Goal: Task Accomplishment & Management: Use online tool/utility

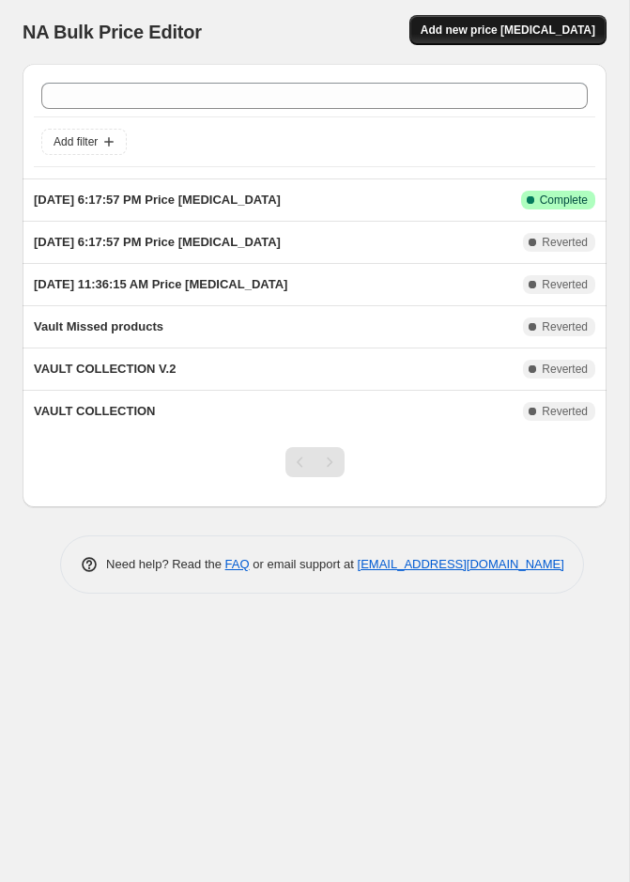
click at [498, 36] on span "Add new price change job" at bounding box center [508, 30] width 175 height 15
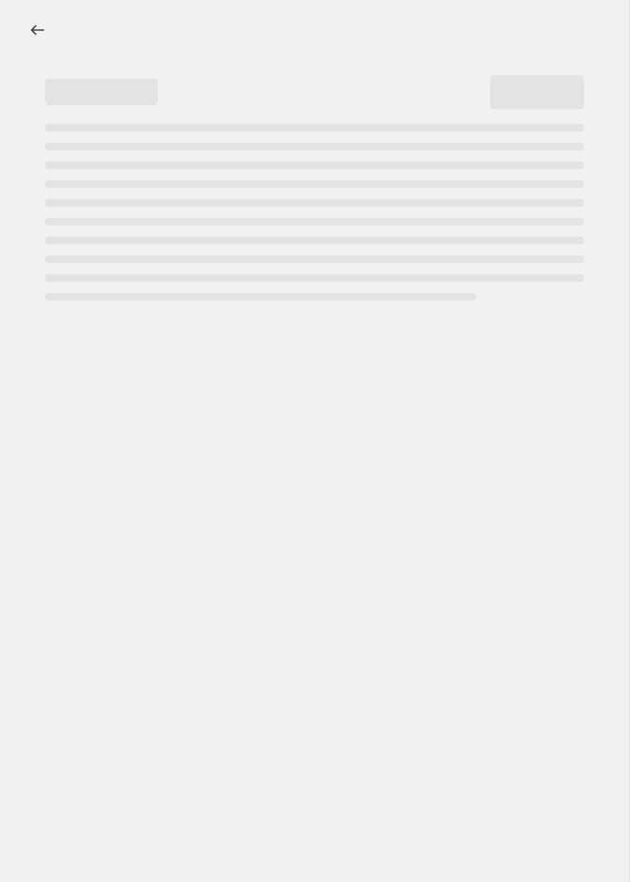
select select "percentage"
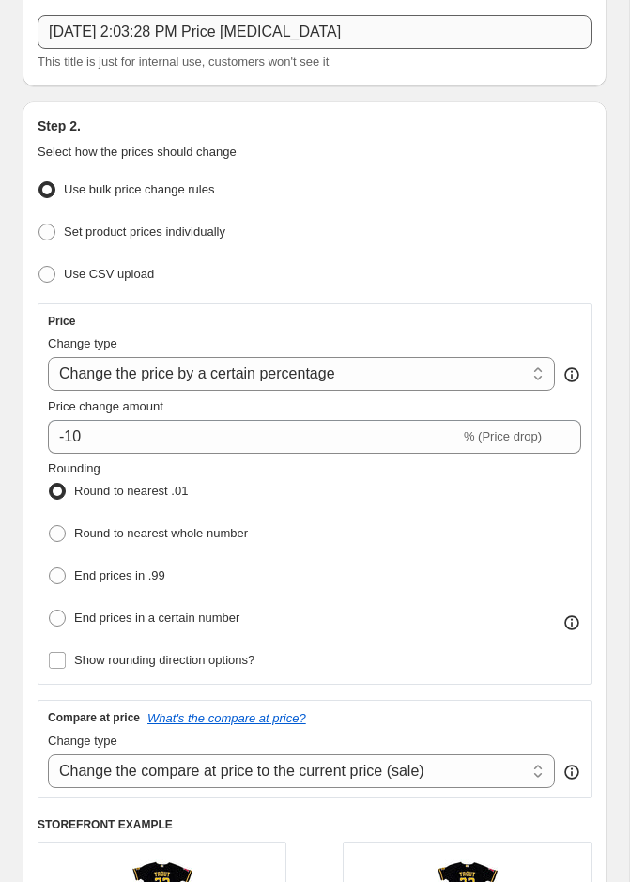
scroll to position [162, 0]
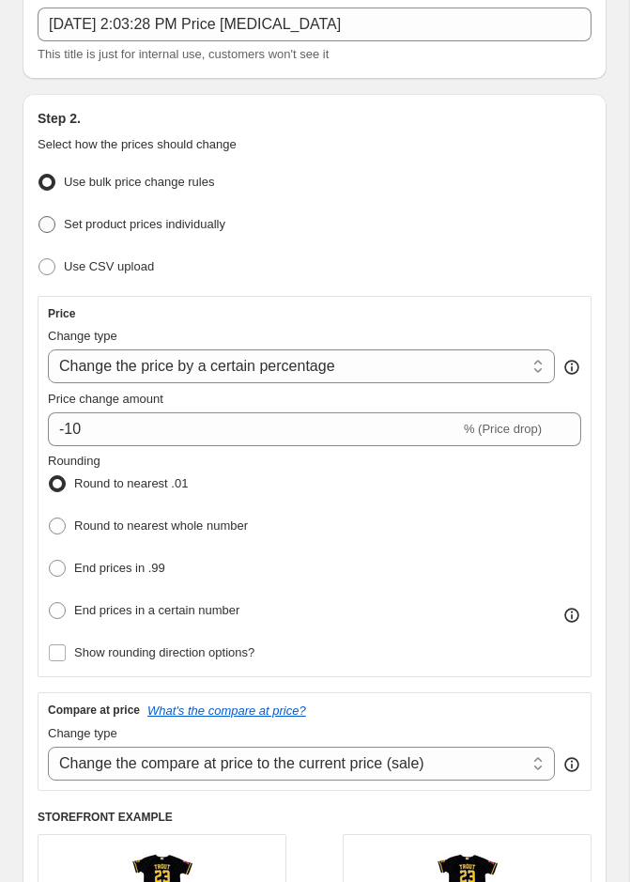
click at [196, 228] on span "Set product prices individually" at bounding box center [145, 224] width 162 height 14
click at [39, 217] on input "Set product prices individually" at bounding box center [39, 216] width 1 height 1
radio input "true"
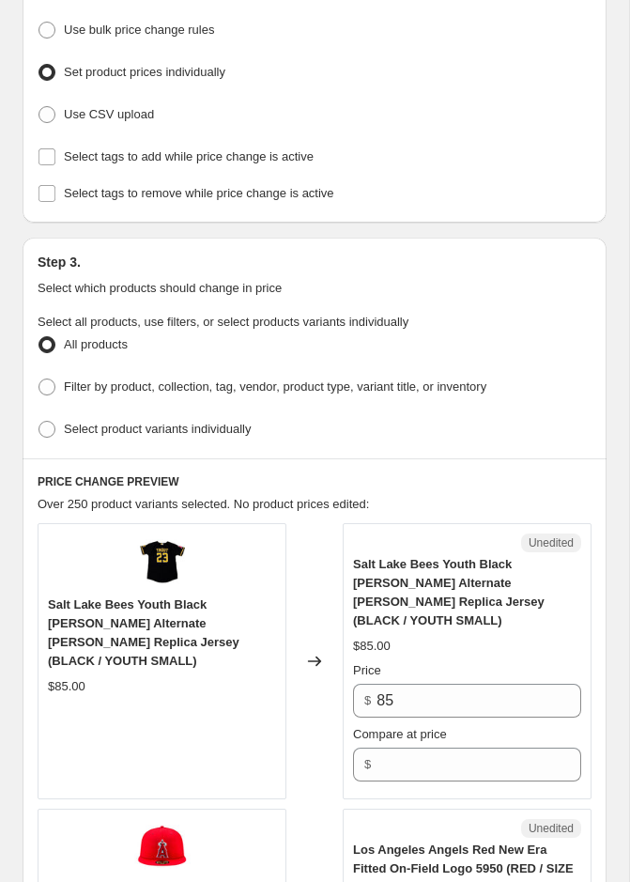
scroll to position [316, 0]
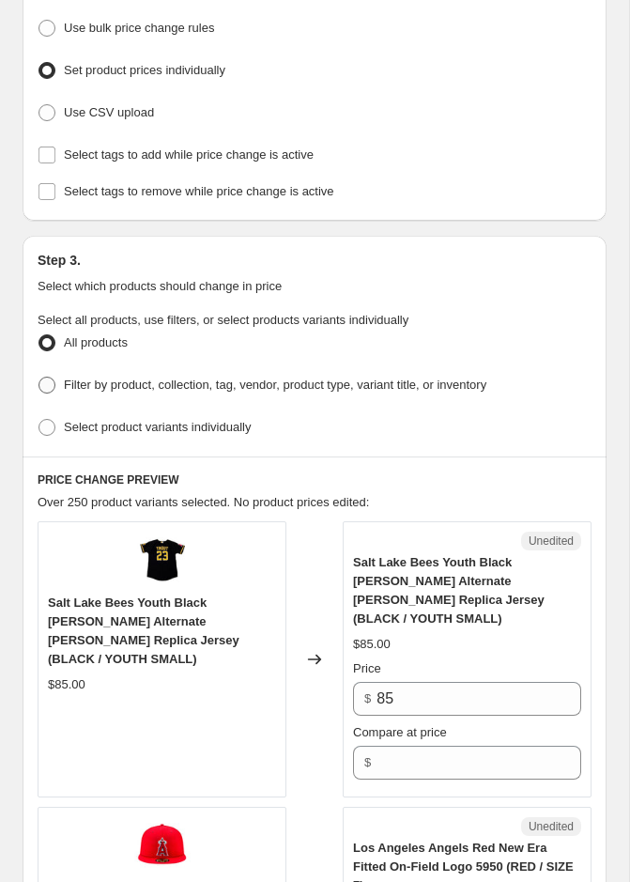
click at [197, 386] on span "Filter by product, collection, tag, vendor, product type, variant title, or inv…" at bounding box center [275, 385] width 423 height 14
click at [39, 378] on input "Filter by product, collection, tag, vendor, product type, variant title, or inv…" at bounding box center [39, 377] width 1 height 1
radio input "true"
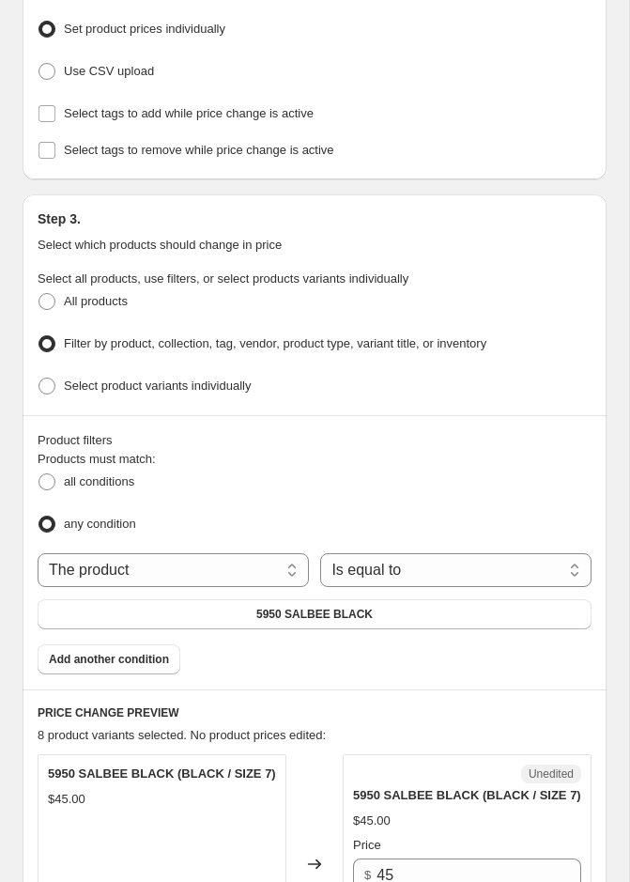
scroll to position [376, 0]
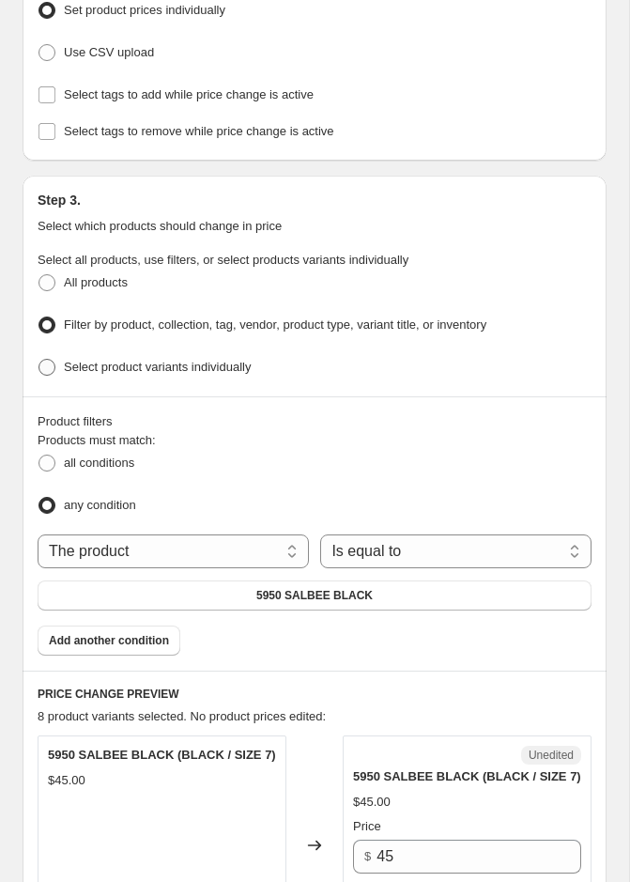
click at [207, 372] on label "Select product variants individually" at bounding box center [144, 367] width 213 height 26
click at [39, 360] on input "Select product variants individually" at bounding box center [39, 359] width 1 height 1
radio input "true"
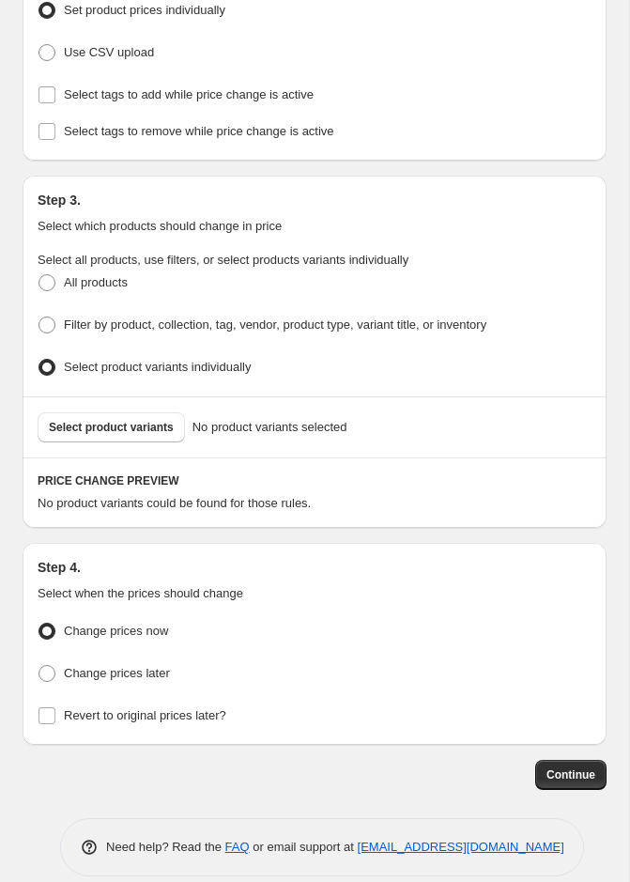
scroll to position [391, 0]
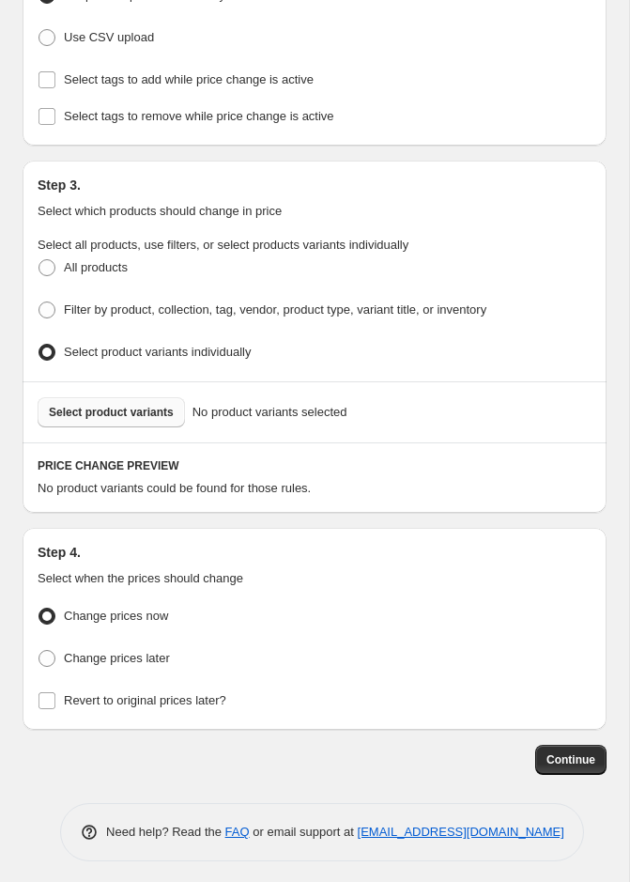
click at [177, 408] on button "Select product variants" at bounding box center [111, 412] width 147 height 30
click at [125, 302] on span "Filter by product, collection, tag, vendor, product type, variant title, or inv…" at bounding box center [275, 309] width 423 height 14
click at [39, 302] on input "Filter by product, collection, tag, vendor, product type, variant title, or inv…" at bounding box center [39, 302] width 1 height 1
radio input "true"
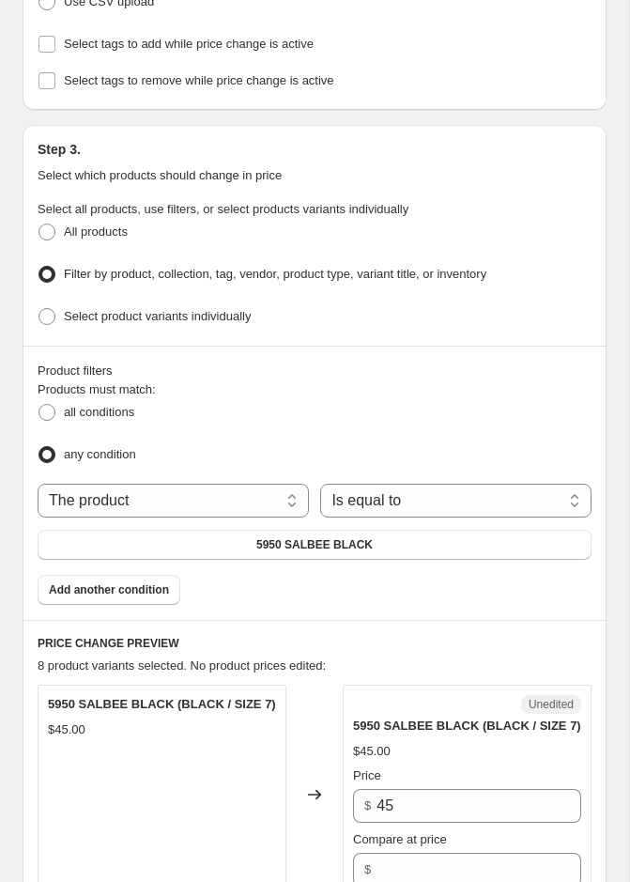
scroll to position [444, 0]
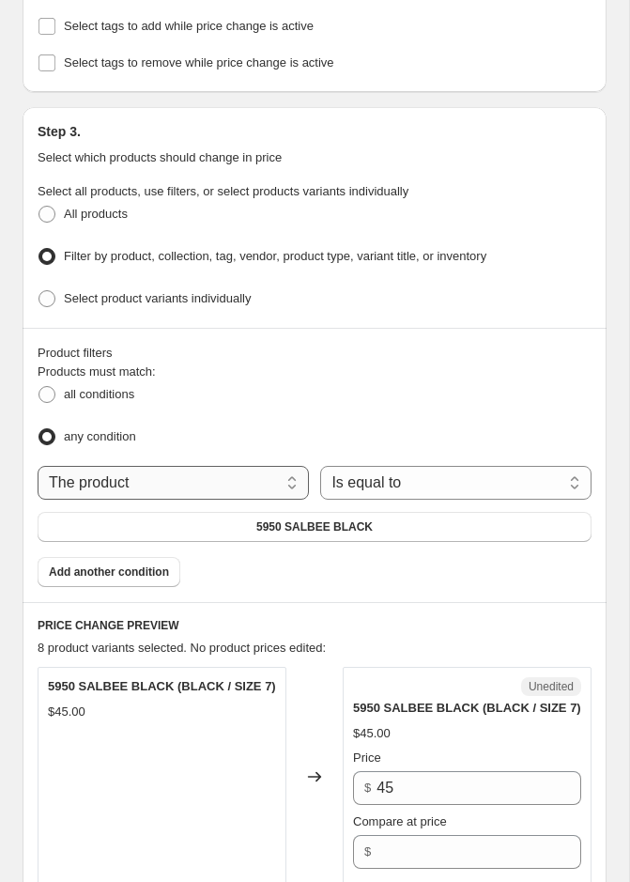
click at [256, 483] on select "The product The product's collection The product's tag The product's vendor The…" at bounding box center [173, 483] width 271 height 34
select select "collection"
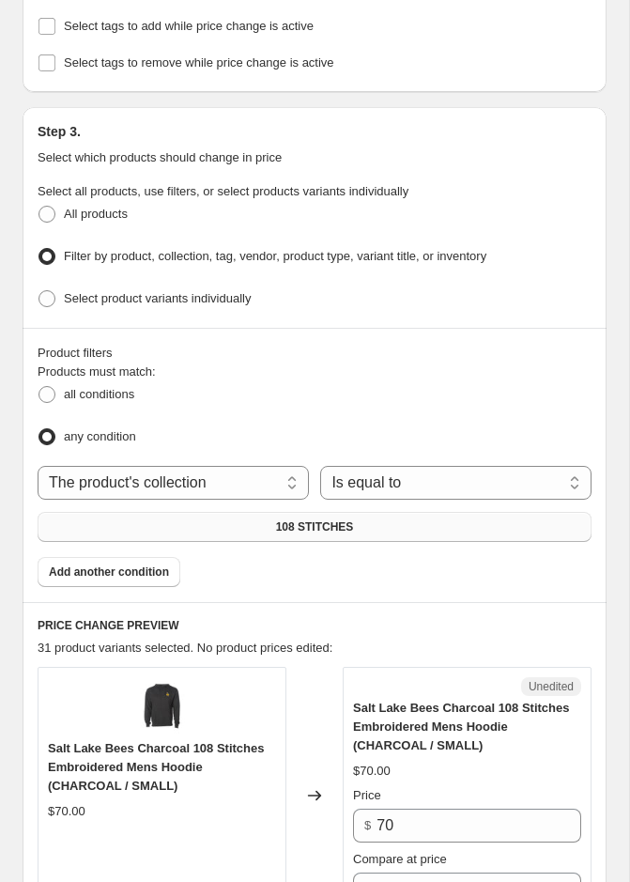
click at [346, 526] on span "108 STITCHES" at bounding box center [315, 527] width 78 height 15
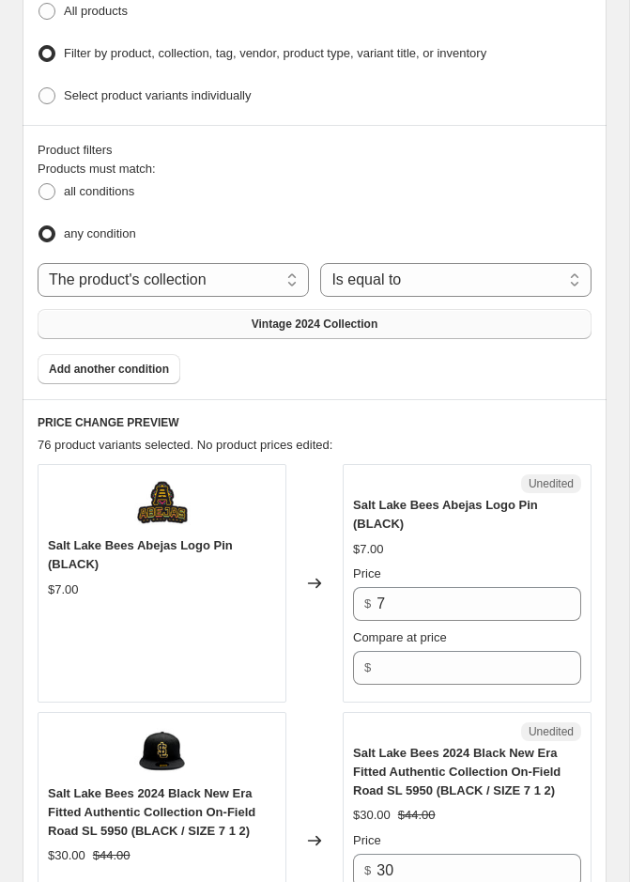
scroll to position [693, 0]
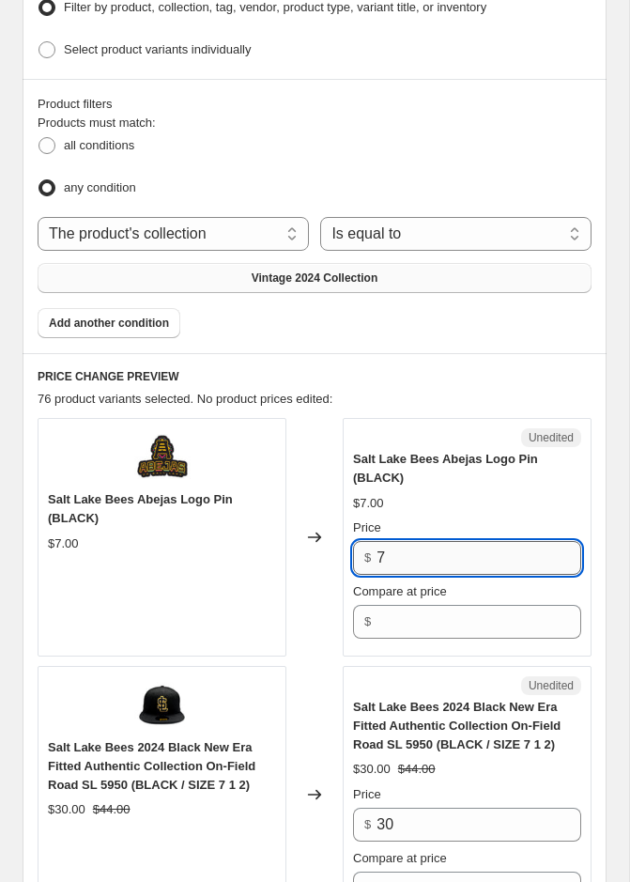
click at [415, 557] on input "7" at bounding box center [479, 558] width 205 height 34
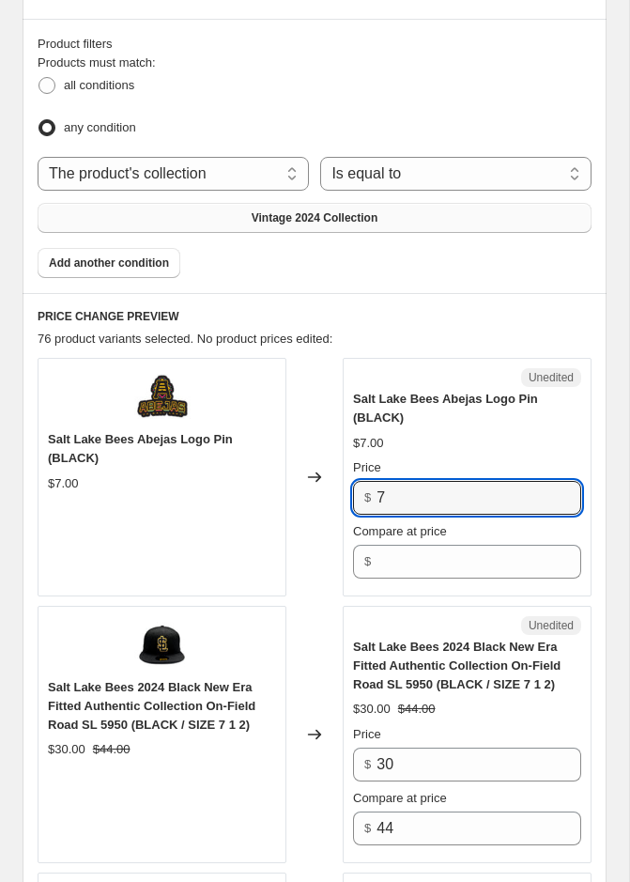
scroll to position [756, 0]
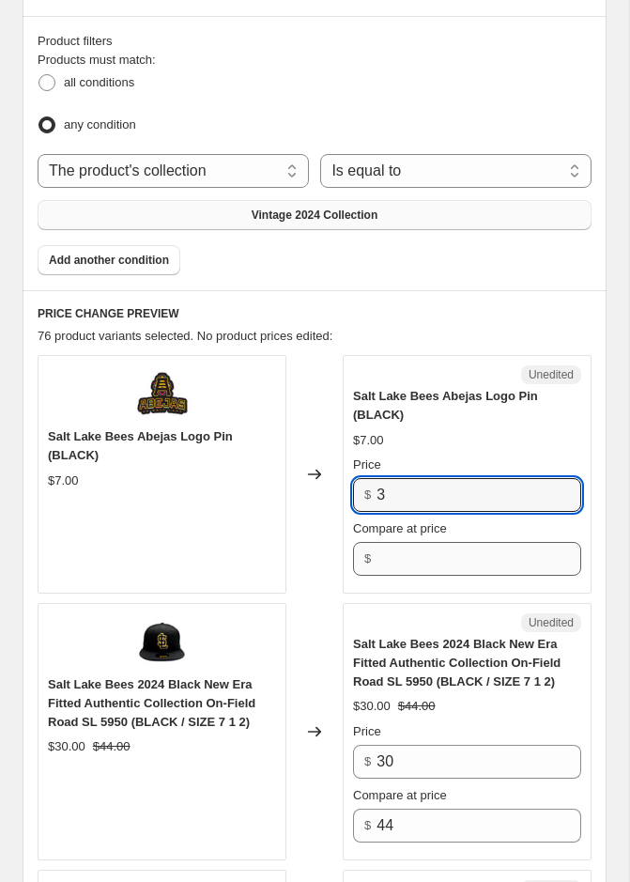
type input "3"
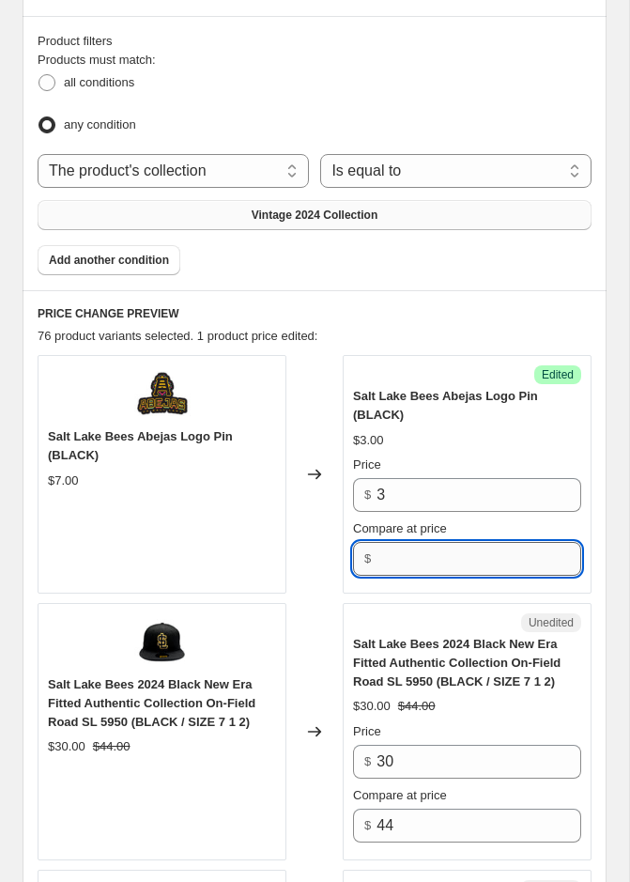
click at [405, 560] on input "Compare at price" at bounding box center [479, 559] width 205 height 34
type input "7"
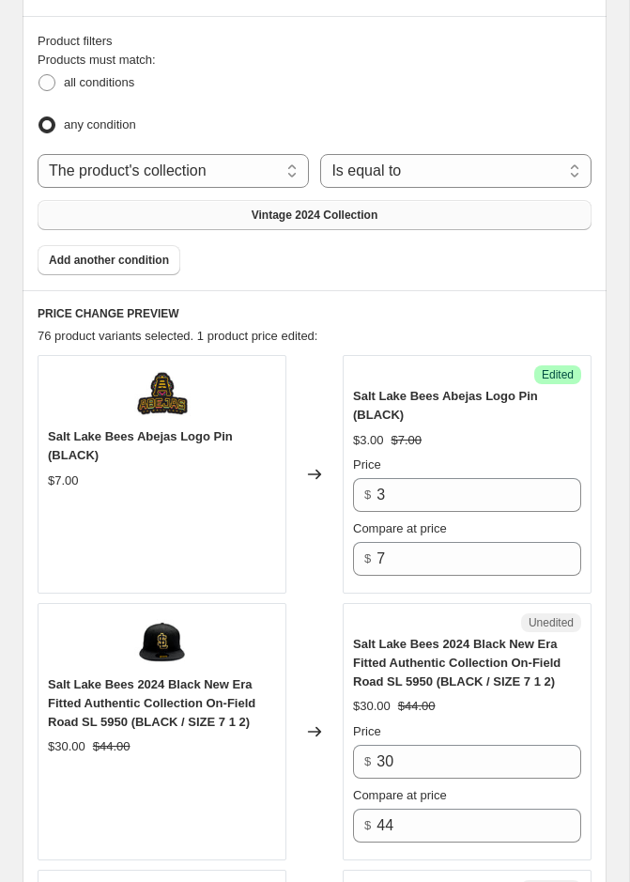
click at [296, 603] on div "Changed to" at bounding box center [315, 731] width 56 height 257
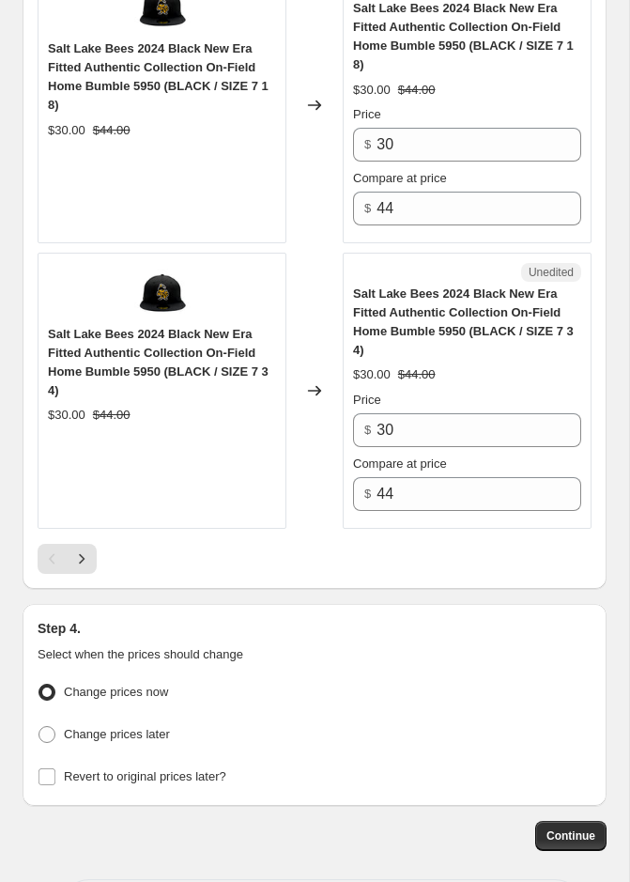
scroll to position [6097, 0]
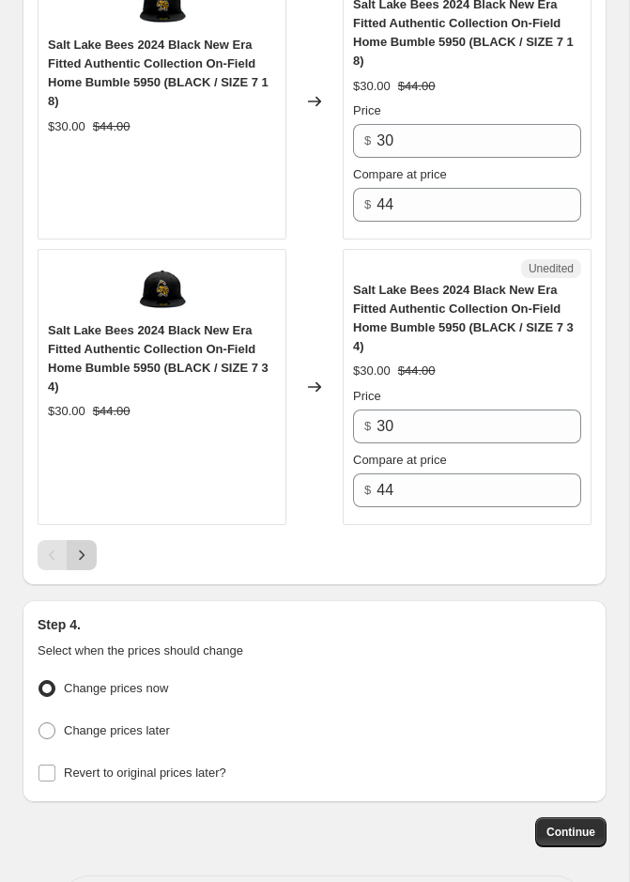
click at [80, 546] on icon "Next" at bounding box center [81, 555] width 19 height 19
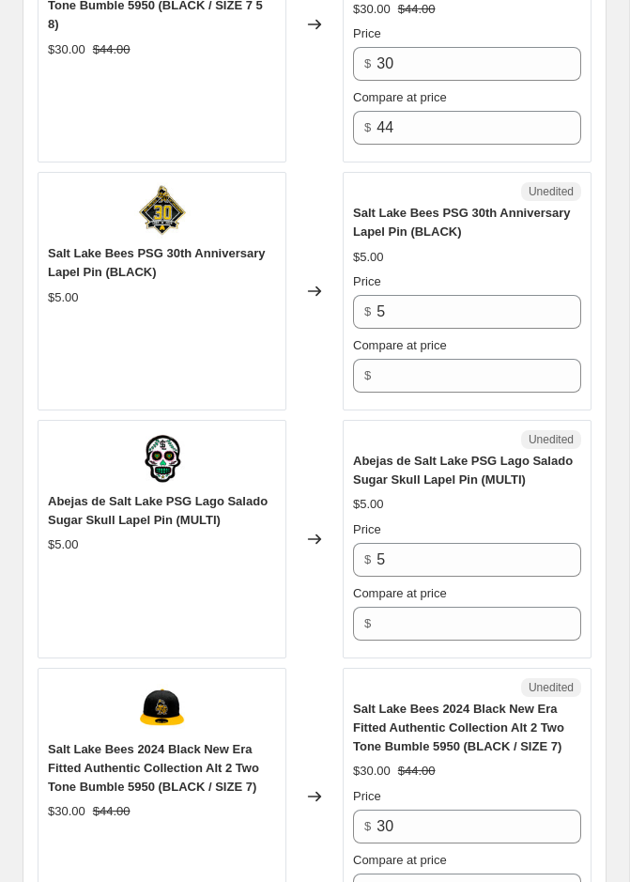
scroll to position [3470, 0]
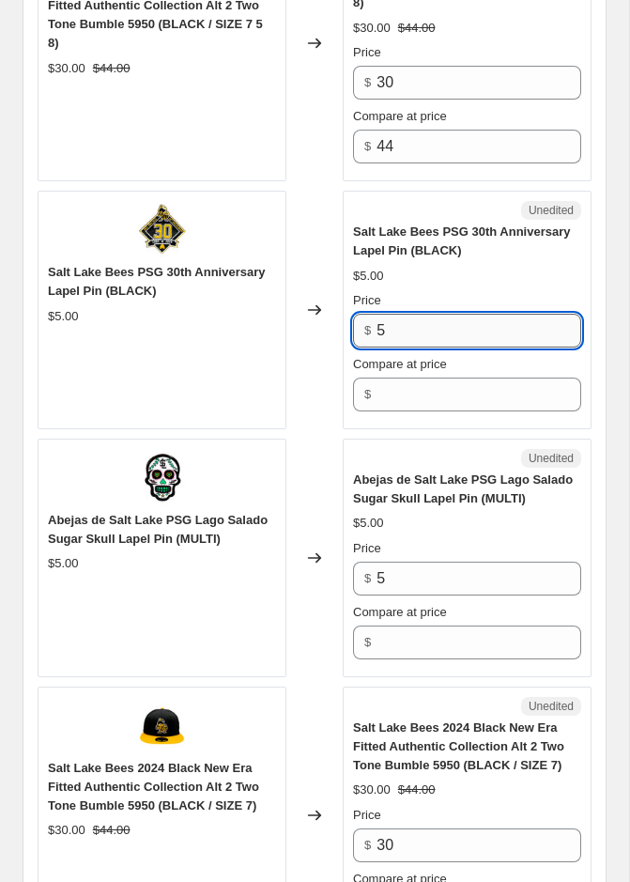
click at [407, 314] on input "5" at bounding box center [479, 331] width 205 height 34
type input "3"
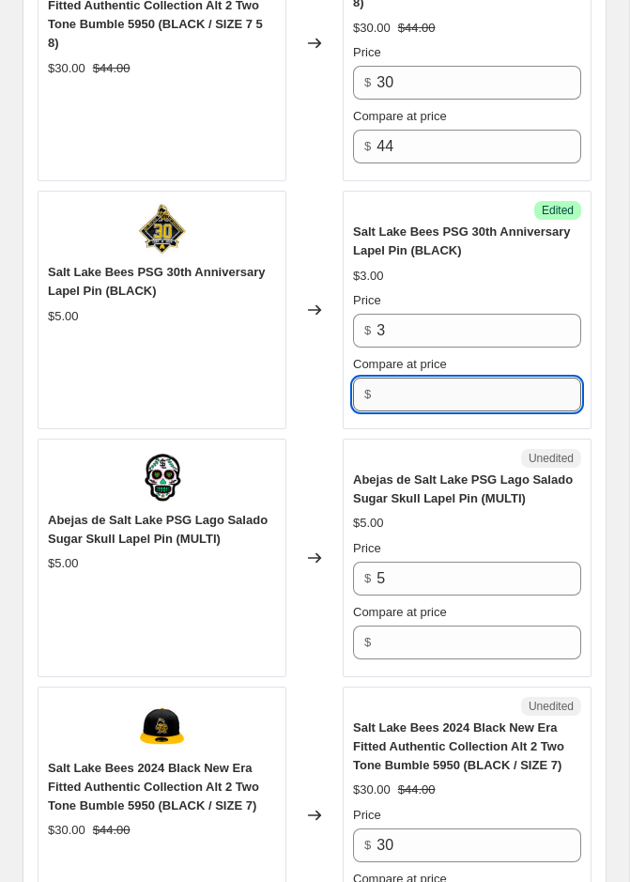
click at [417, 397] on input "Compare at price" at bounding box center [479, 395] width 205 height 34
type input "7"
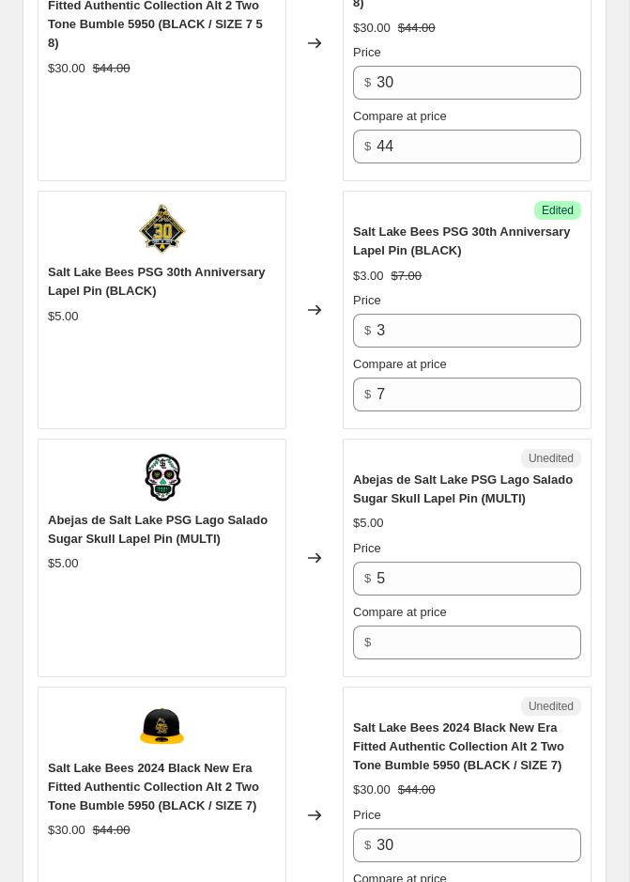
click at [364, 449] on div "Unedited" at bounding box center [467, 458] width 228 height 19
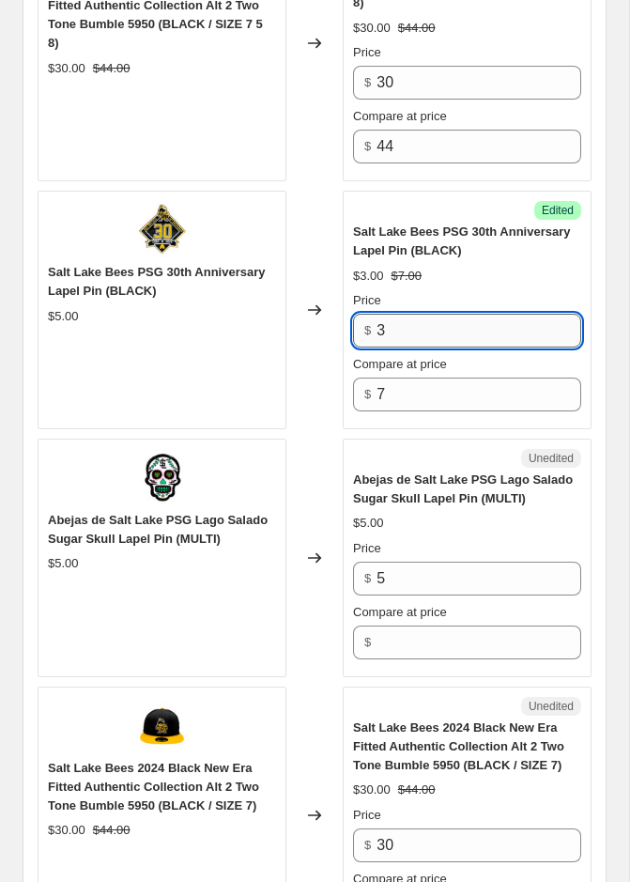
click at [403, 327] on input "3" at bounding box center [479, 331] width 205 height 34
click at [328, 366] on div "Changed to" at bounding box center [315, 310] width 56 height 239
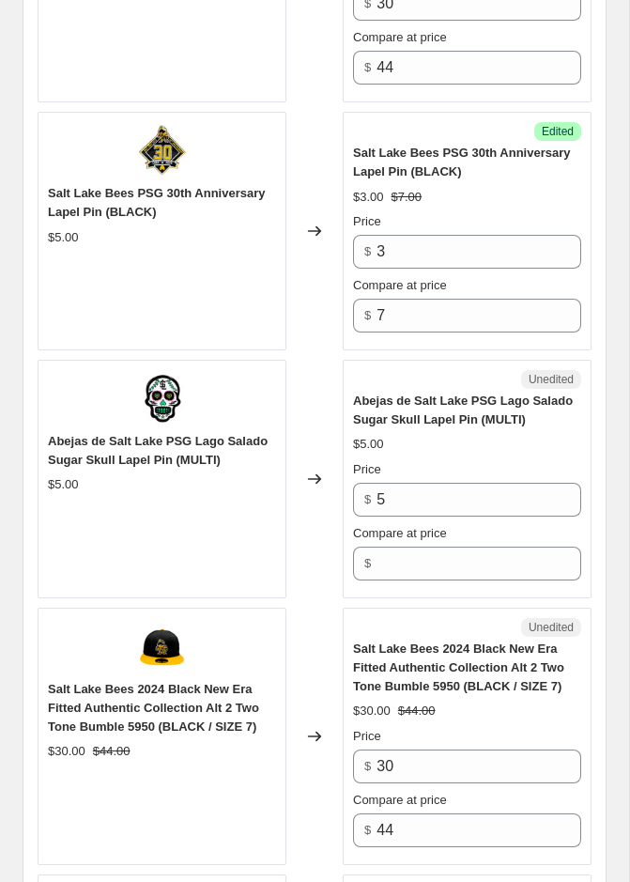
scroll to position [3609, 0]
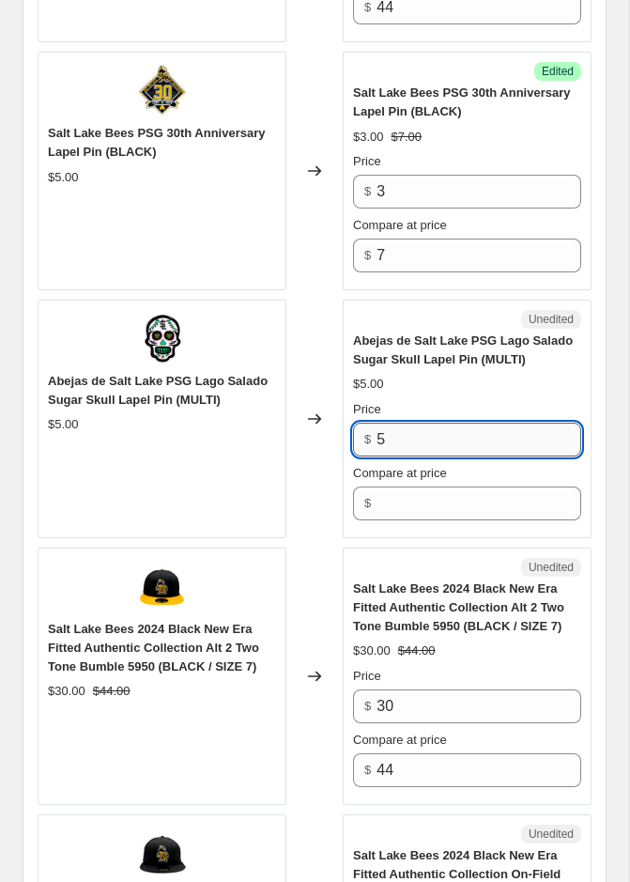
click at [420, 435] on input "5" at bounding box center [479, 440] width 205 height 34
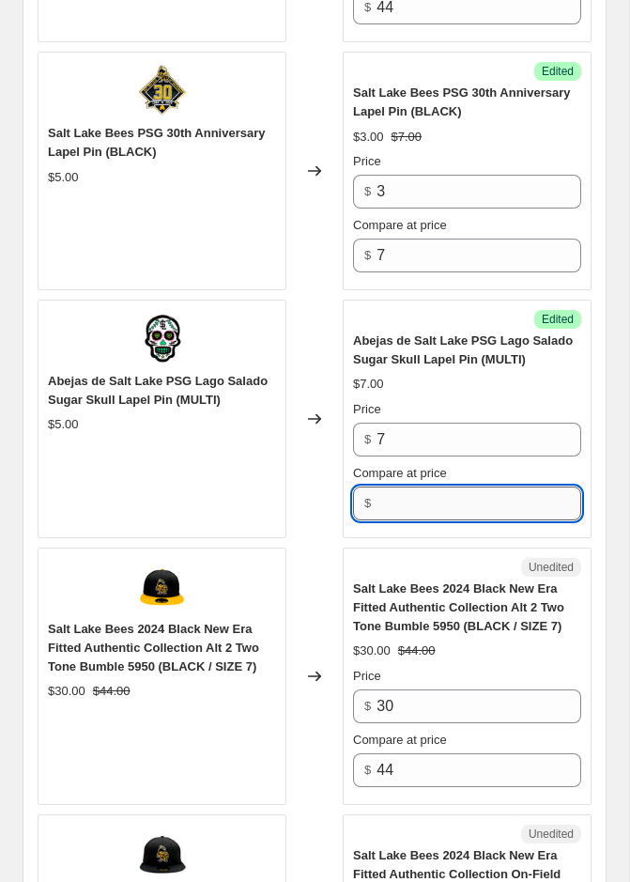
click at [424, 487] on input "Compare at price" at bounding box center [479, 504] width 205 height 34
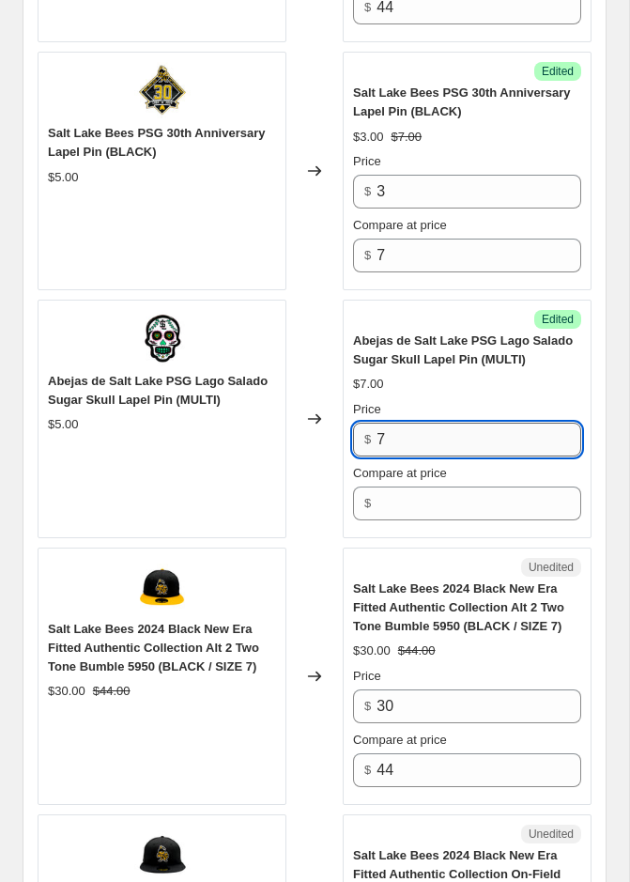
click at [415, 423] on input "7" at bounding box center [479, 440] width 205 height 34
type input "3"
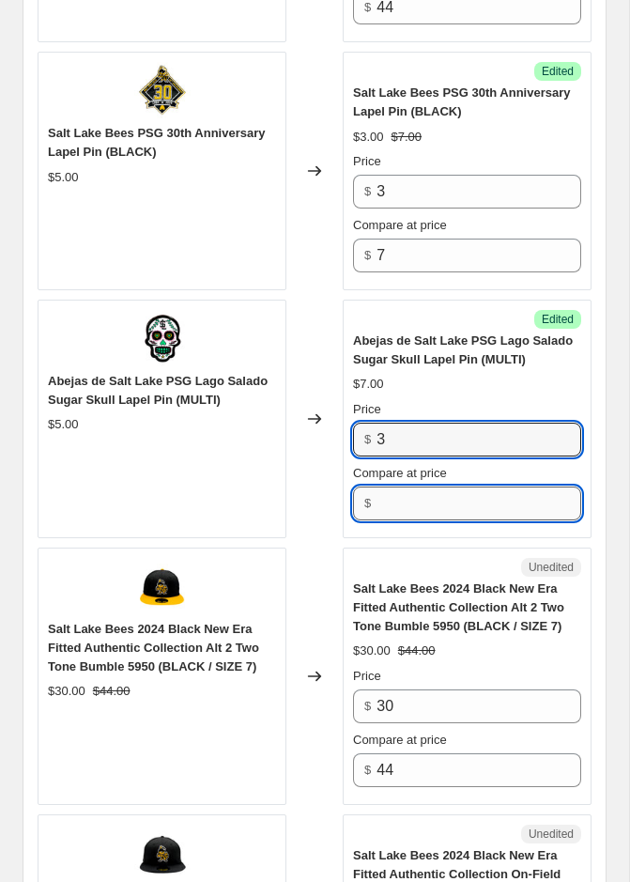
click at [405, 487] on input "Compare at price" at bounding box center [479, 504] width 205 height 34
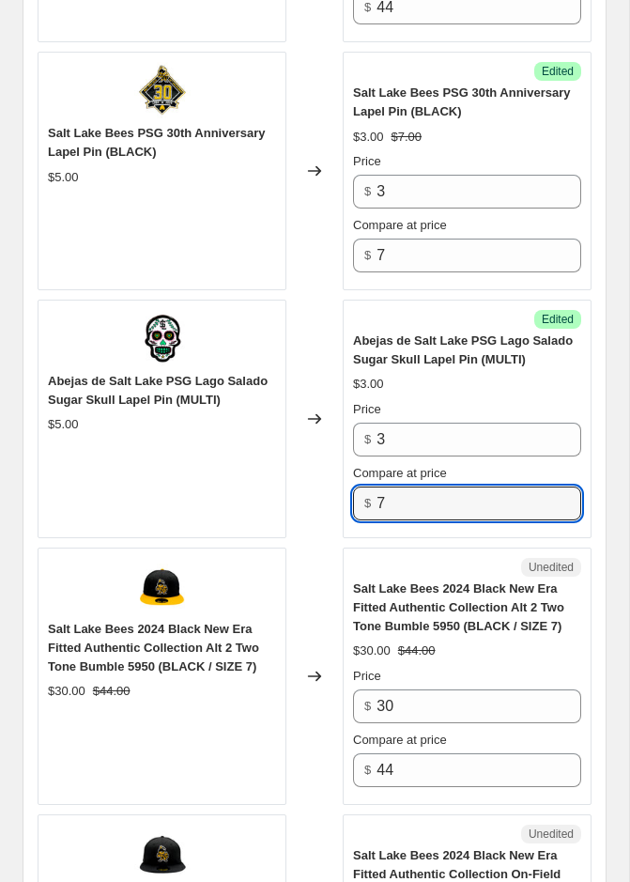
type input "7"
click at [307, 498] on div "Changed to" at bounding box center [315, 419] width 56 height 239
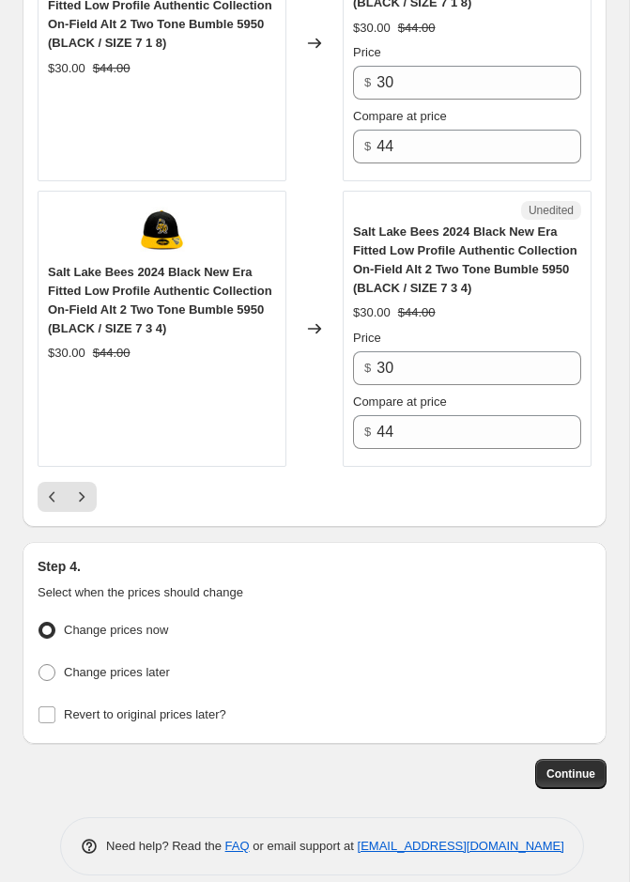
scroll to position [6191, 0]
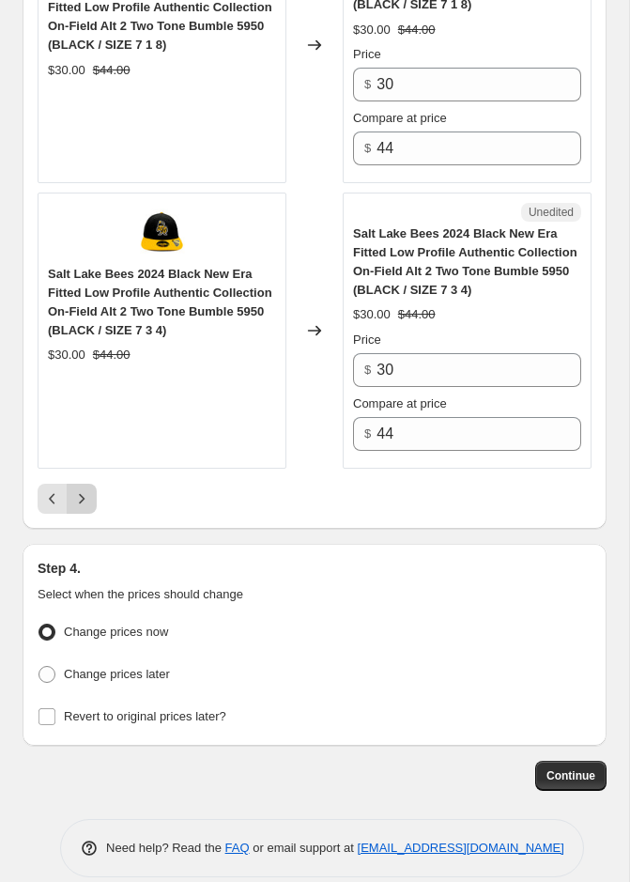
click at [93, 484] on button "Next" at bounding box center [82, 499] width 30 height 30
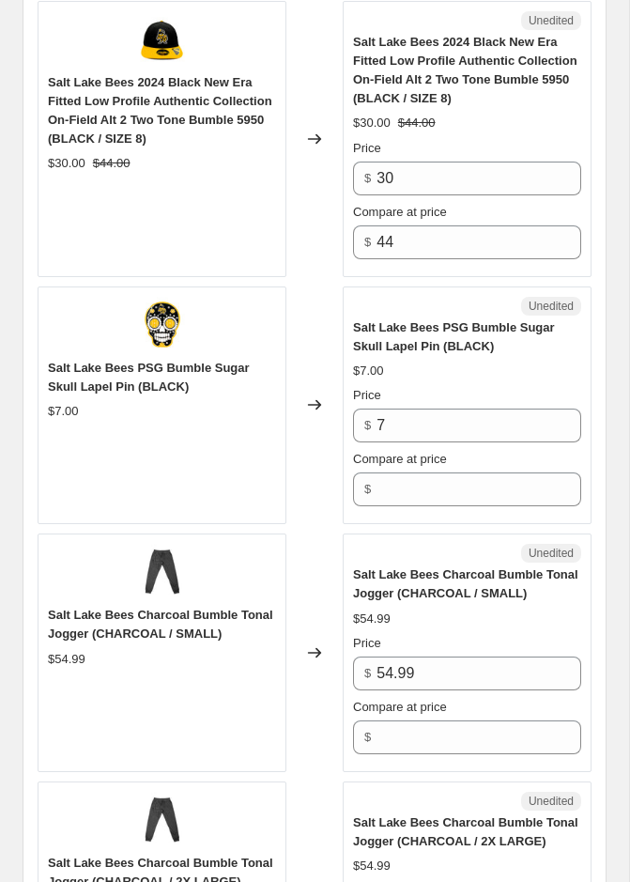
scroll to position [1703, 0]
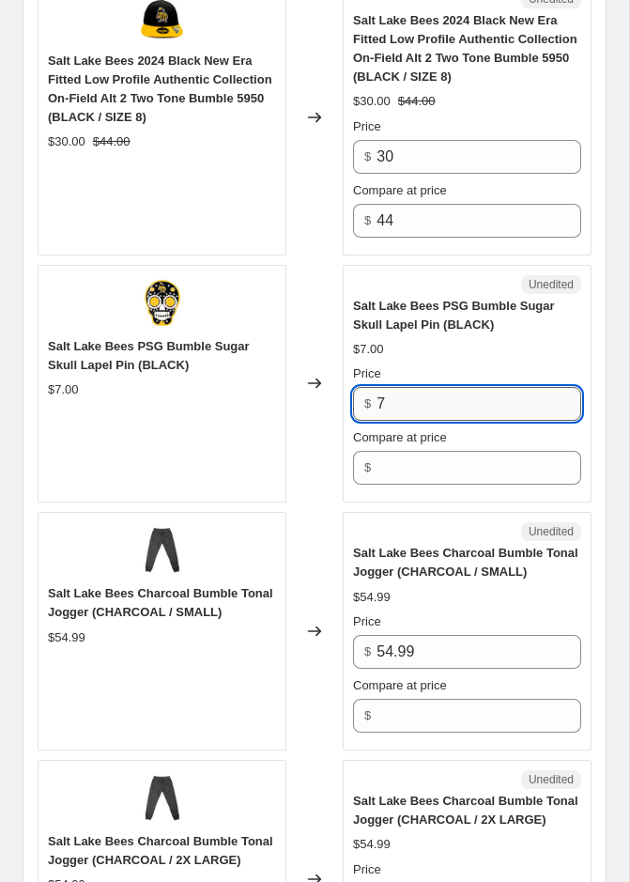
click at [425, 405] on input "7" at bounding box center [479, 404] width 205 height 34
type input "3"
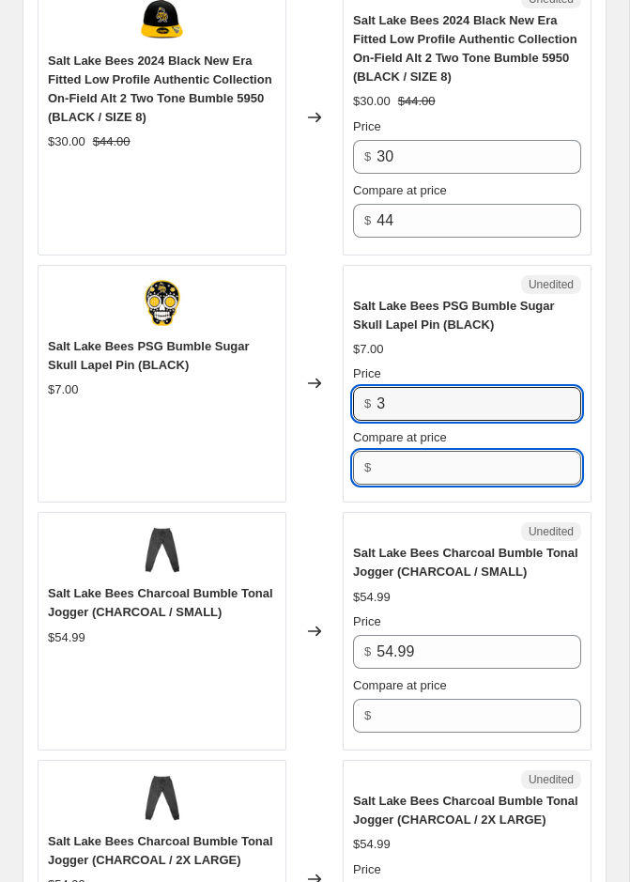
click at [414, 465] on input "Compare at price" at bounding box center [479, 468] width 205 height 34
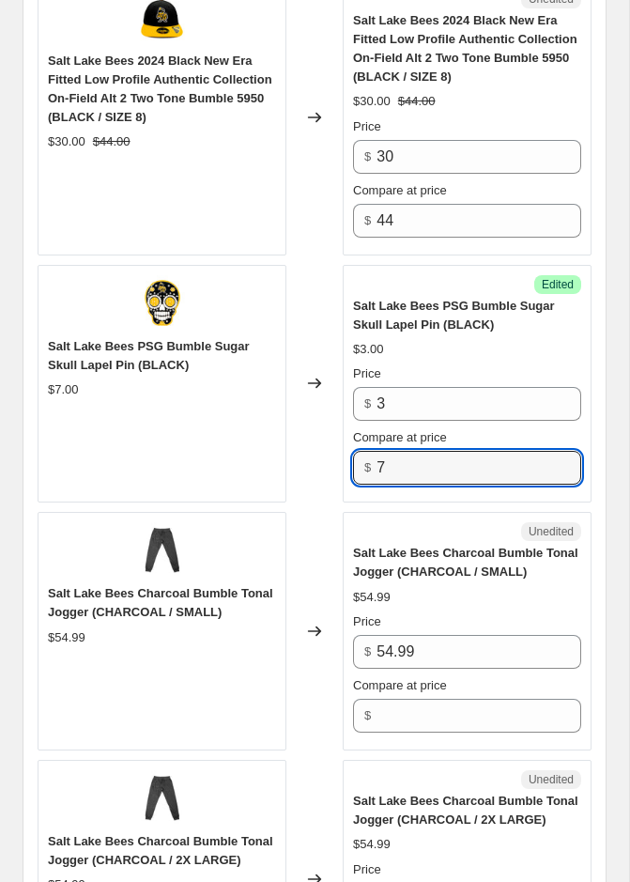
type input "7"
click at [311, 515] on div "Changed to" at bounding box center [315, 631] width 56 height 239
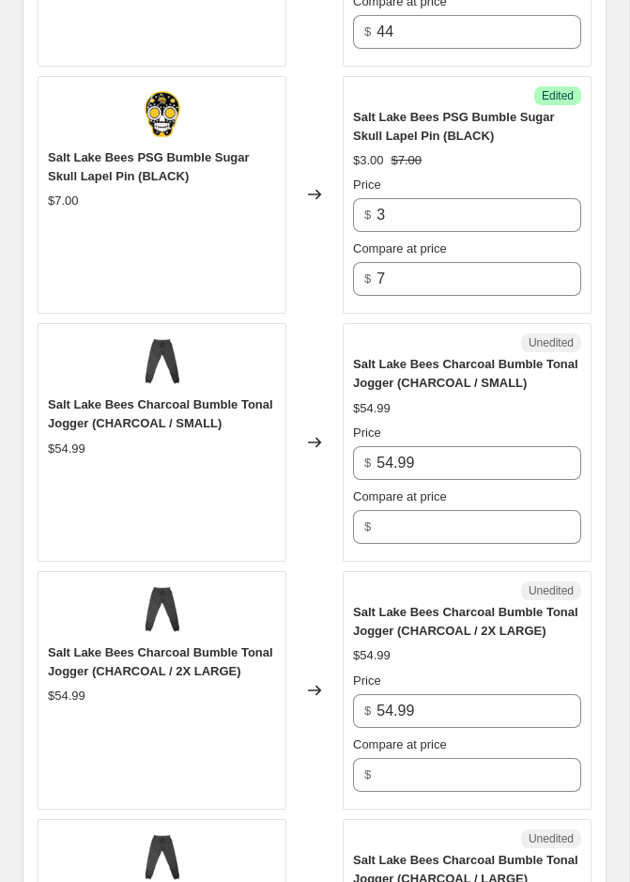
scroll to position [1911, 0]
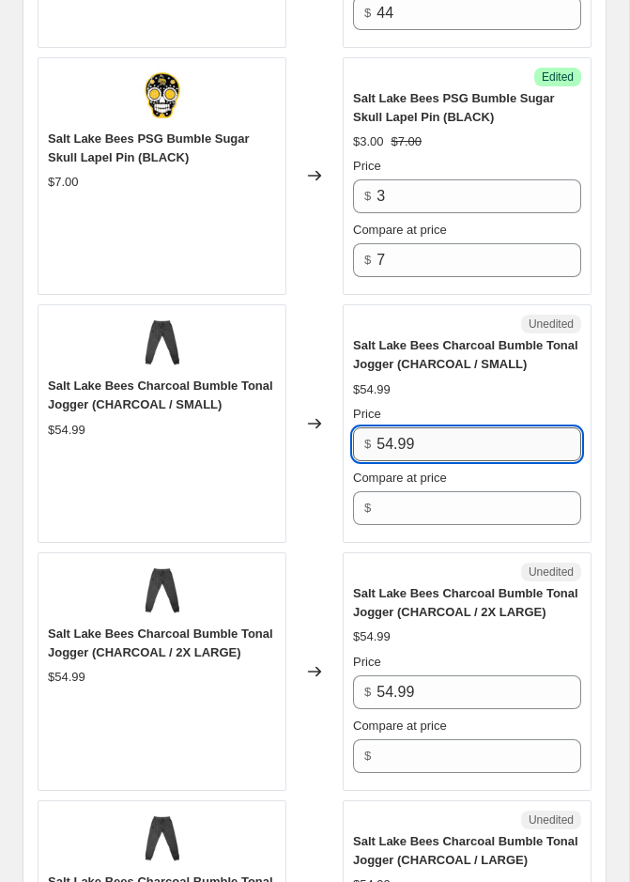
click at [405, 440] on input "54.99" at bounding box center [479, 444] width 205 height 34
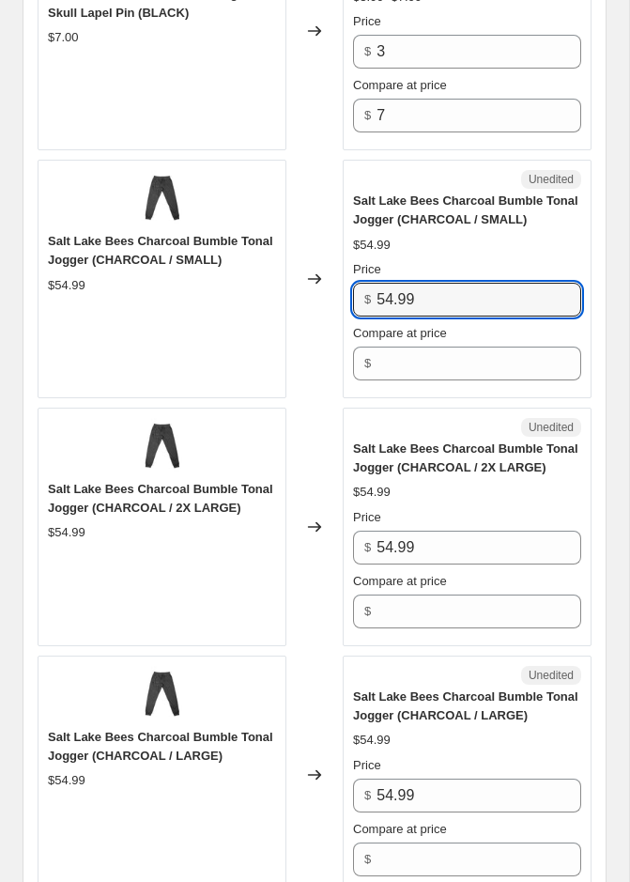
scroll to position [2049, 0]
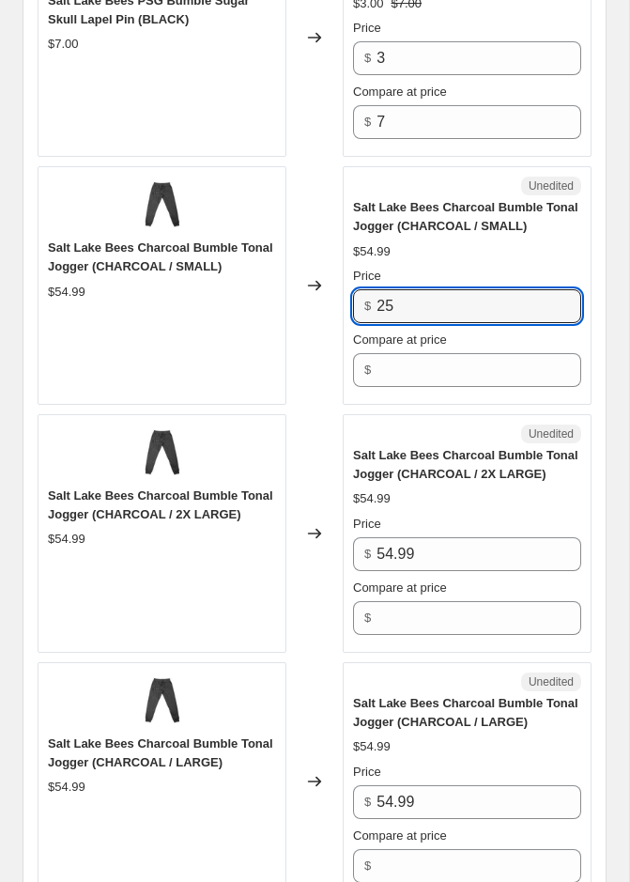
type input "2"
type input "15"
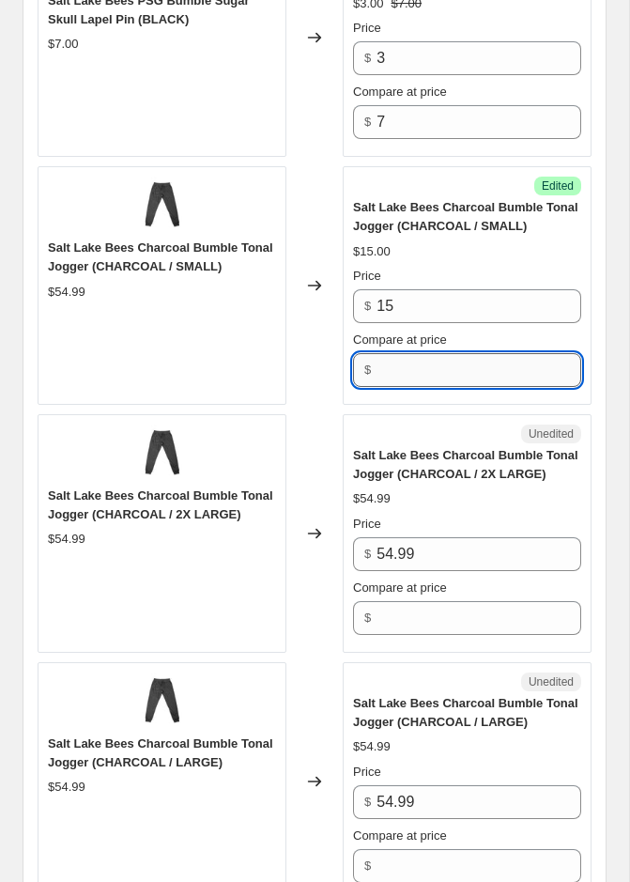
click at [414, 371] on input "Compare at price" at bounding box center [479, 370] width 205 height 34
type input "55"
click at [413, 448] on span "Salt Lake Bees Charcoal Bumble Tonal Jogger (CHARCOAL / 2X LARGE)" at bounding box center [465, 464] width 225 height 33
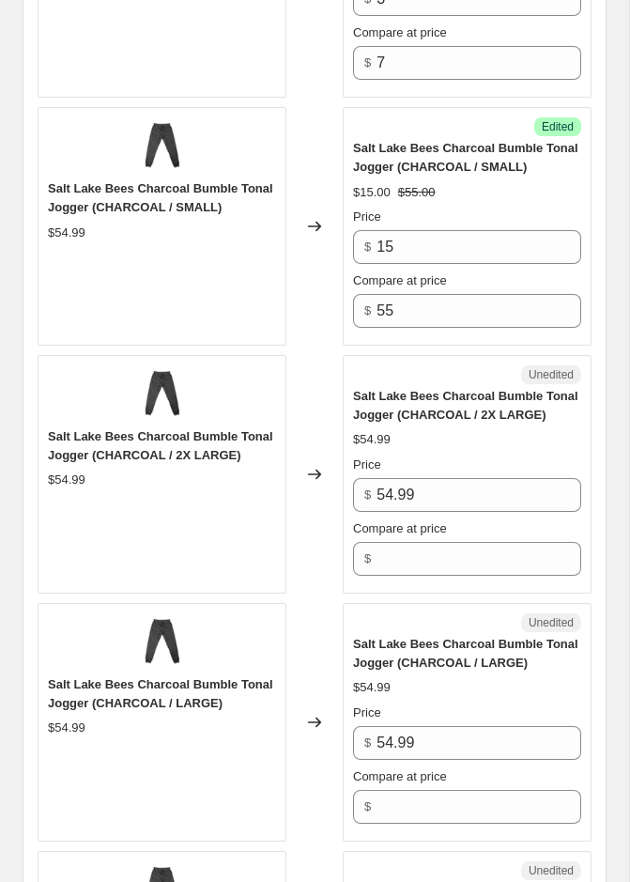
scroll to position [2110, 0]
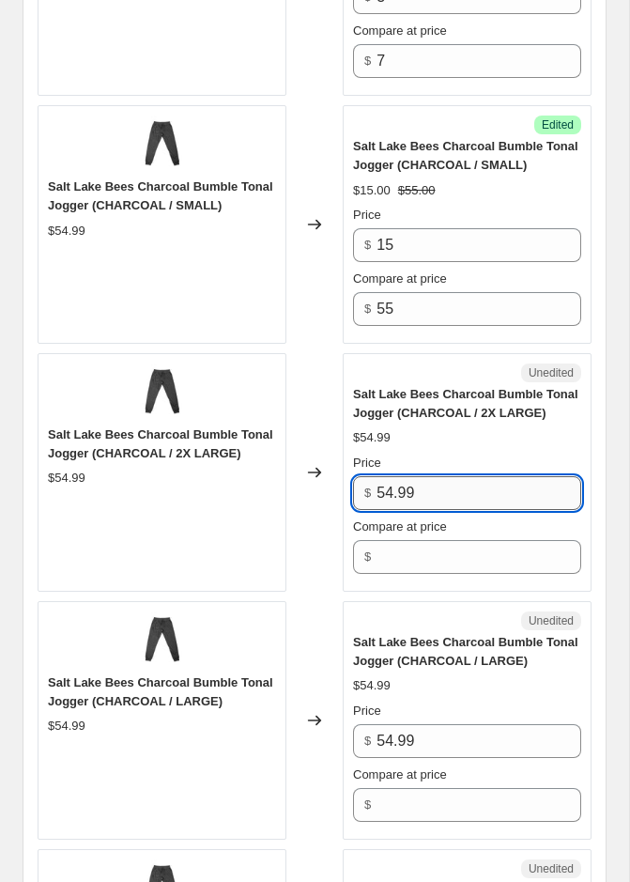
click at [415, 476] on input "54.99" at bounding box center [479, 493] width 205 height 34
type input "15"
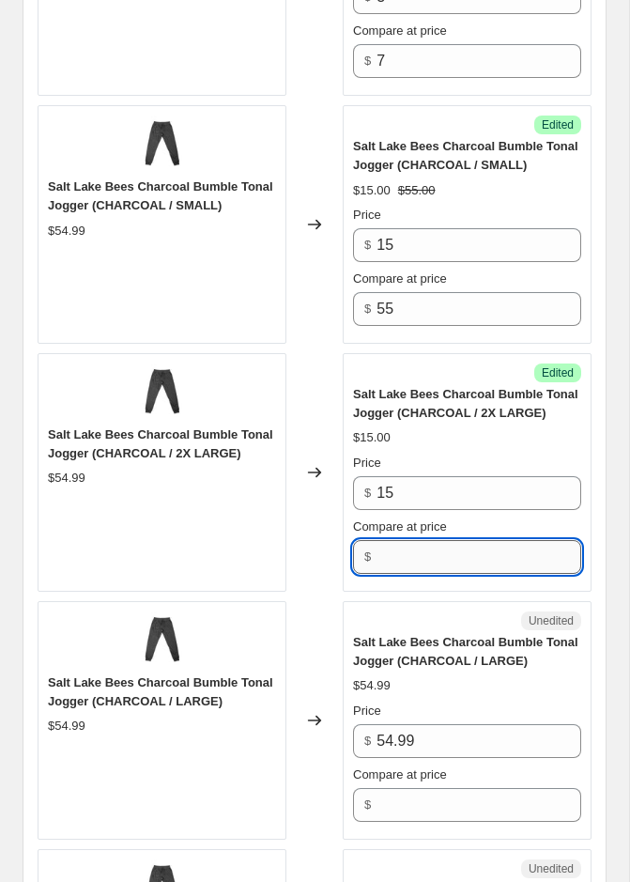
click at [420, 546] on input "Compare at price" at bounding box center [479, 557] width 205 height 34
type input "4"
type input "55"
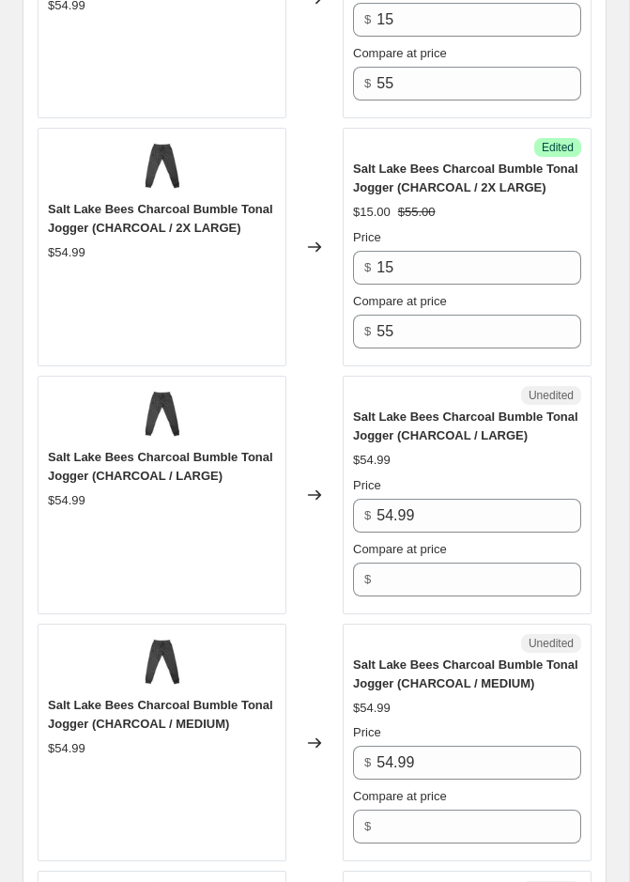
scroll to position [2327, 0]
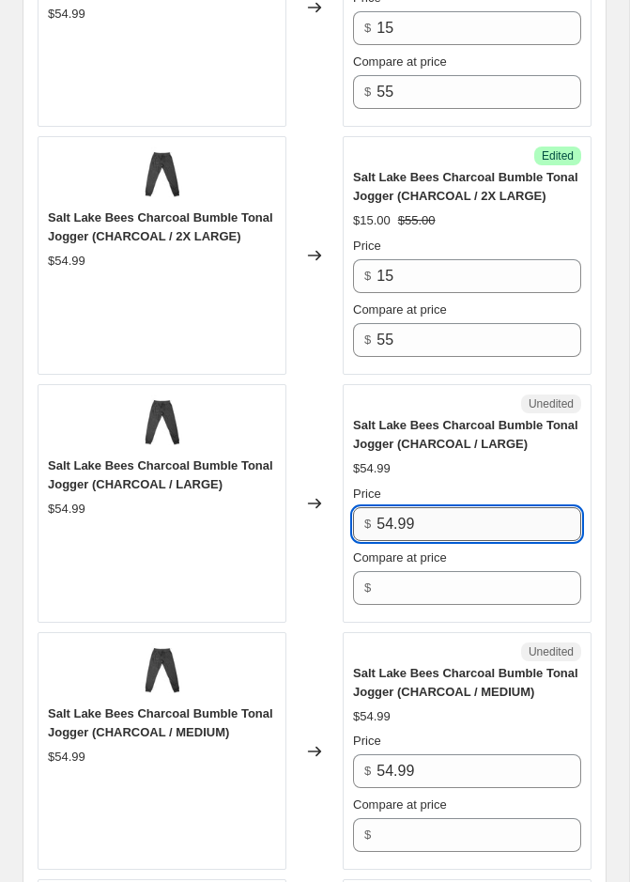
click at [411, 521] on input "54.99" at bounding box center [479, 524] width 205 height 34
type input "15"
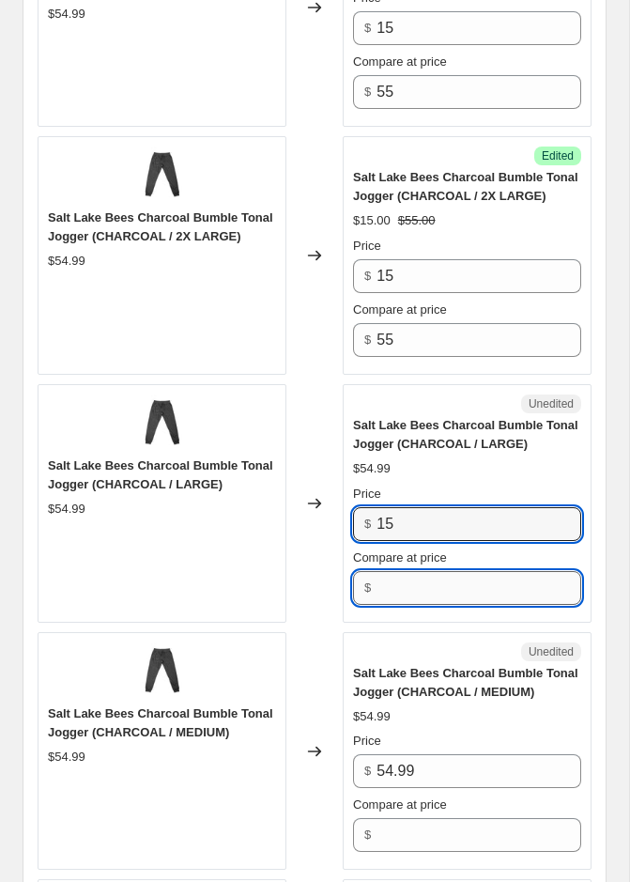
click at [422, 572] on input "Compare at price" at bounding box center [479, 588] width 205 height 34
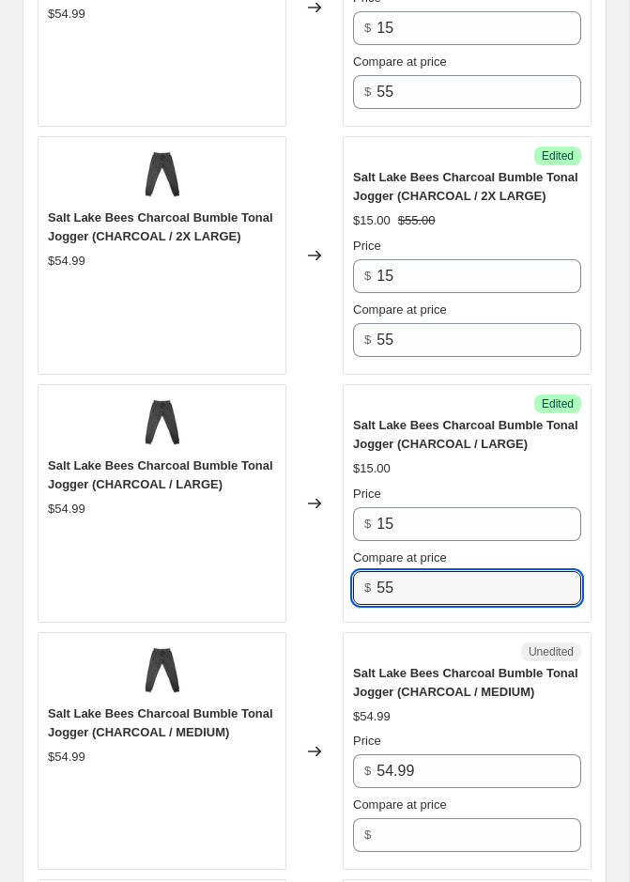
type input "55"
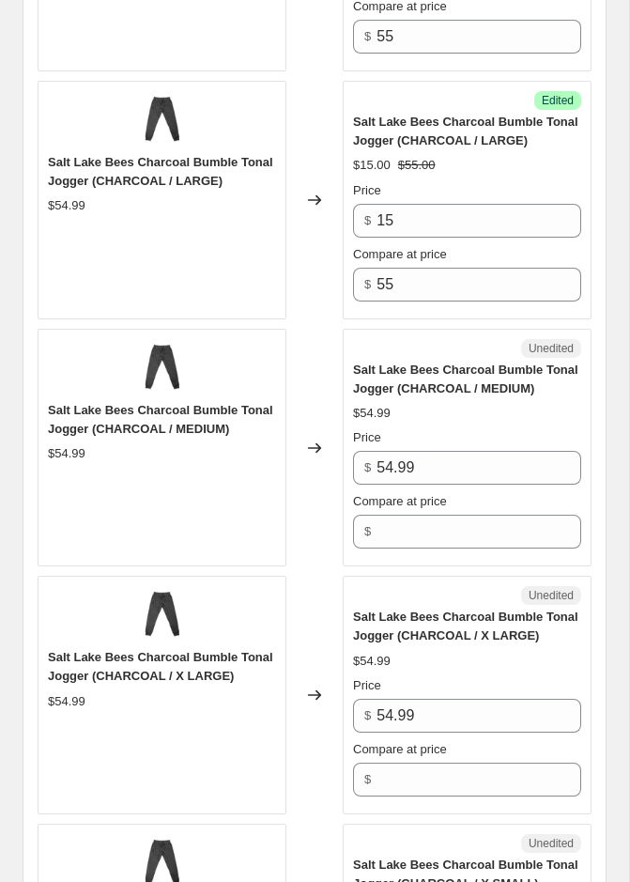
scroll to position [2753, 0]
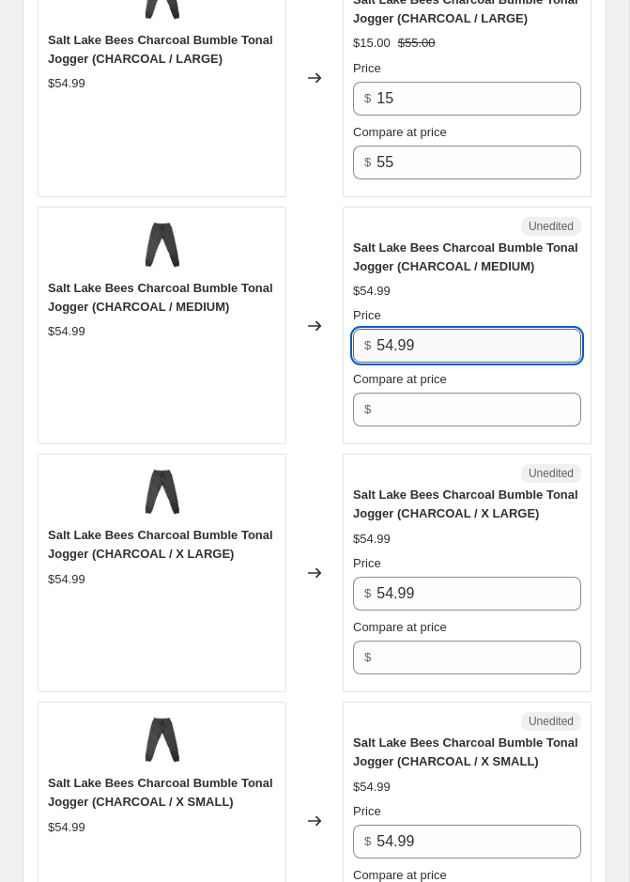
click at [424, 341] on input "54.99" at bounding box center [479, 346] width 205 height 34
type input "15"
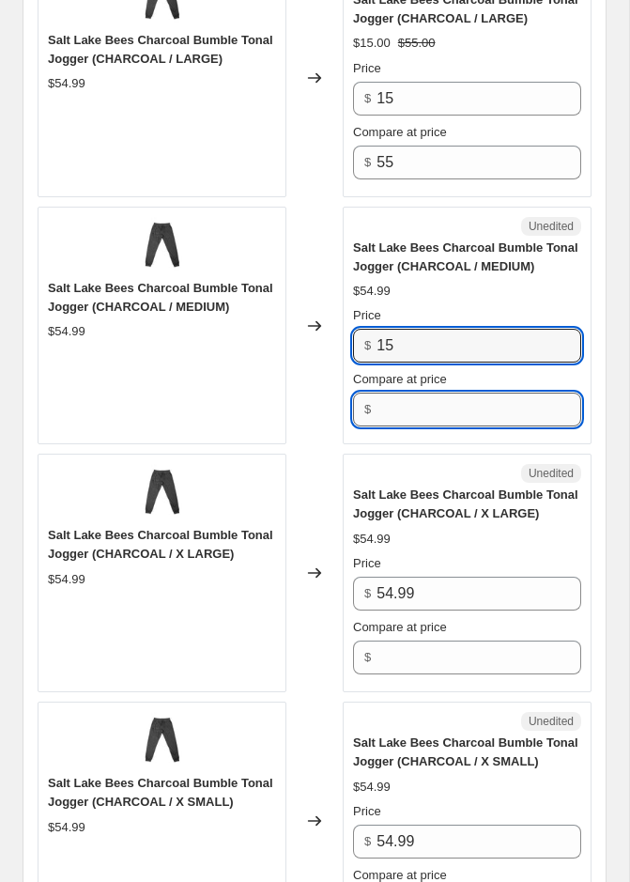
click at [422, 397] on input "Compare at price" at bounding box center [479, 410] width 205 height 34
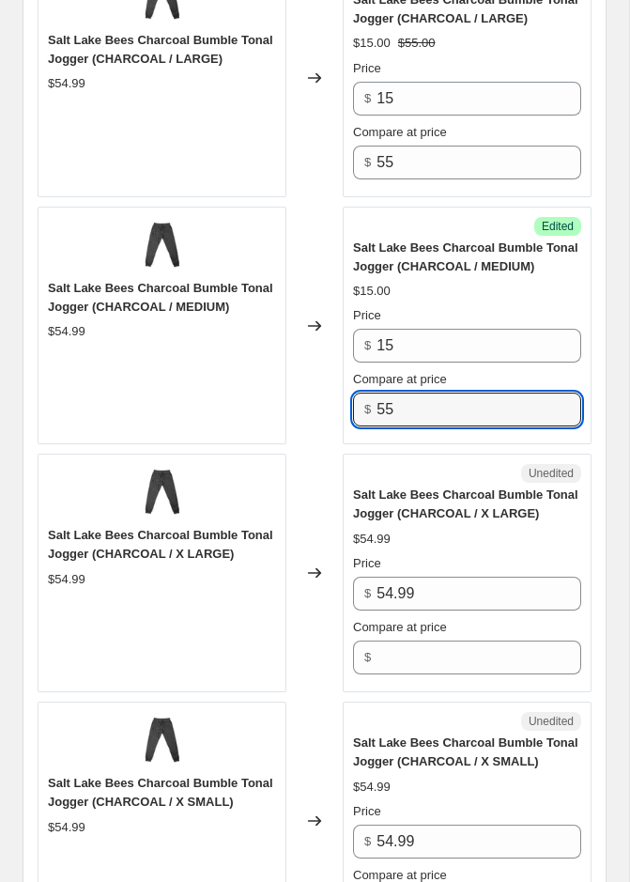
type input "55"
click at [412, 464] on div "Unedited" at bounding box center [467, 473] width 228 height 19
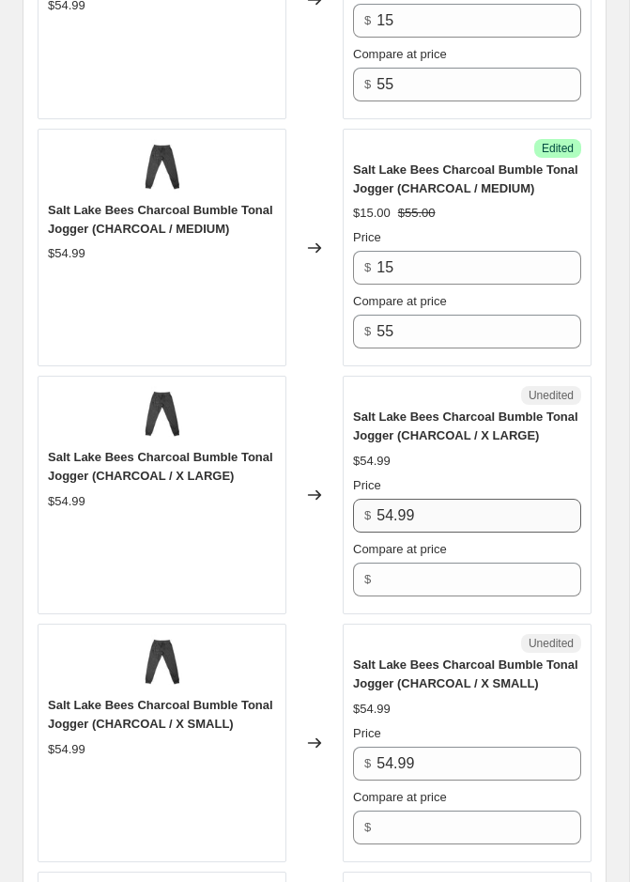
scroll to position [2831, 0]
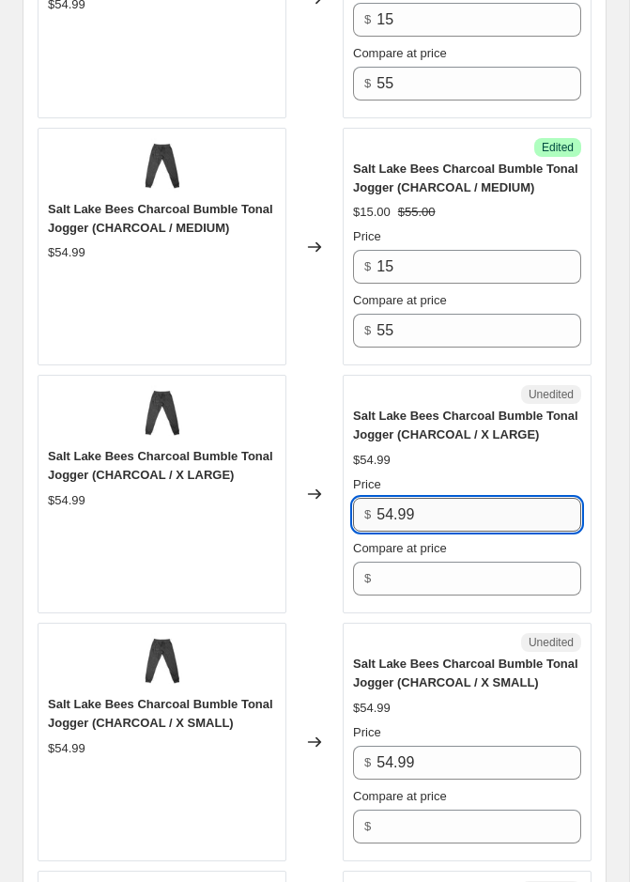
click at [417, 501] on input "54.99" at bounding box center [479, 515] width 205 height 34
type input "15"
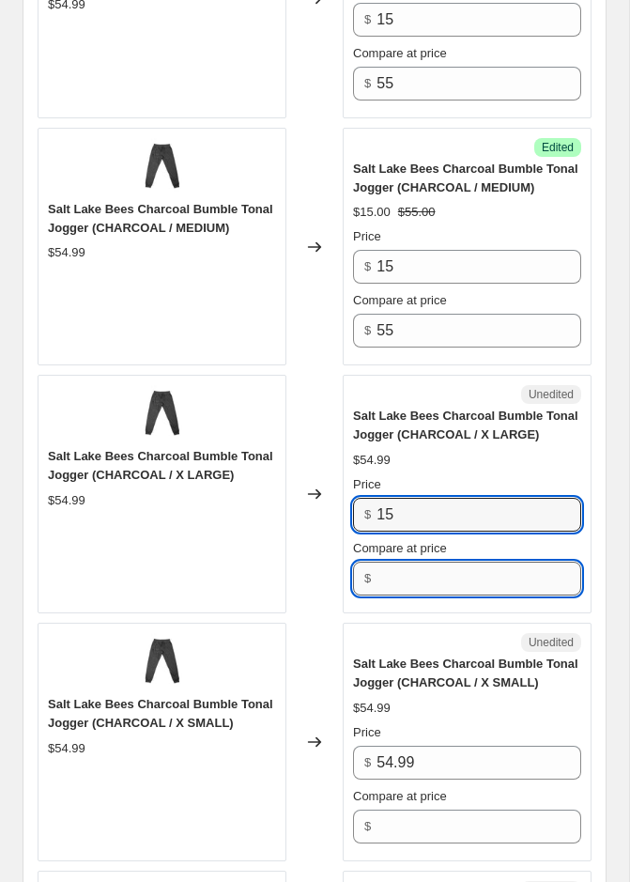
click at [413, 562] on input "Compare at price" at bounding box center [479, 579] width 205 height 34
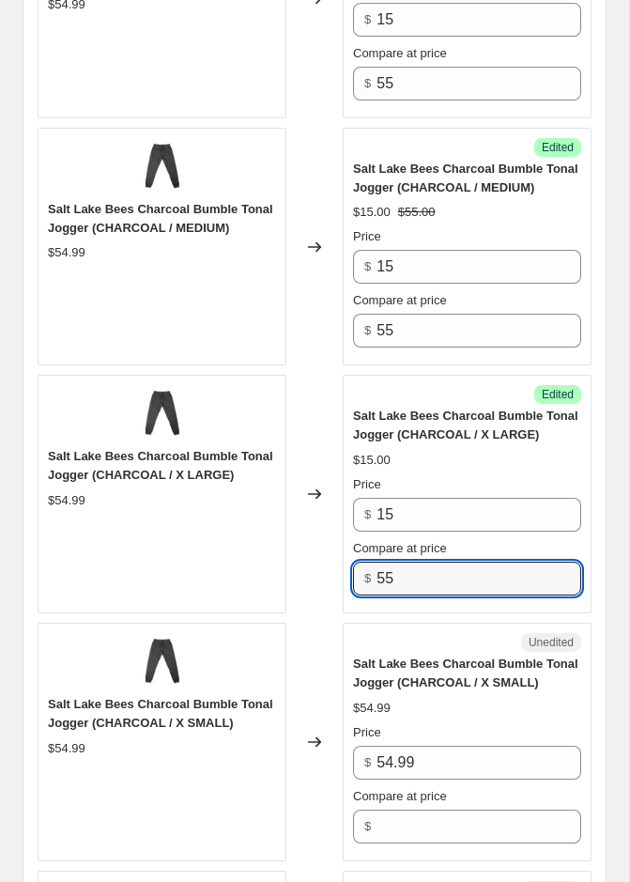
type input "55"
click at [400, 609] on div "Salt Lake Bees 2024 Black New Era Fitted Low Profile Authentic Collection On-Fi…" at bounding box center [315, 875] width 554 height 5191
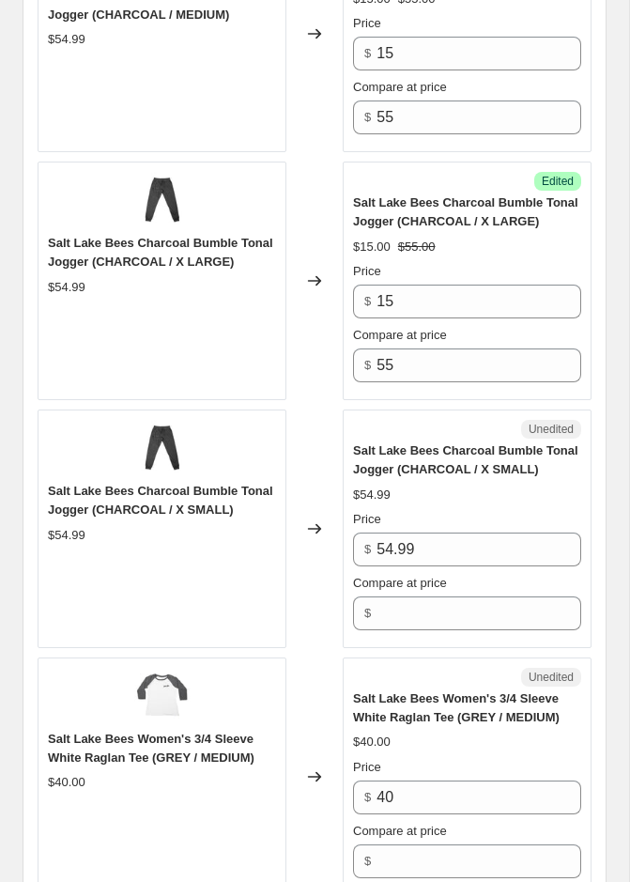
scroll to position [3136, 0]
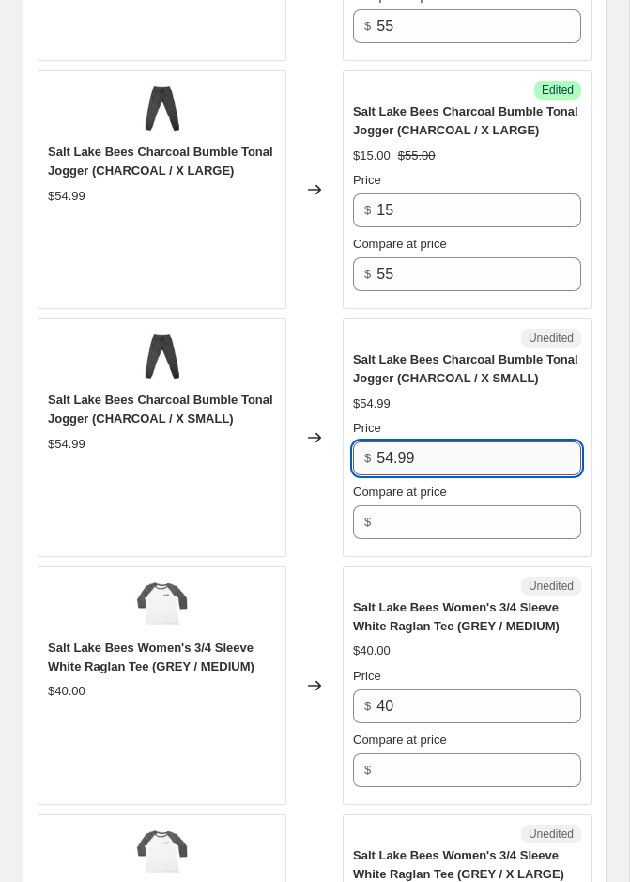
click at [416, 458] on input "54.99" at bounding box center [479, 459] width 205 height 34
type input "15"
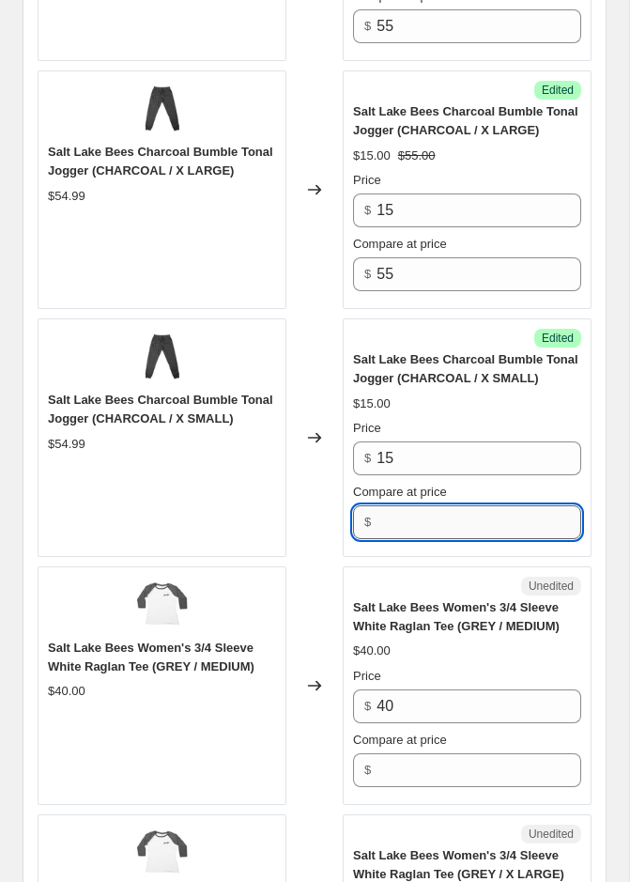
click at [414, 520] on input "Compare at price" at bounding box center [479, 522] width 205 height 34
type input "55"
click at [406, 577] on div "Unedited" at bounding box center [467, 586] width 228 height 19
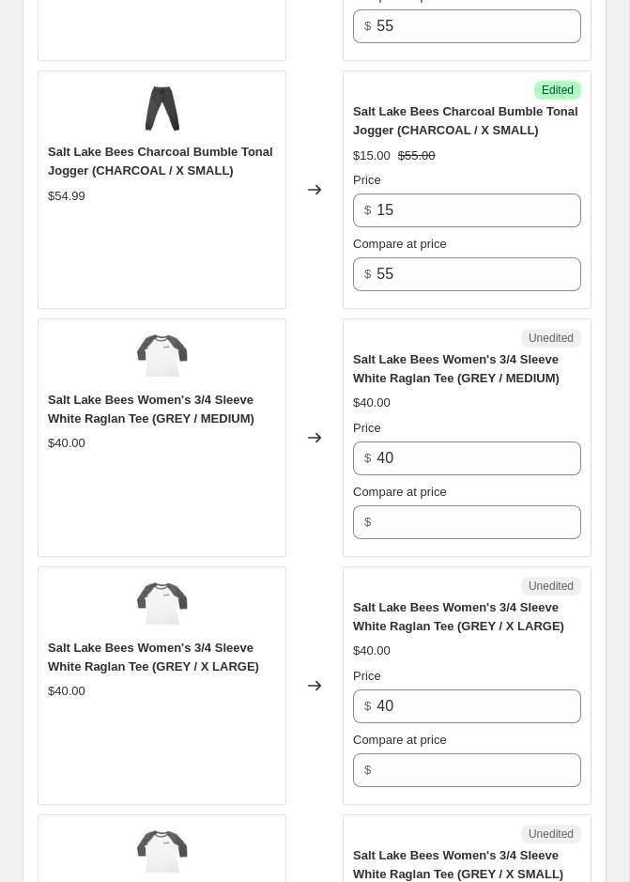
scroll to position [3420, 0]
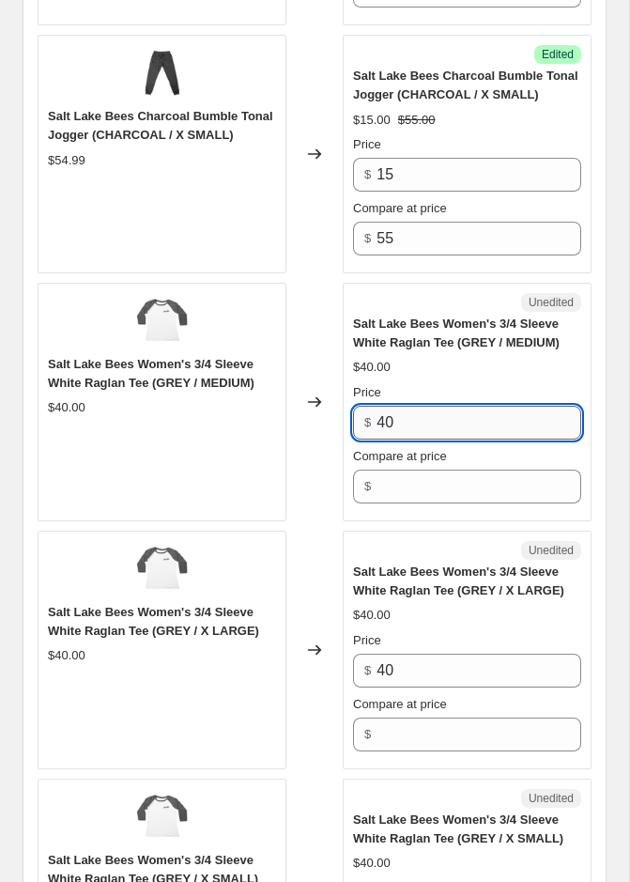
click at [430, 423] on input "40" at bounding box center [479, 423] width 205 height 34
type input "15"
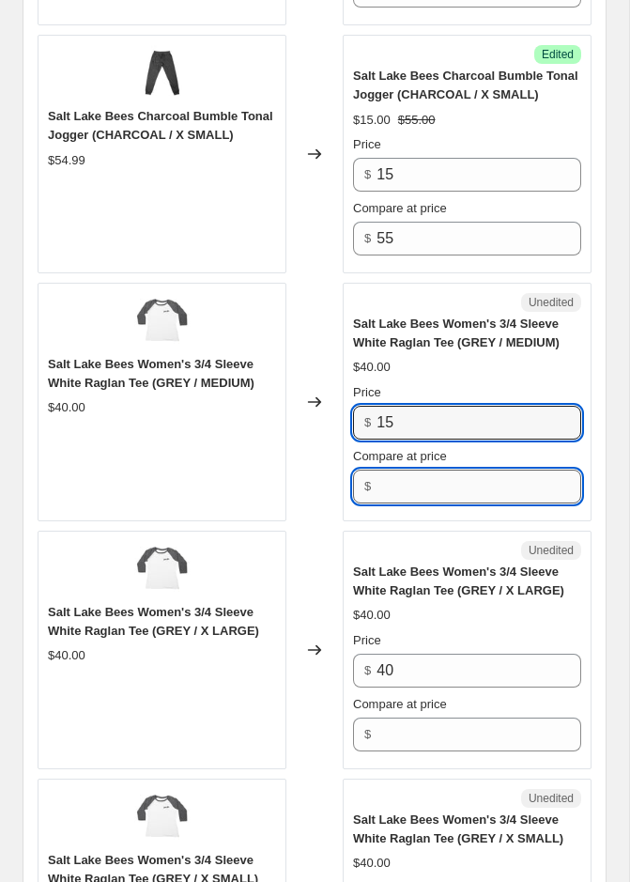
click at [427, 478] on input "Compare at price" at bounding box center [479, 487] width 205 height 34
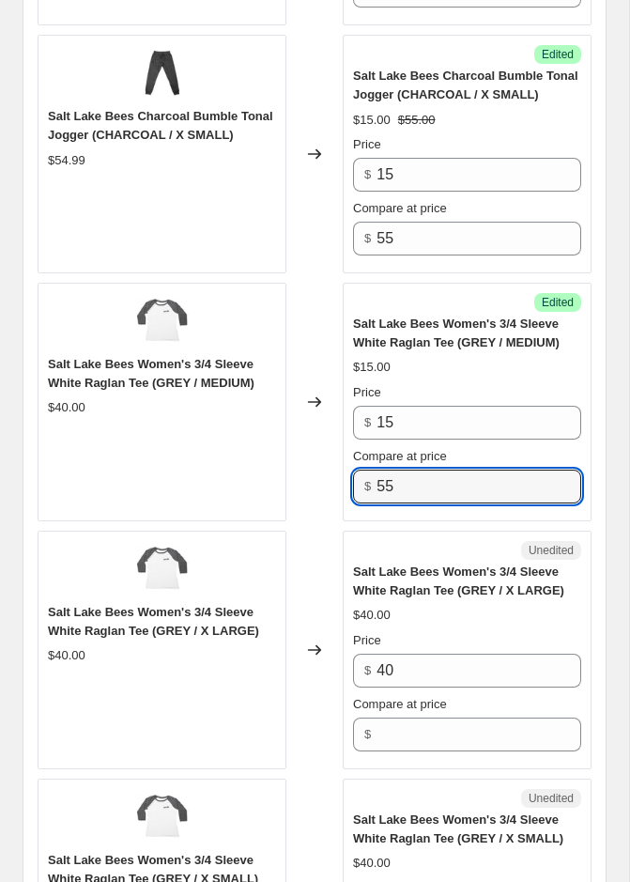
type input "55"
click at [410, 541] on div "Unedited" at bounding box center [467, 550] width 228 height 19
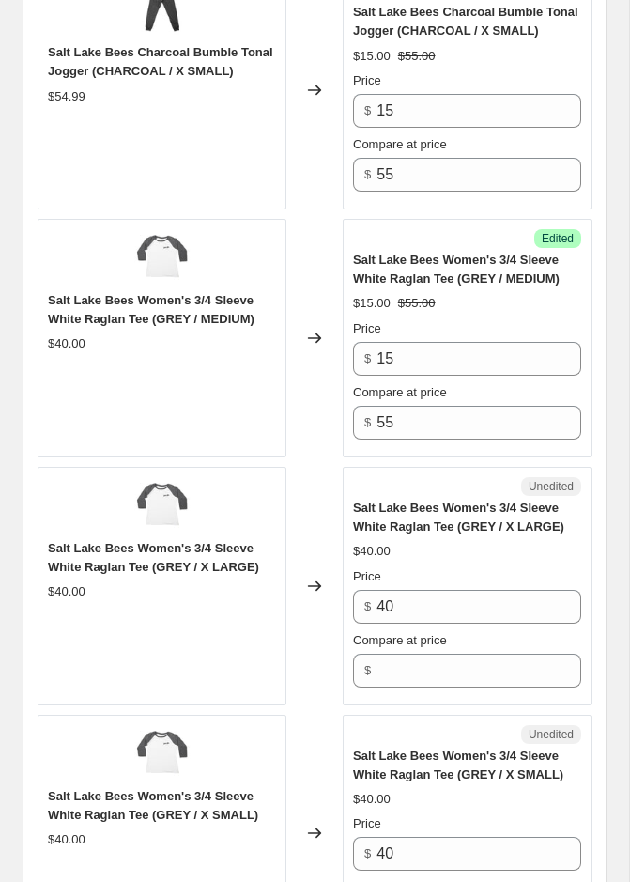
scroll to position [3481, 0]
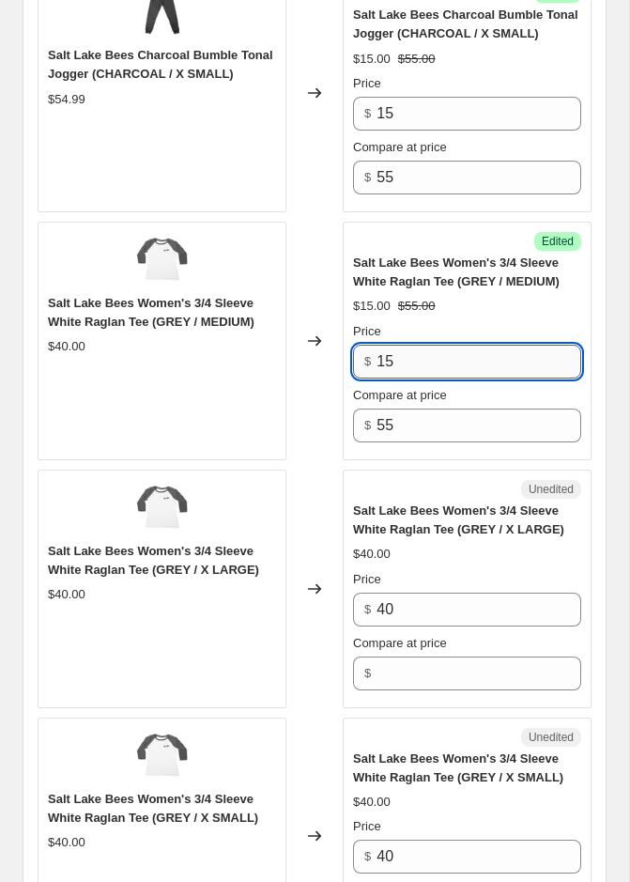
click at [409, 355] on input "15" at bounding box center [479, 362] width 205 height 34
type input "10"
click at [359, 470] on div "Unedited Salt Lake Bees Women's 3/4 Sleeve White Raglan Tee (GREY / X LARGE) $4…" at bounding box center [467, 589] width 249 height 239
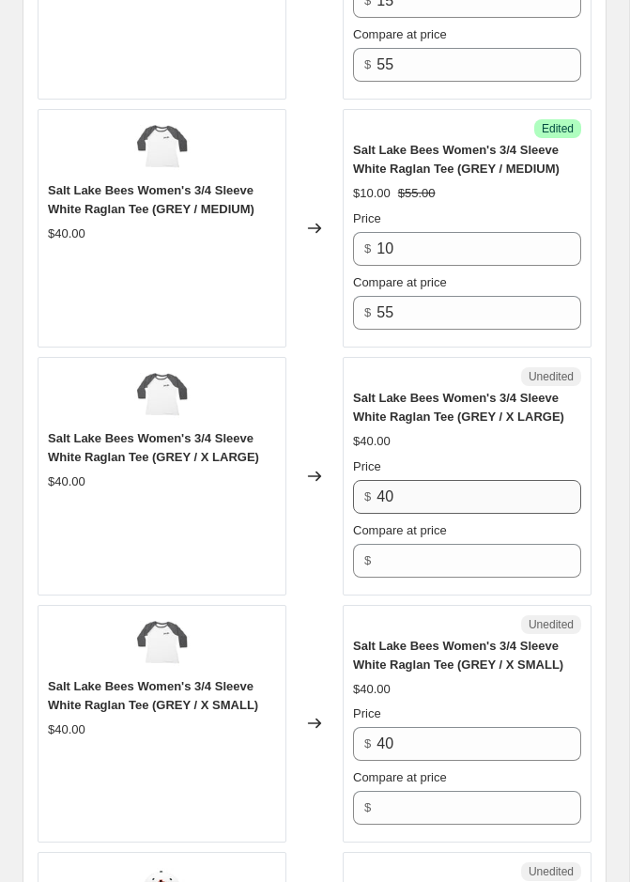
scroll to position [3598, 0]
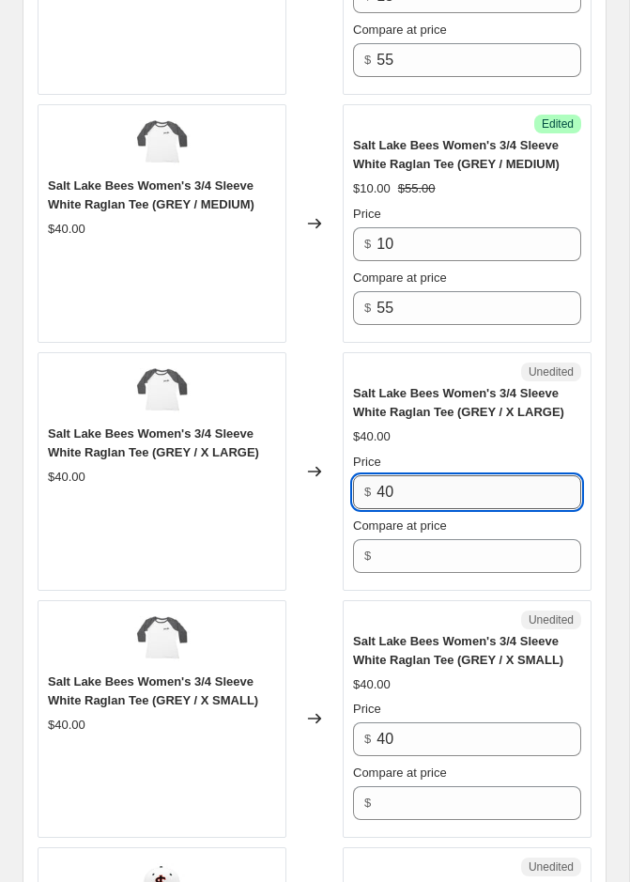
click at [411, 492] on input "40" at bounding box center [479, 492] width 205 height 34
type input "10"
click at [404, 551] on input "Compare at price" at bounding box center [479, 556] width 205 height 34
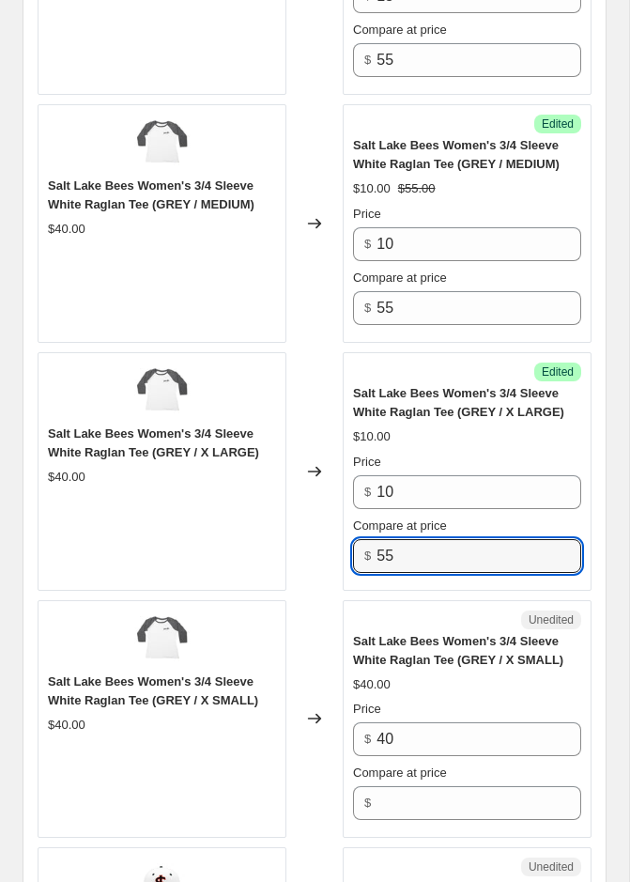
type input "55"
click at [407, 611] on div "Unedited" at bounding box center [467, 620] width 228 height 19
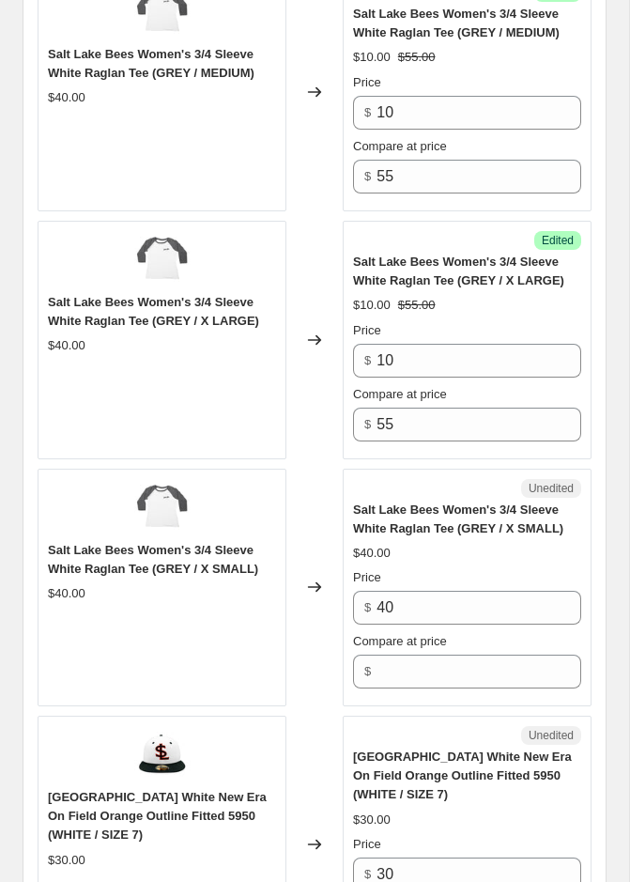
scroll to position [3733, 0]
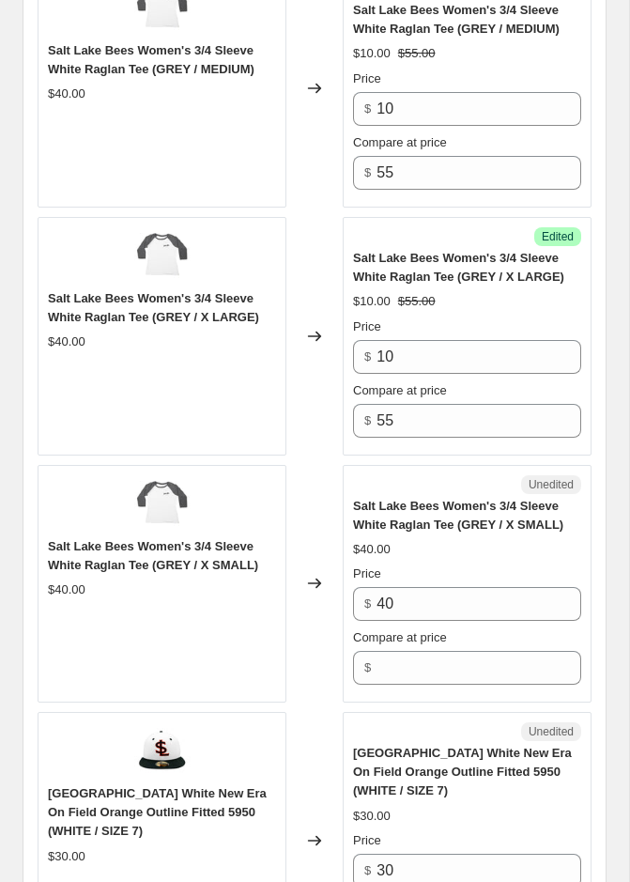
click at [411, 630] on span "Compare at price" at bounding box center [400, 637] width 94 height 14
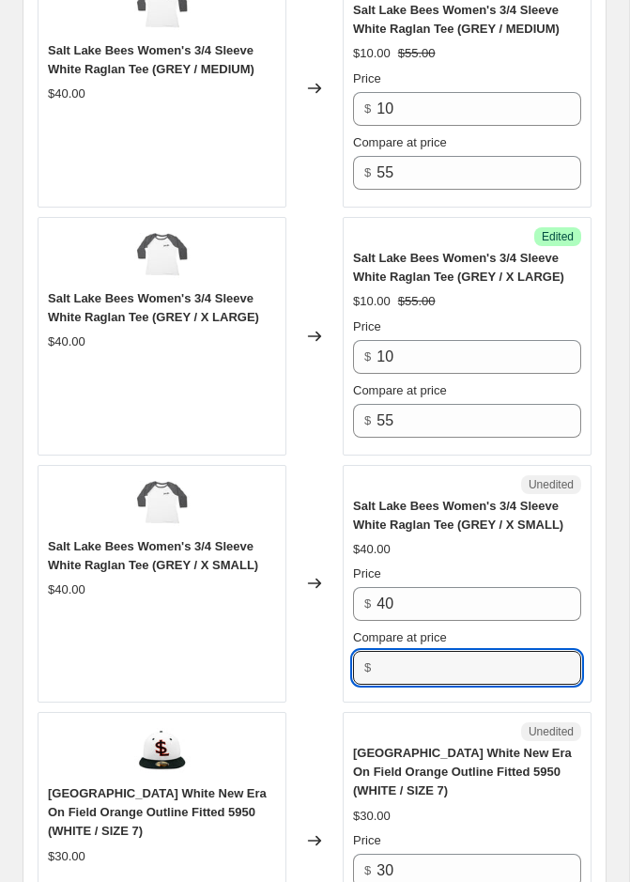
click at [411, 651] on input "Compare at price" at bounding box center [479, 668] width 205 height 34
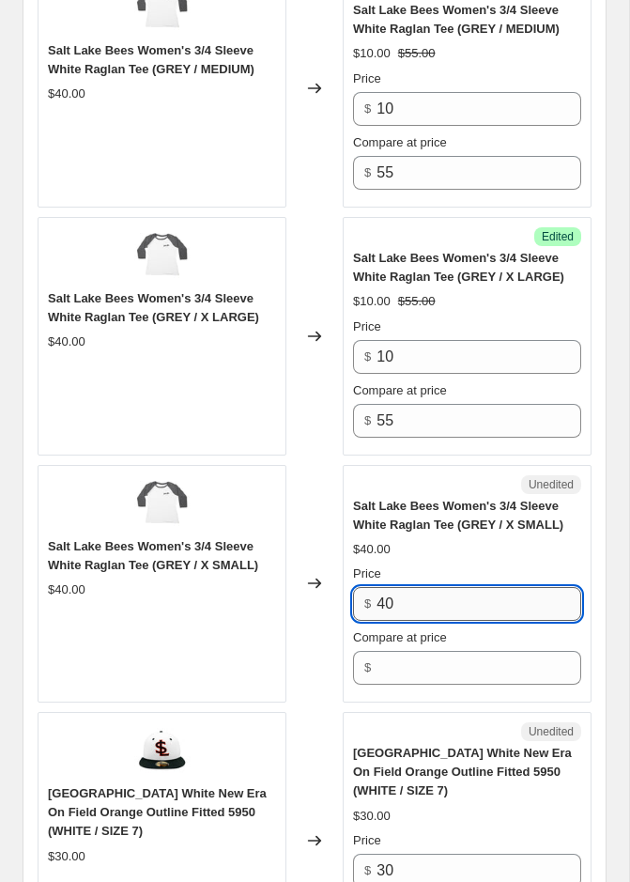
click at [410, 600] on input "40" at bounding box center [479, 604] width 205 height 34
type input "10"
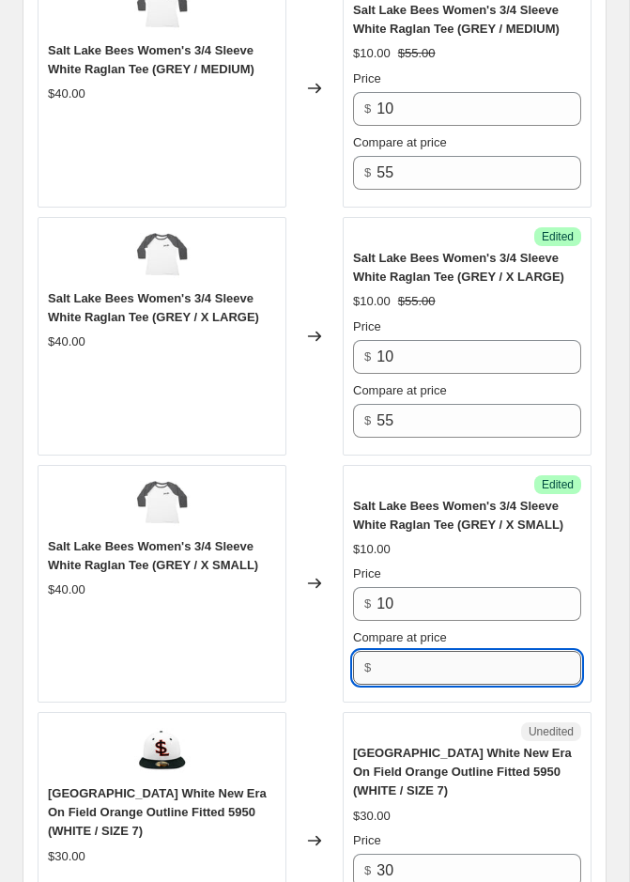
click at [408, 653] on input "Compare at price" at bounding box center [479, 668] width 205 height 34
type input "55"
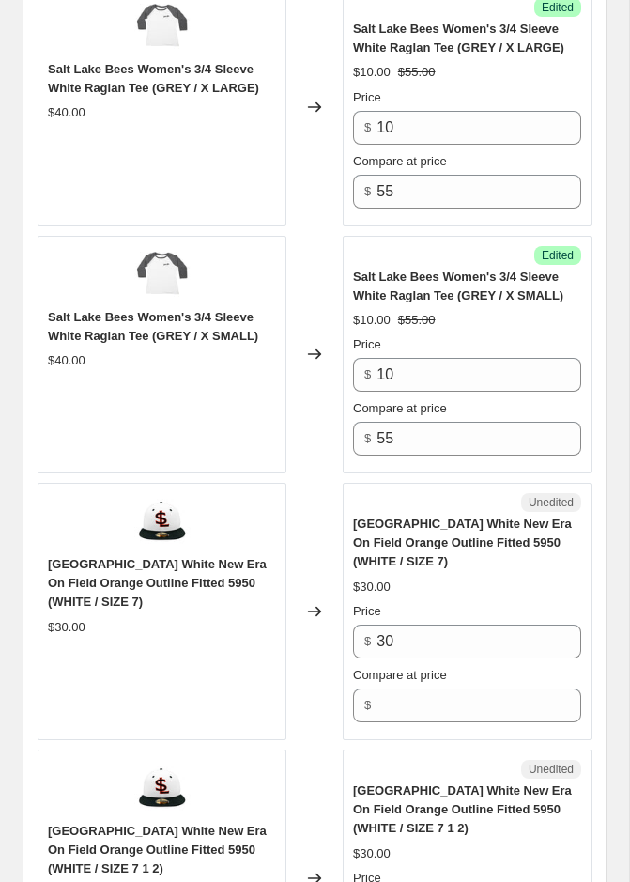
scroll to position [4060, 0]
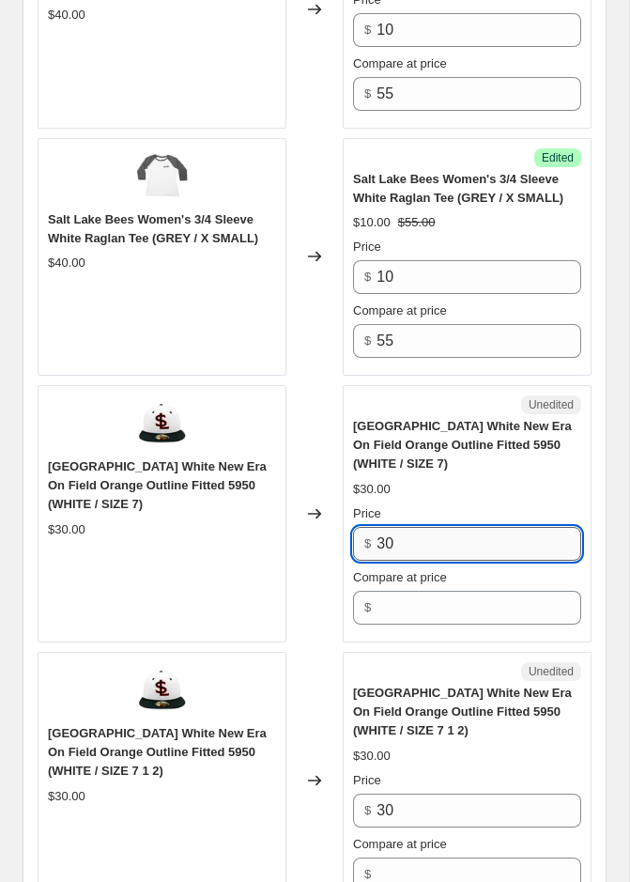
click at [414, 542] on input "30" at bounding box center [479, 544] width 205 height 34
click at [444, 527] on input "10" at bounding box center [479, 544] width 205 height 34
type input "1"
type input "30"
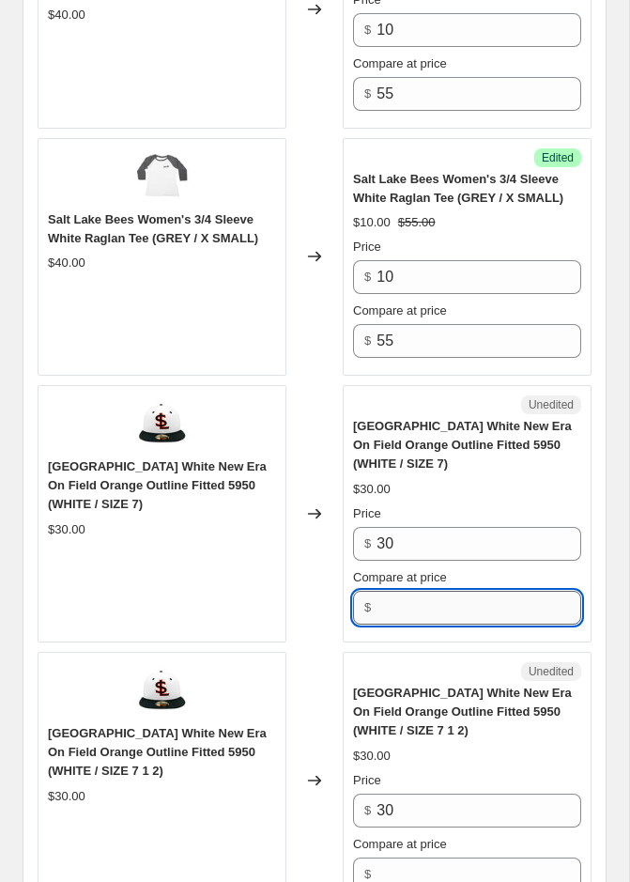
click at [432, 591] on input "Compare at price" at bounding box center [479, 608] width 205 height 34
type input "44"
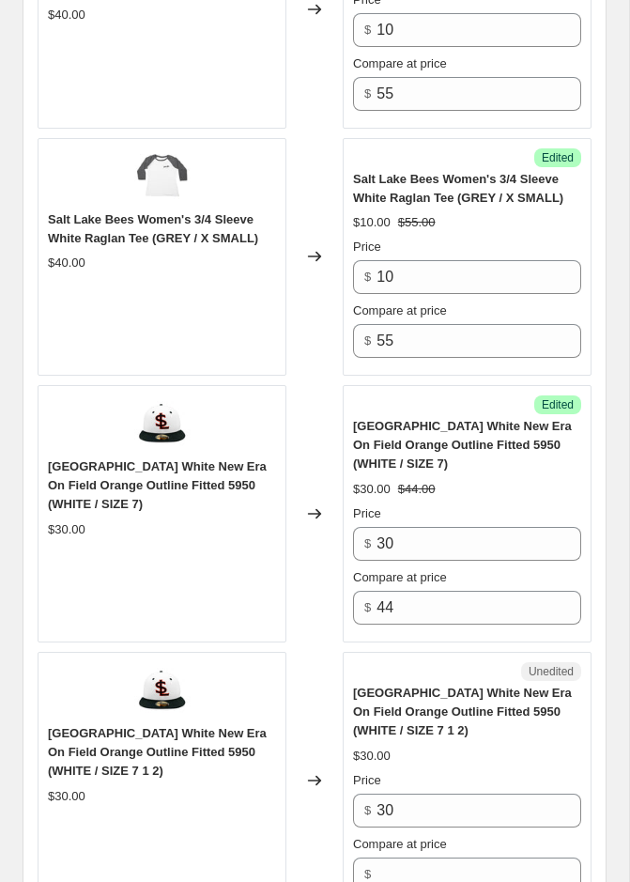
click at [427, 686] on span "Salt Lake Occidentals White New Era On Field Orange Outline Fitted 5950 (WHITE …" at bounding box center [462, 712] width 219 height 52
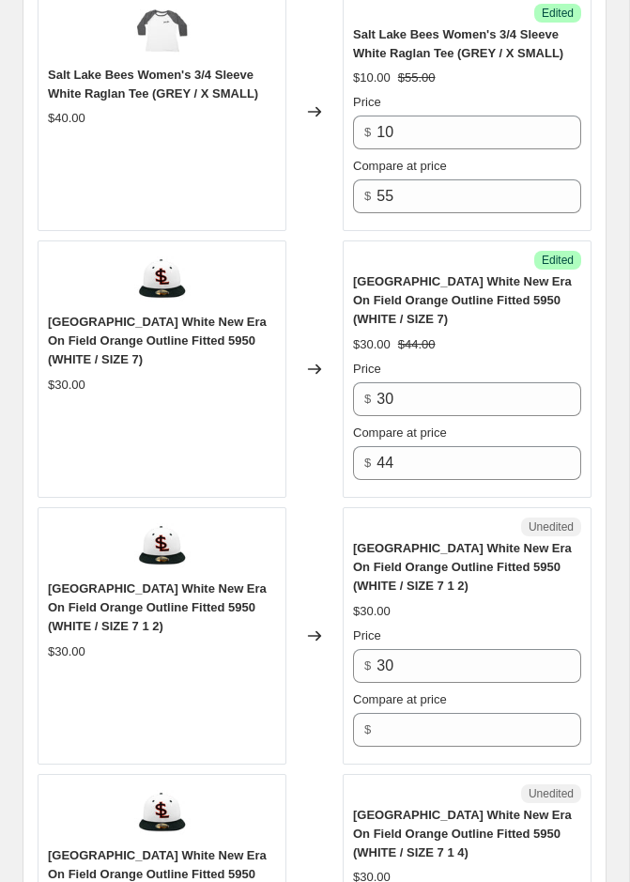
scroll to position [4206, 0]
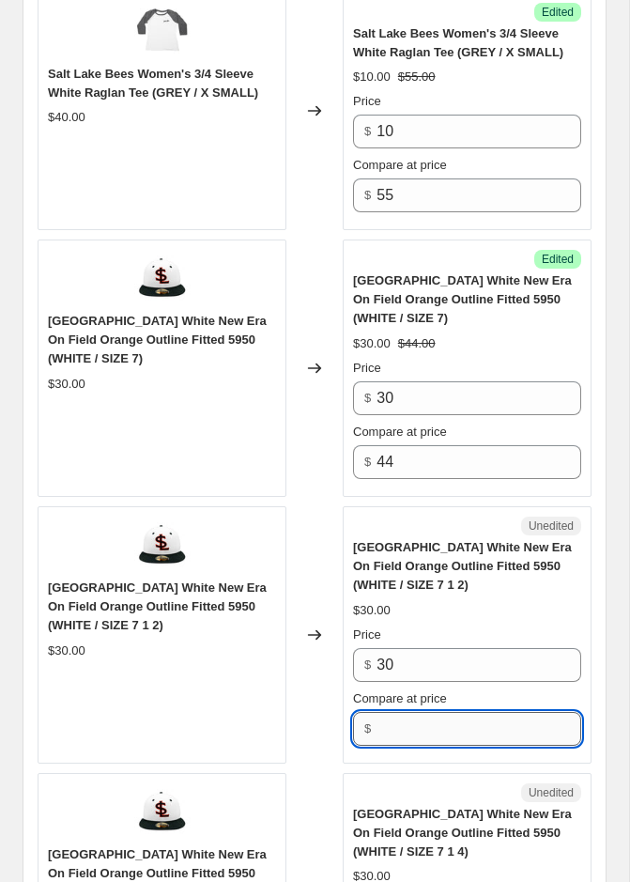
click at [418, 713] on input "Compare at price" at bounding box center [479, 729] width 205 height 34
type input "44"
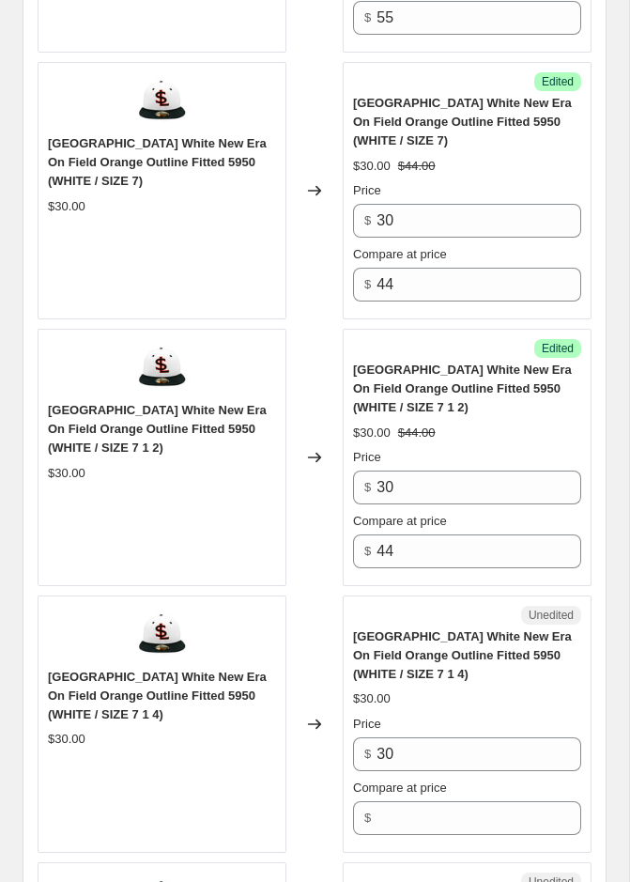
scroll to position [4453, 0]
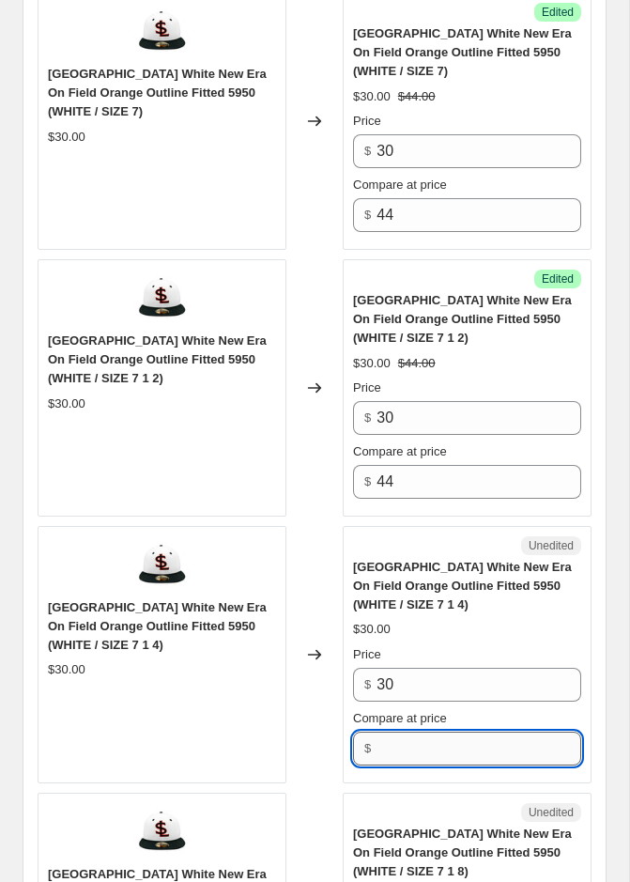
click at [422, 732] on input "Compare at price" at bounding box center [479, 749] width 205 height 34
type input "44"
click at [424, 766] on div "Unedited Salt Lake Occidentals White New Era On Field Orange Outline Fitted 595…" at bounding box center [467, 654] width 249 height 257
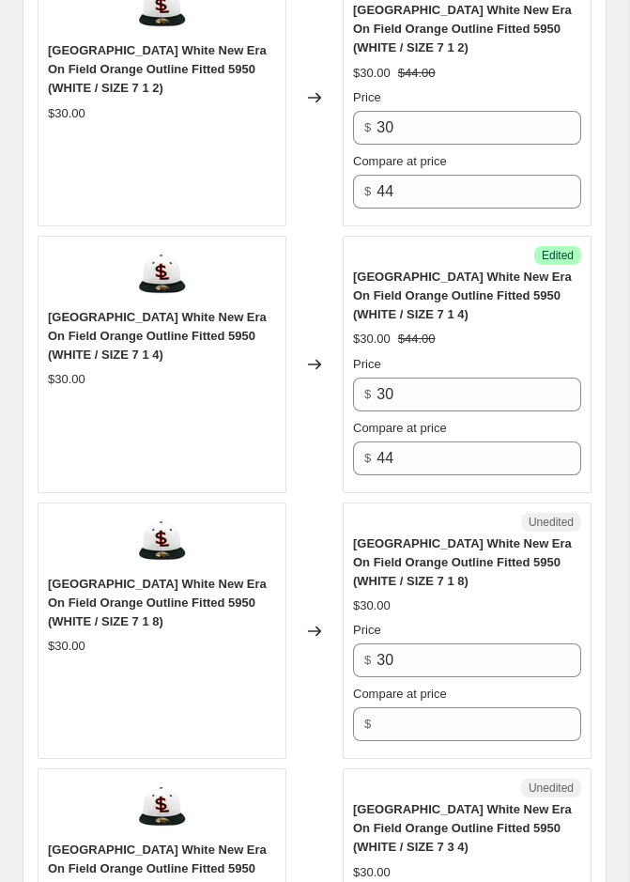
scroll to position [4878, 0]
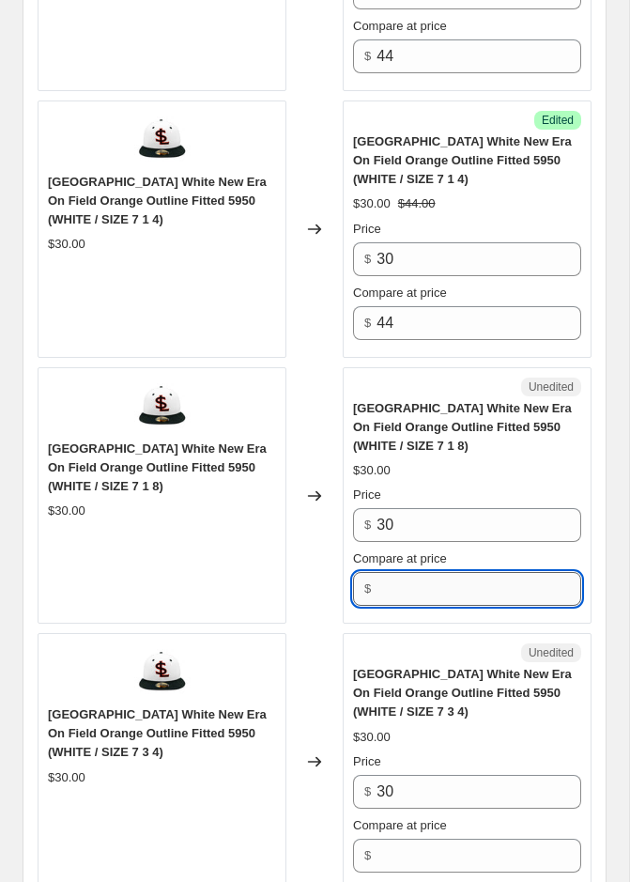
click at [411, 572] on input "Compare at price" at bounding box center [479, 589] width 205 height 34
type input "44"
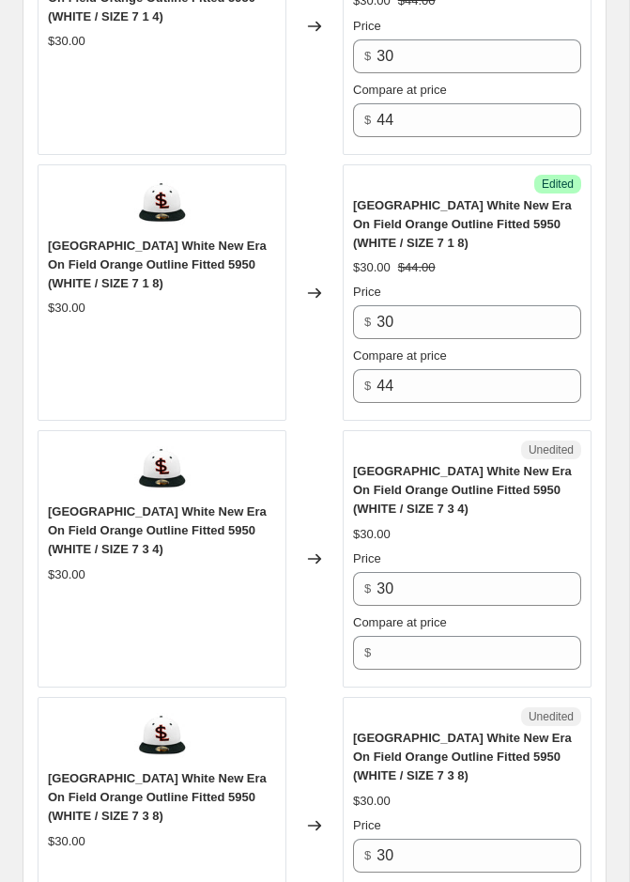
scroll to position [5095, 0]
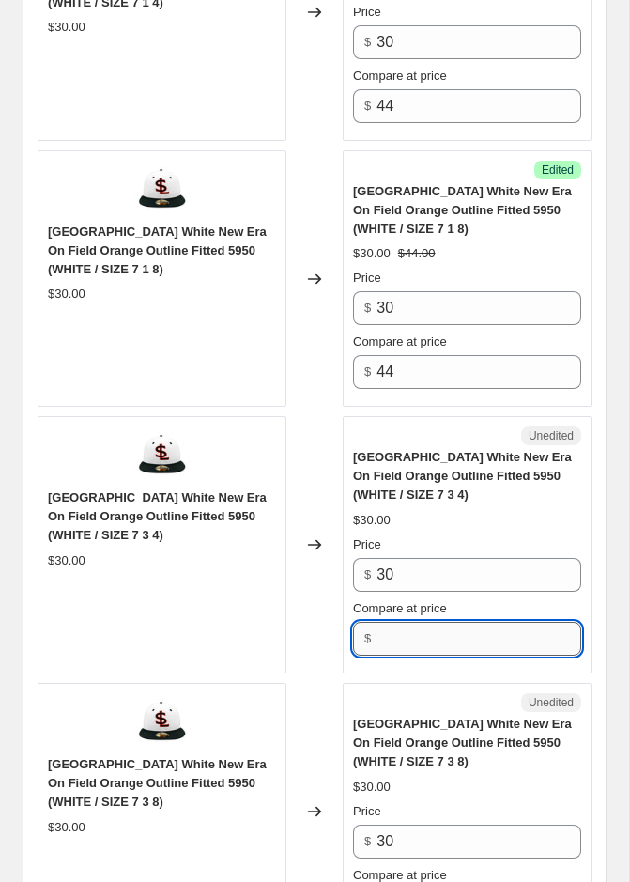
click at [411, 622] on input "Compare at price" at bounding box center [479, 639] width 205 height 34
type input "44"
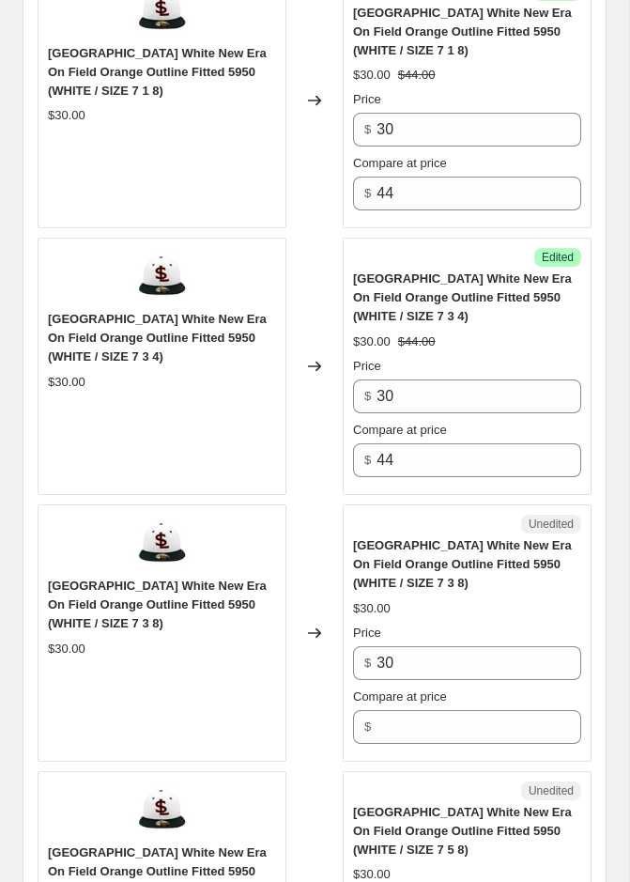
scroll to position [5310, 0]
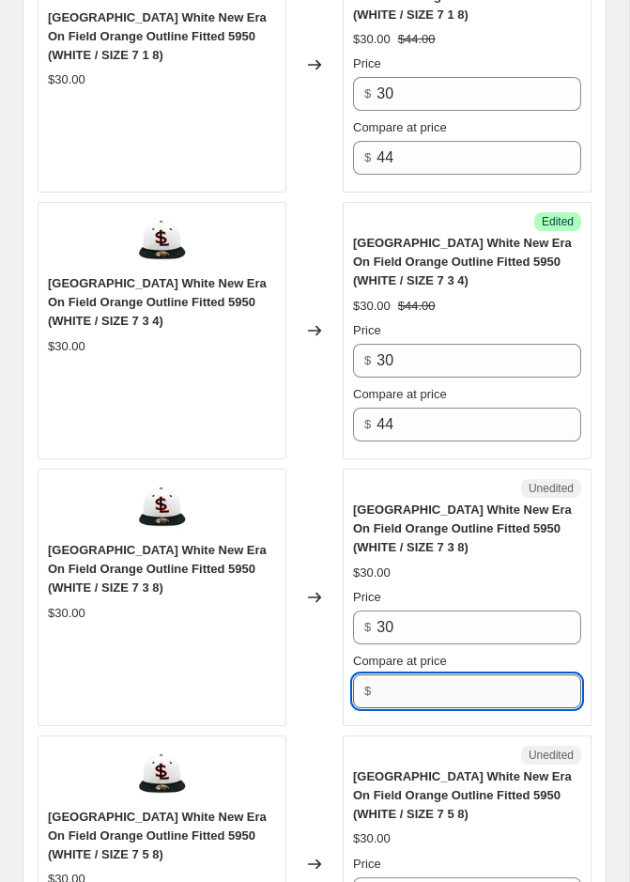
click at [415, 675] on input "Compare at price" at bounding box center [479, 692] width 205 height 34
type input "44"
click at [419, 736] on div "Unedited Salt Lake Occidentals White New Era On Field Orange Outline Fitted 595…" at bounding box center [467, 864] width 249 height 257
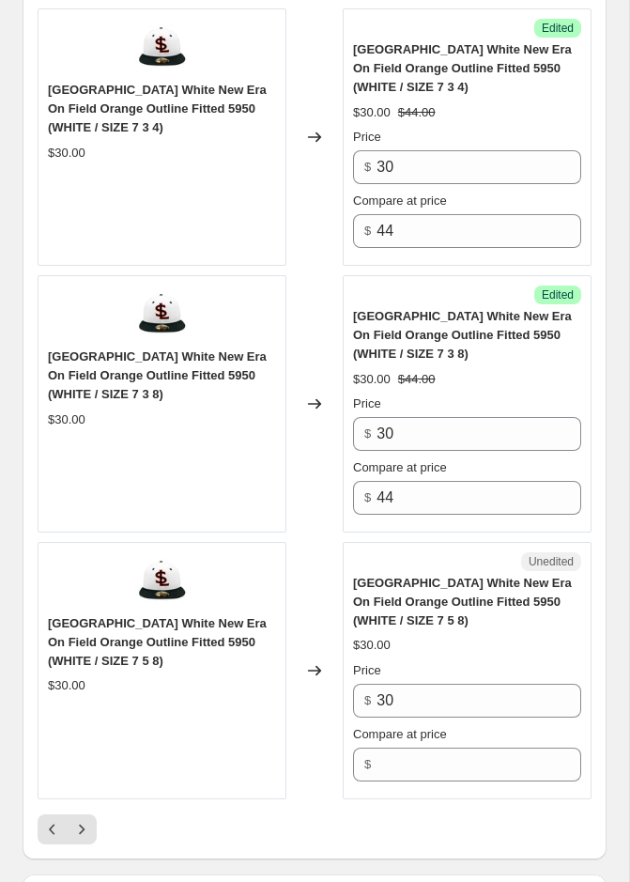
scroll to position [5597, 0]
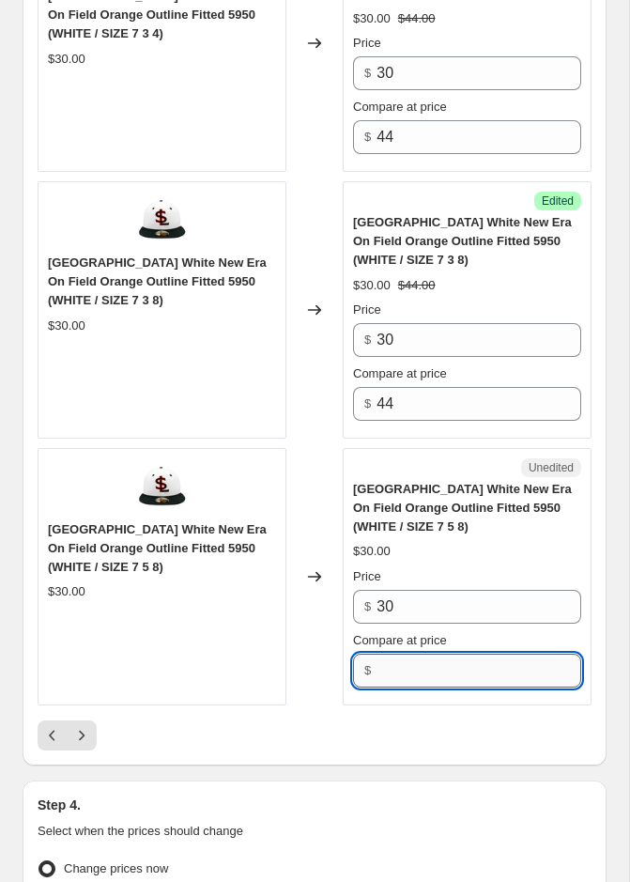
click at [414, 654] on input "Compare at price" at bounding box center [479, 671] width 205 height 34
type input "44"
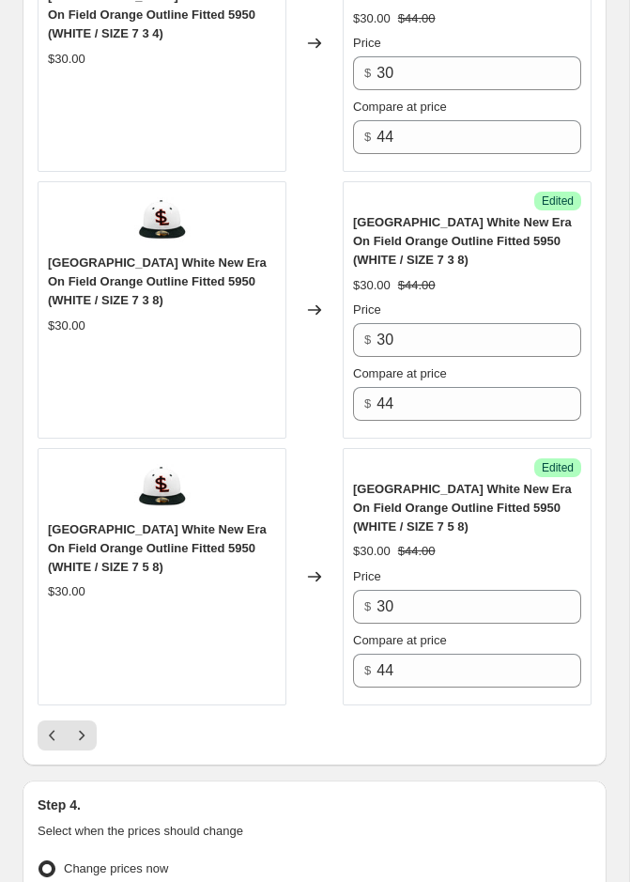
click at [409, 684] on div "Success Edited Salt Lake Occidentals White New Era On Field Orange Outline Fitt…" at bounding box center [467, 576] width 249 height 257
click at [84, 726] on icon "Next" at bounding box center [81, 735] width 19 height 19
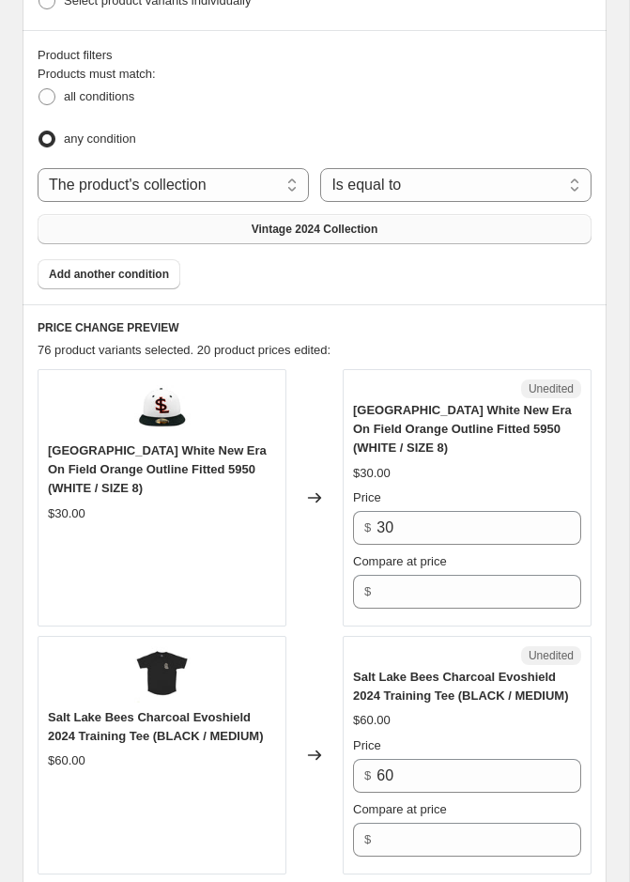
scroll to position [761, 0]
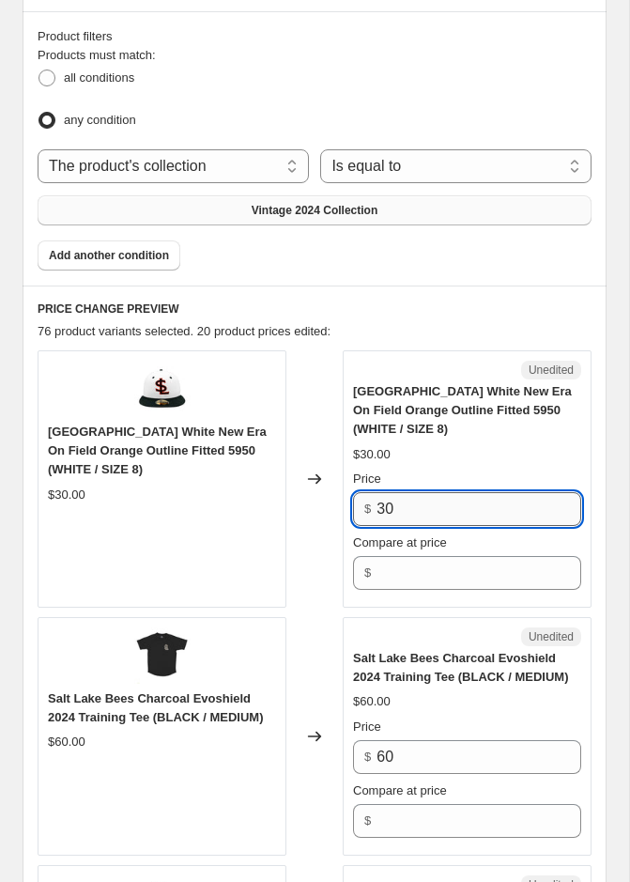
click at [446, 504] on input "30" at bounding box center [479, 509] width 205 height 34
type input "4"
type input "30"
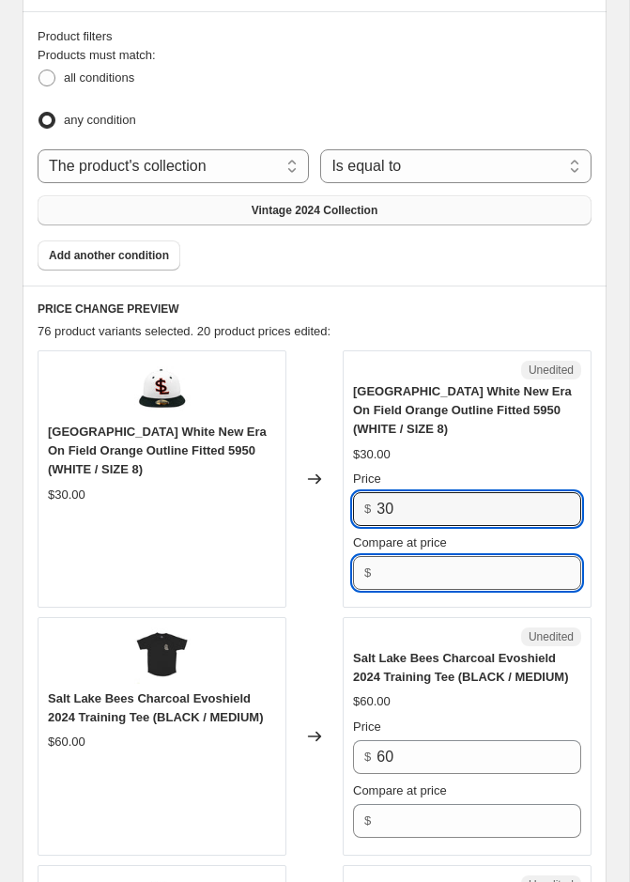
click at [429, 556] on input "Compare at price" at bounding box center [479, 573] width 205 height 34
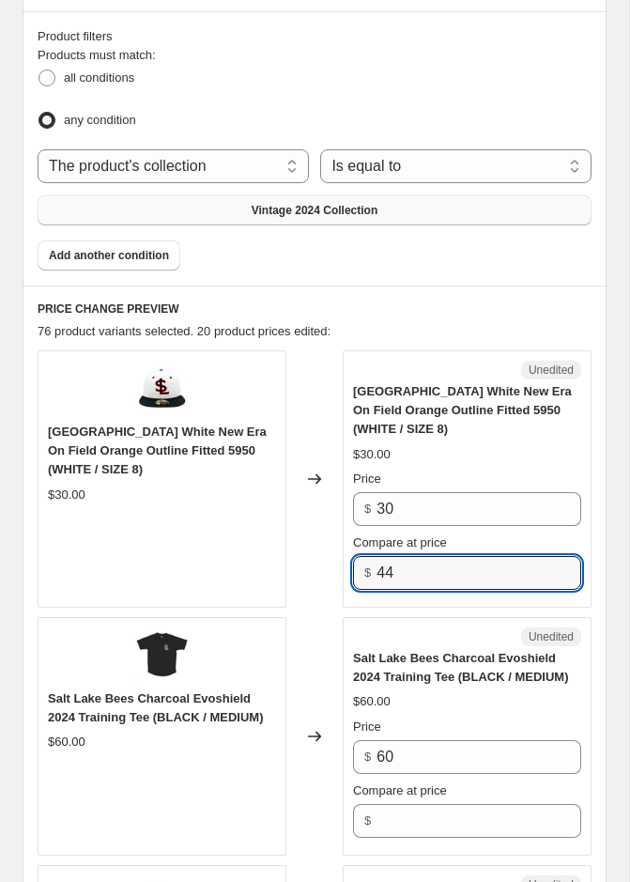
type input "44"
click at [445, 651] on span "Salt Lake Bees Charcoal Evoshield 2024 Training Tee (BLACK / MEDIUM)" at bounding box center [460, 667] width 215 height 33
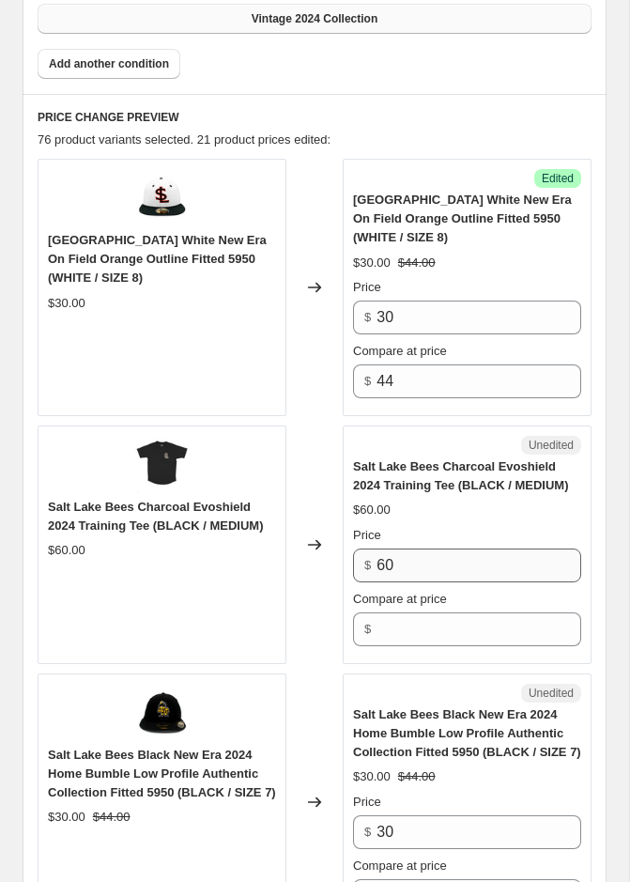
scroll to position [946, 0]
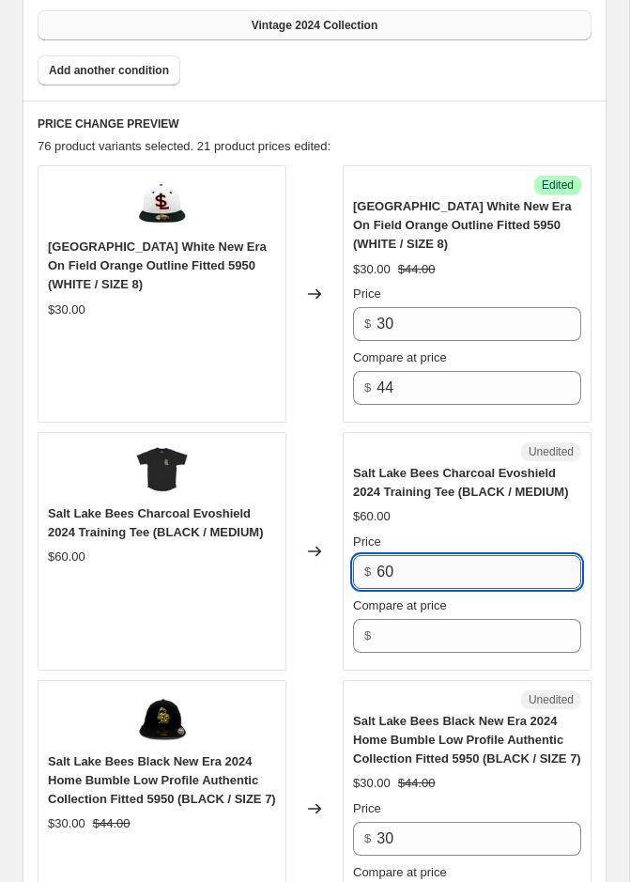
click at [443, 576] on input "60" at bounding box center [479, 572] width 205 height 34
type input "15"
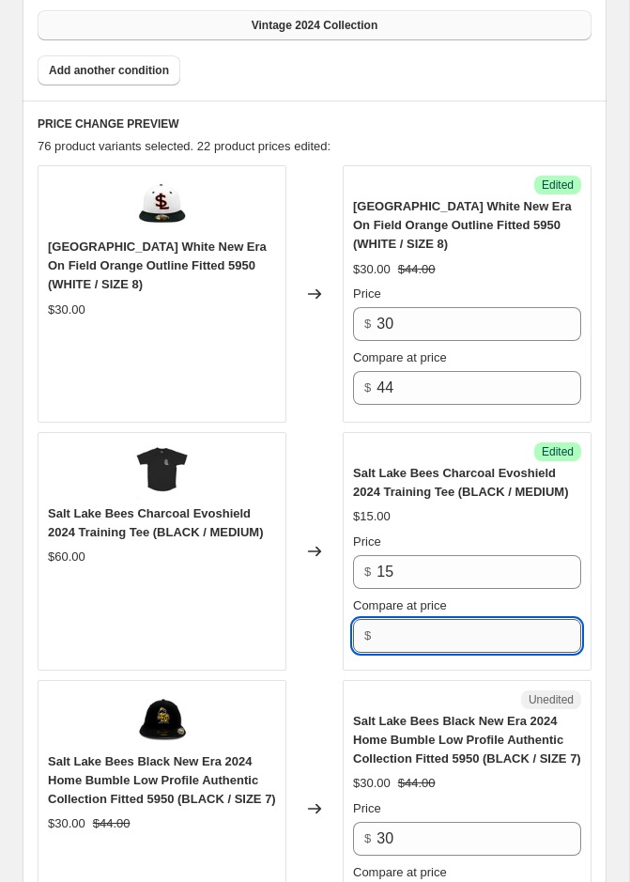
click at [430, 621] on input "Compare at price" at bounding box center [479, 636] width 205 height 34
type input "60"
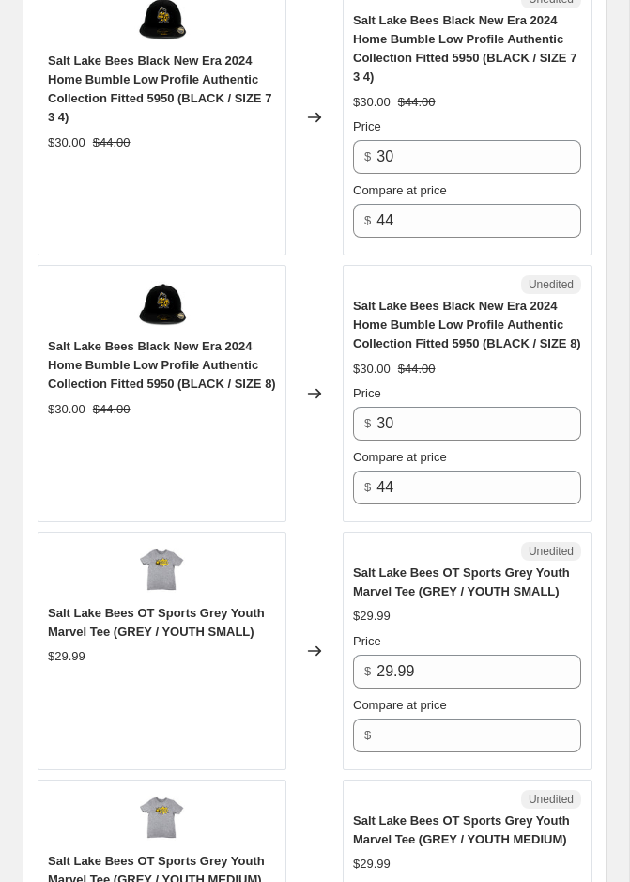
scroll to position [3666, 0]
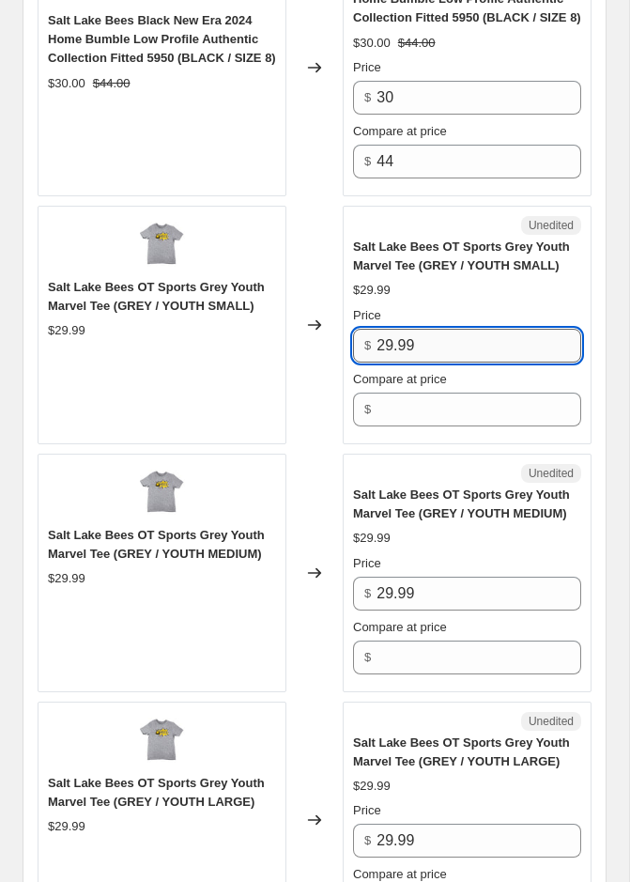
click at [403, 363] on input "29.99" at bounding box center [479, 346] width 205 height 34
type input "10"
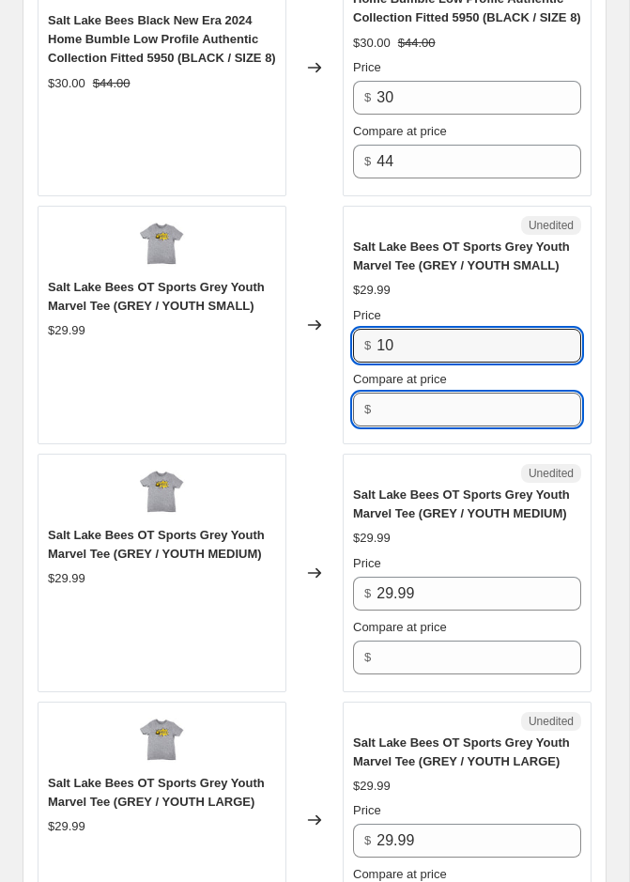
click at [399, 427] on input "Compare at price" at bounding box center [479, 410] width 205 height 34
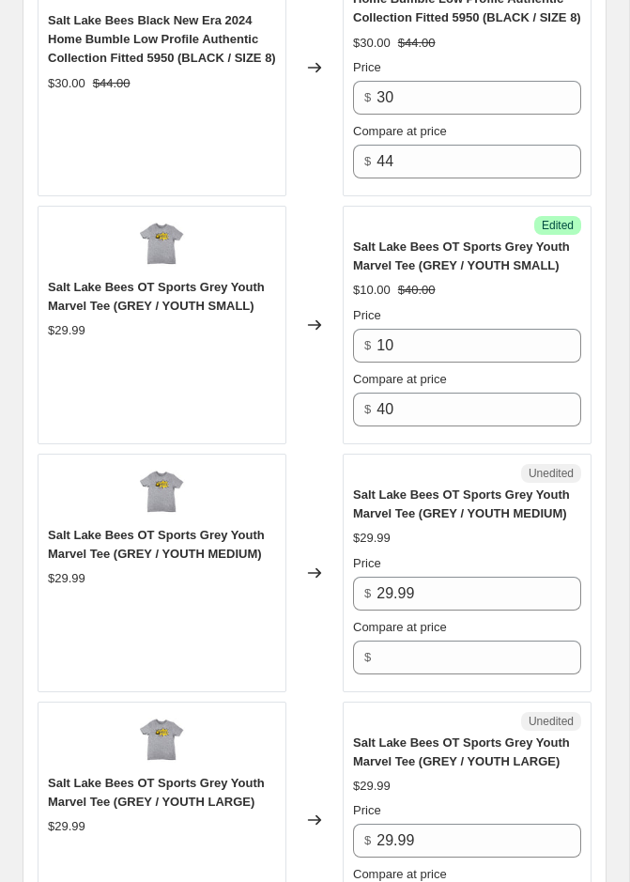
click at [410, 520] on span "Salt Lake Bees OT Sports Grey Youth Marvel Tee (GREY / YOUTH MEDIUM)" at bounding box center [461, 504] width 217 height 33
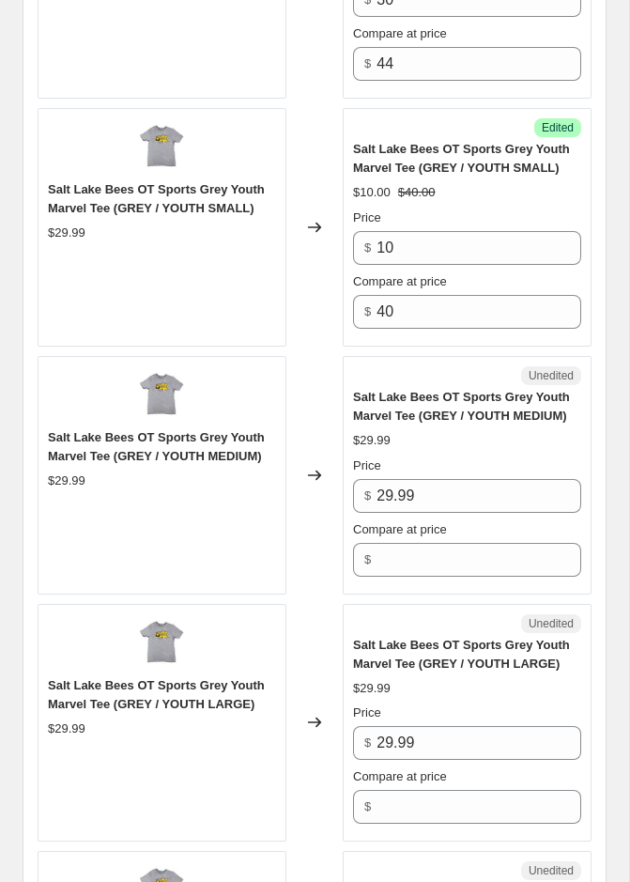
scroll to position [3765, 0]
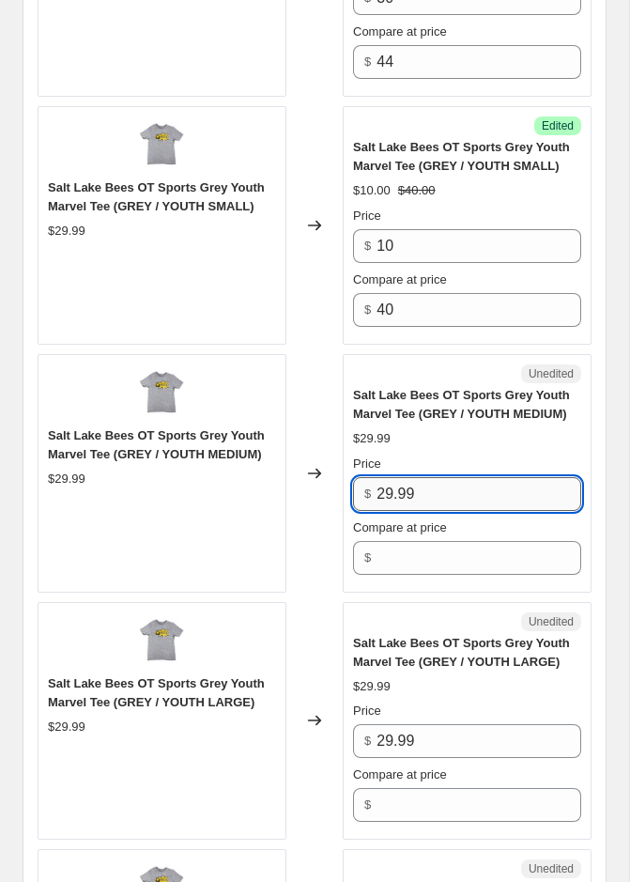
click at [412, 511] on input "29.99" at bounding box center [479, 494] width 205 height 34
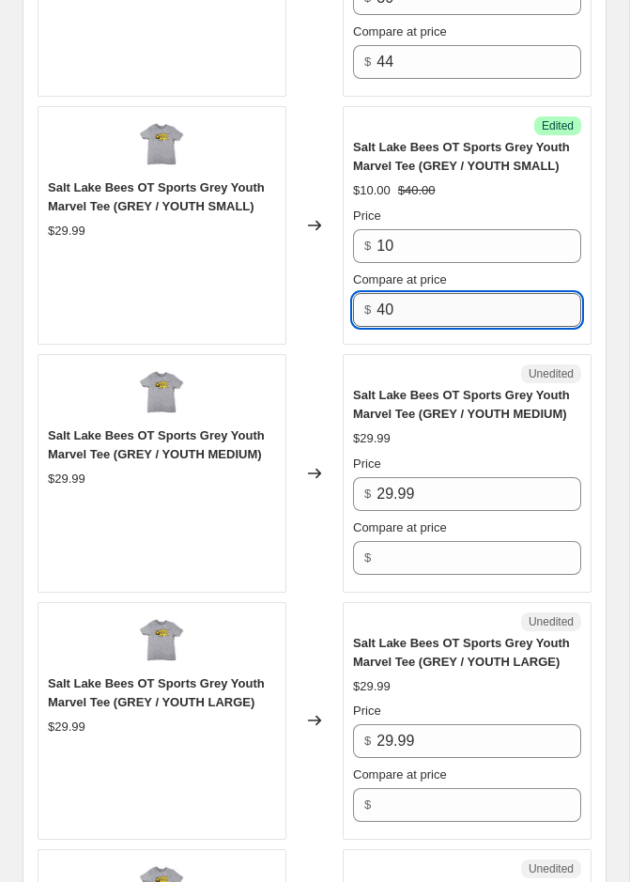
click at [434, 327] on input "40" at bounding box center [479, 310] width 205 height 34
type input "30"
click at [421, 409] on div "Salt Lake Bees OT Sports Grey Youth Marvel Tee (GREY / YOUTH MEDIUM)" at bounding box center [467, 405] width 228 height 38
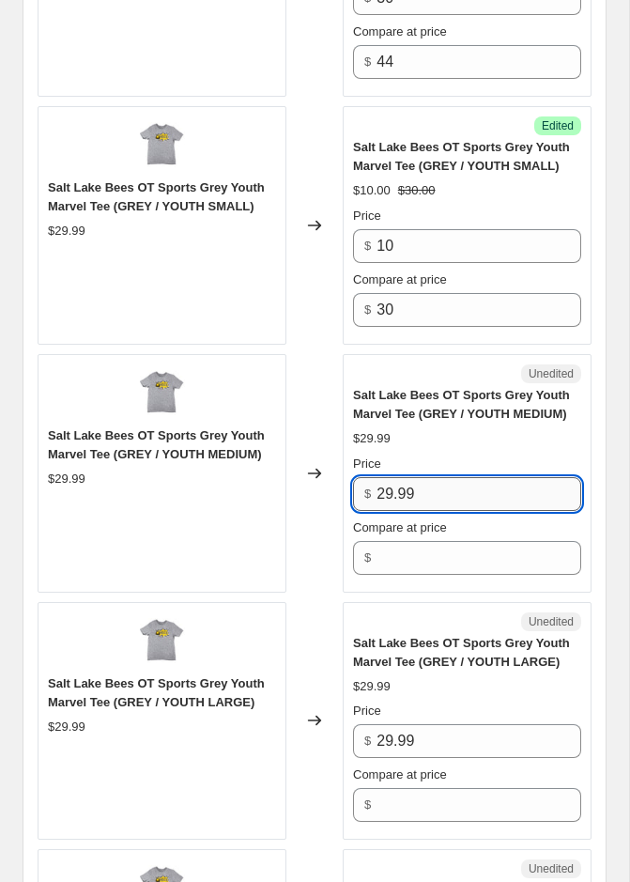
click at [416, 503] on input "29.99" at bounding box center [479, 494] width 205 height 34
type input "2"
type input "10"
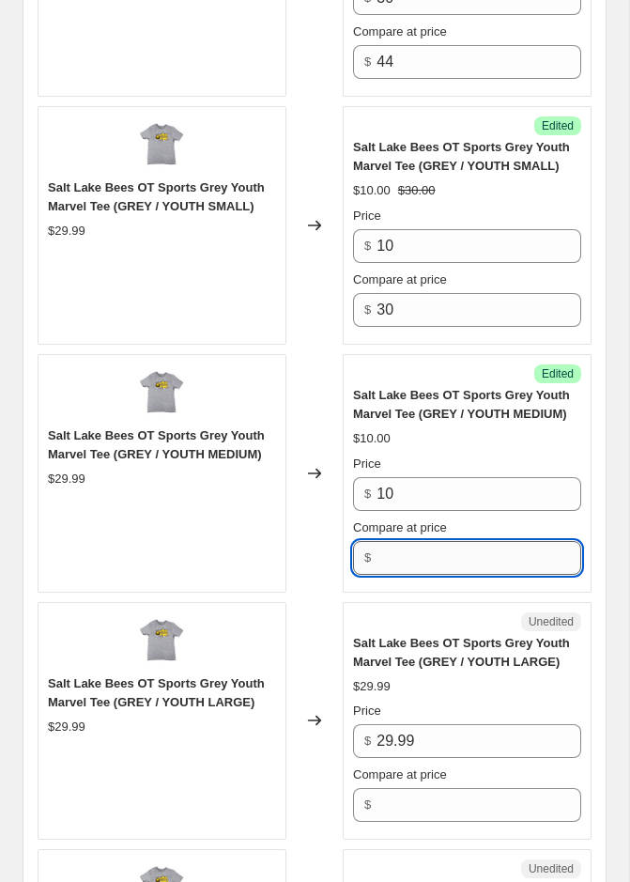
click at [396, 575] on input "Compare at price" at bounding box center [479, 558] width 205 height 34
type input "30"
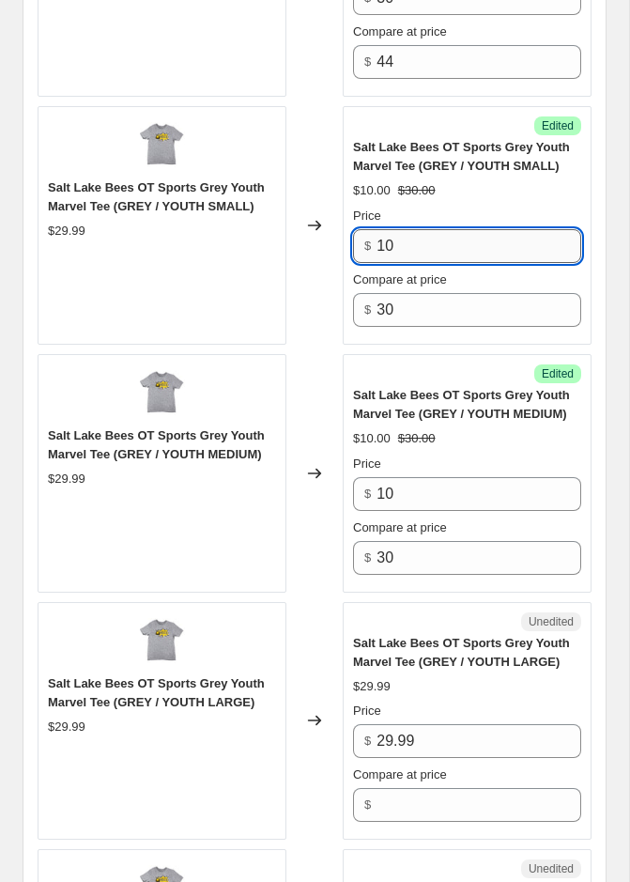
click at [415, 263] on input "10" at bounding box center [479, 246] width 205 height 34
type input "1"
type input "5"
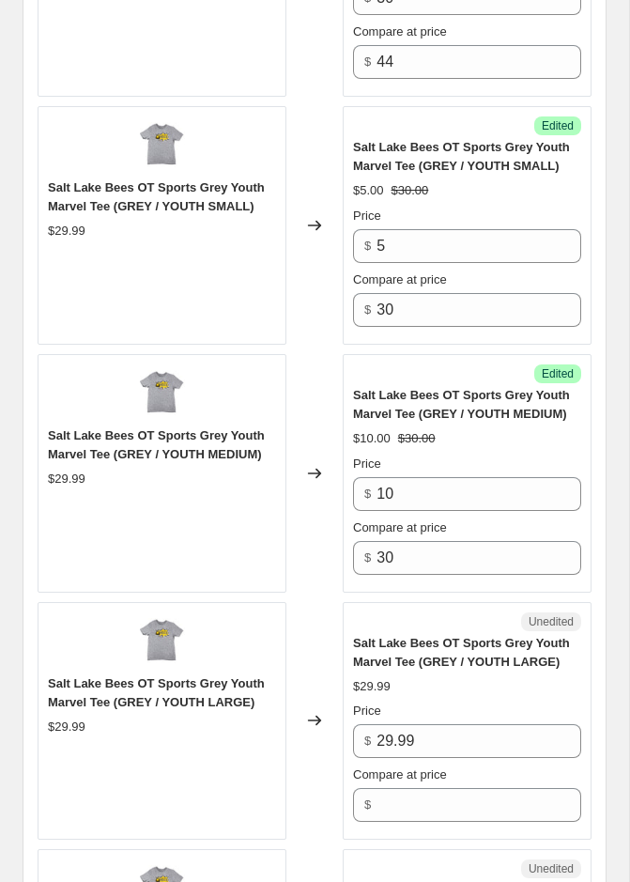
click at [392, 412] on span "Salt Lake Bees OT Sports Grey Youth Marvel Tee (GREY / YOUTH MEDIUM)" at bounding box center [461, 404] width 217 height 33
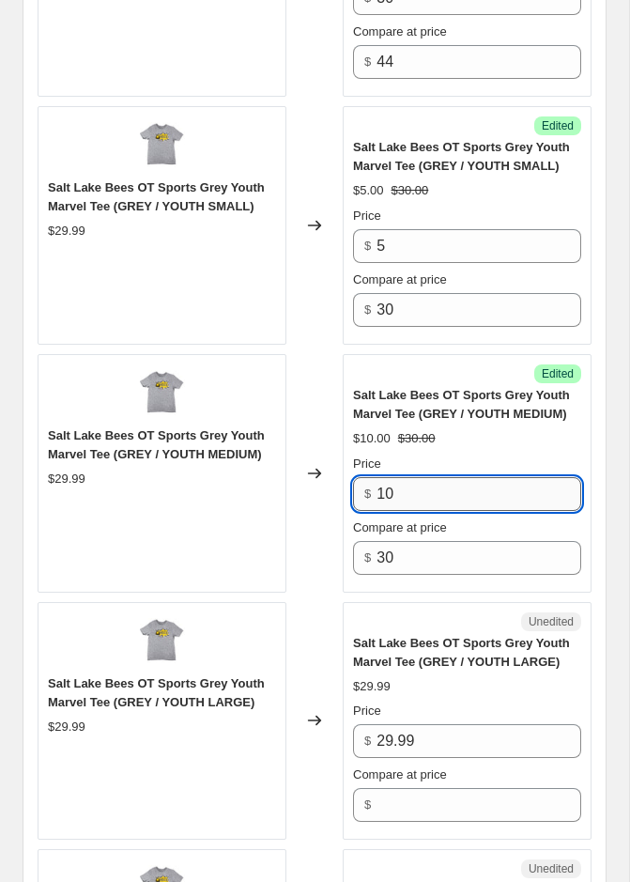
click at [424, 509] on input "10" at bounding box center [479, 494] width 205 height 34
type input "5"
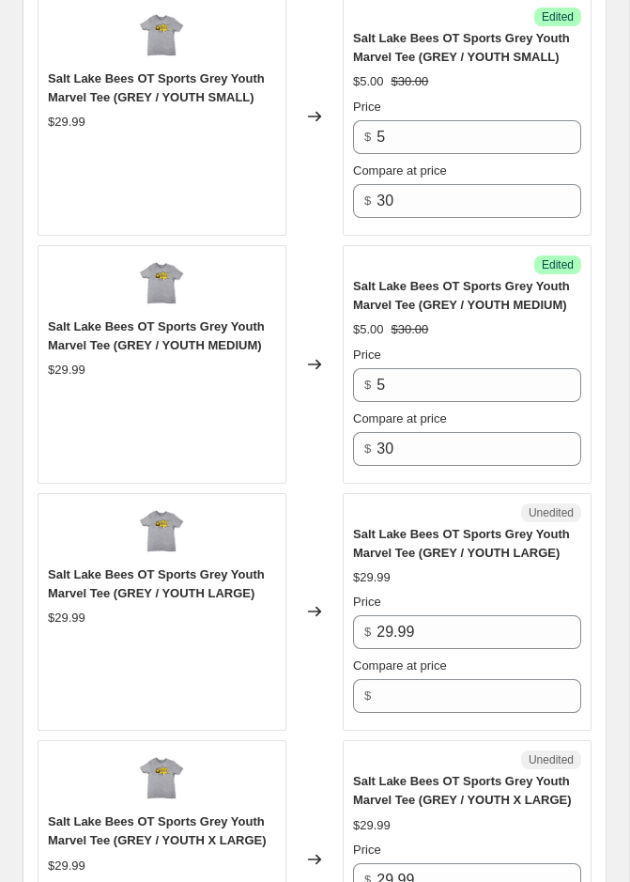
scroll to position [3882, 0]
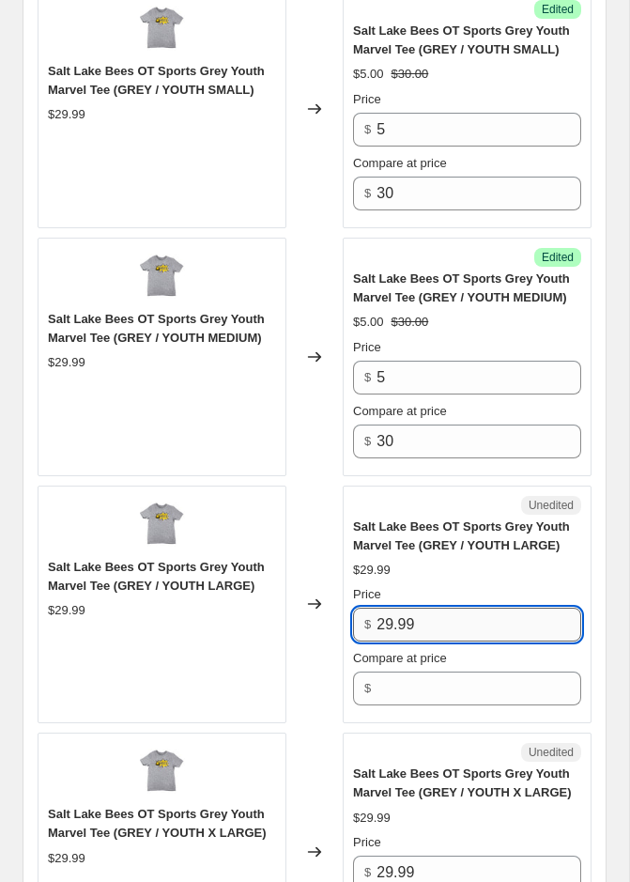
click at [408, 642] on input "29.99" at bounding box center [479, 625] width 205 height 34
type input "5"
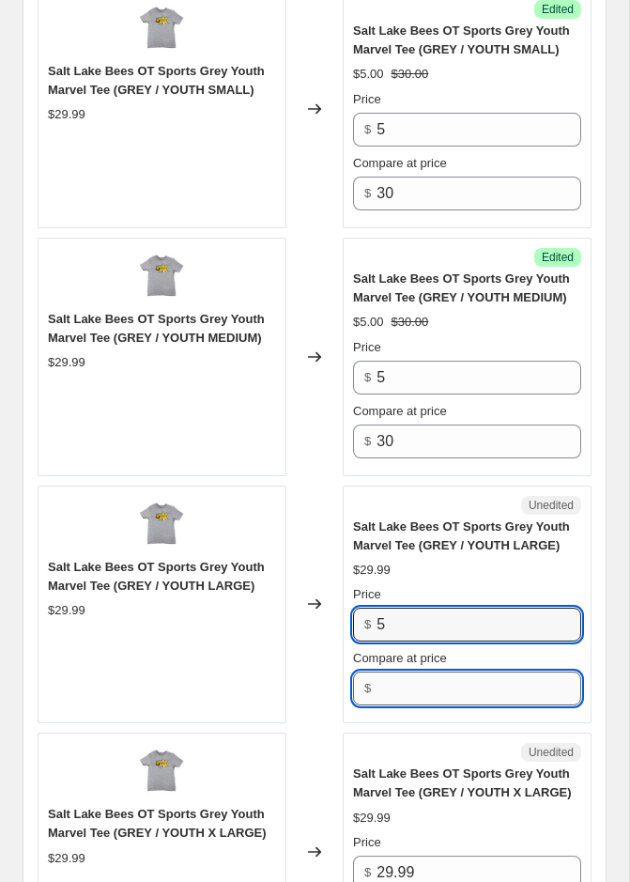
click at [410, 700] on input "Compare at price" at bounding box center [479, 689] width 205 height 34
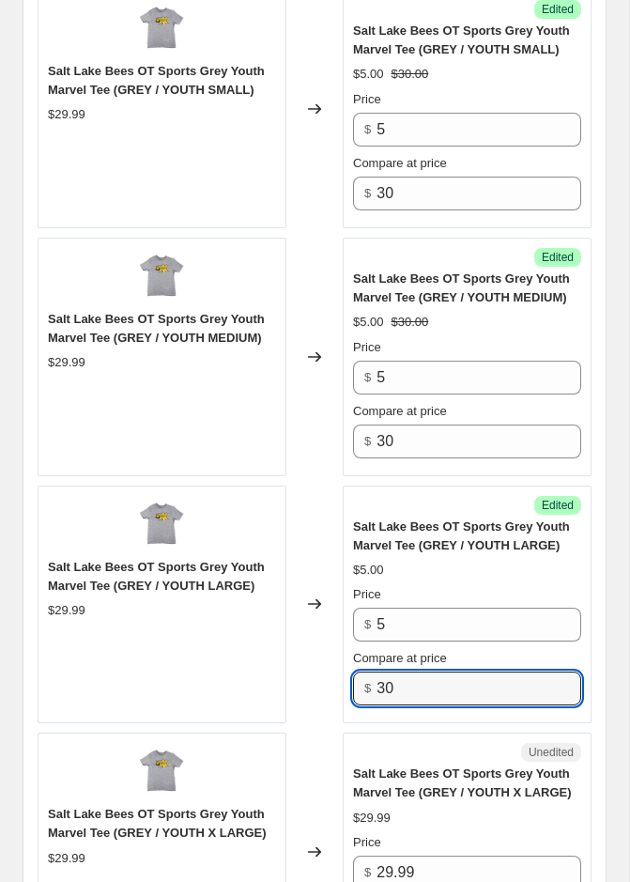
type input "30"
click at [395, 724] on div "Success Edited Salt Lake Bees OT Sports Grey Youth Marvel Tee (GREY / YOUTH LAR…" at bounding box center [467, 605] width 249 height 239
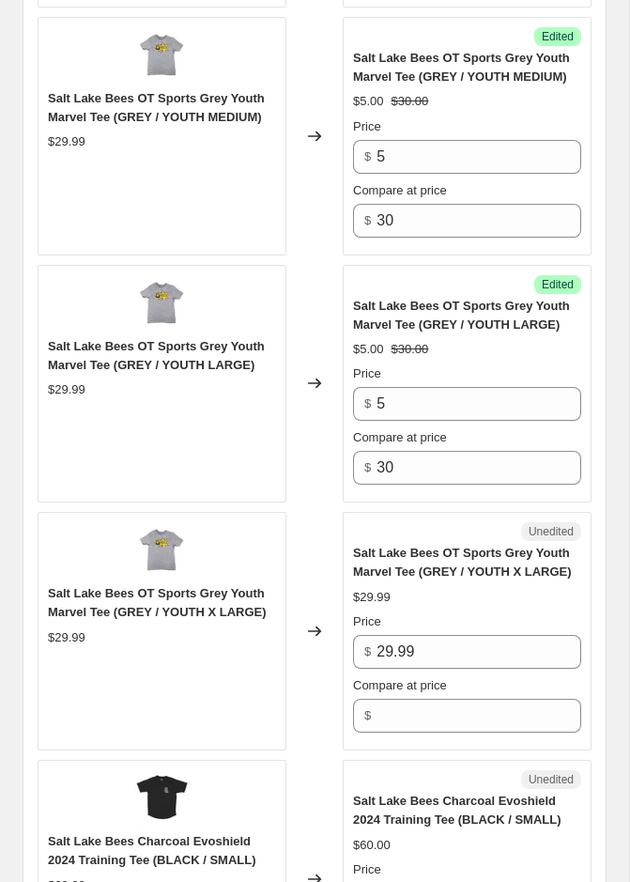
scroll to position [4147, 0]
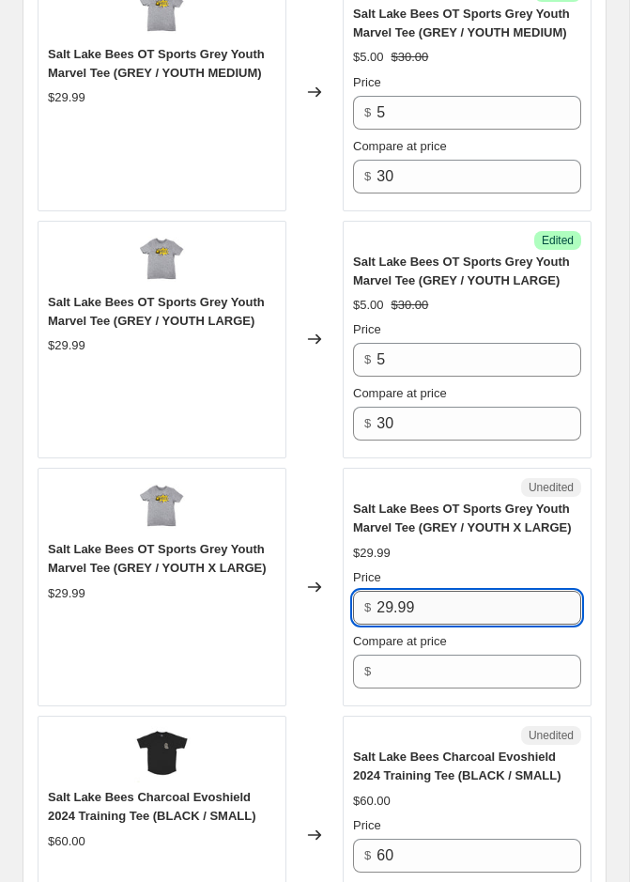
click at [412, 625] on input "29.99" at bounding box center [479, 608] width 205 height 34
type input "4"
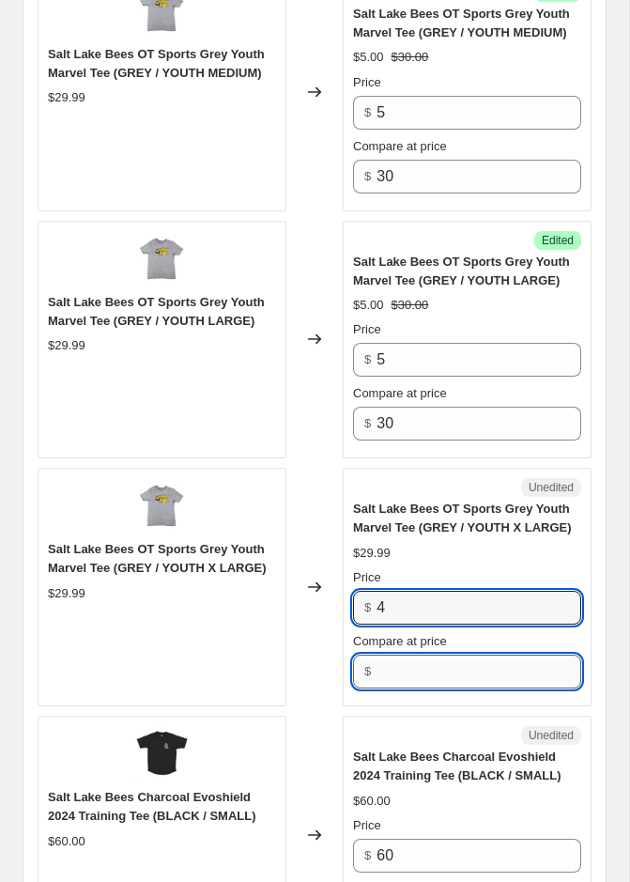
click at [399, 685] on input "Compare at price" at bounding box center [479, 672] width 205 height 34
click at [401, 621] on input "4" at bounding box center [479, 608] width 205 height 34
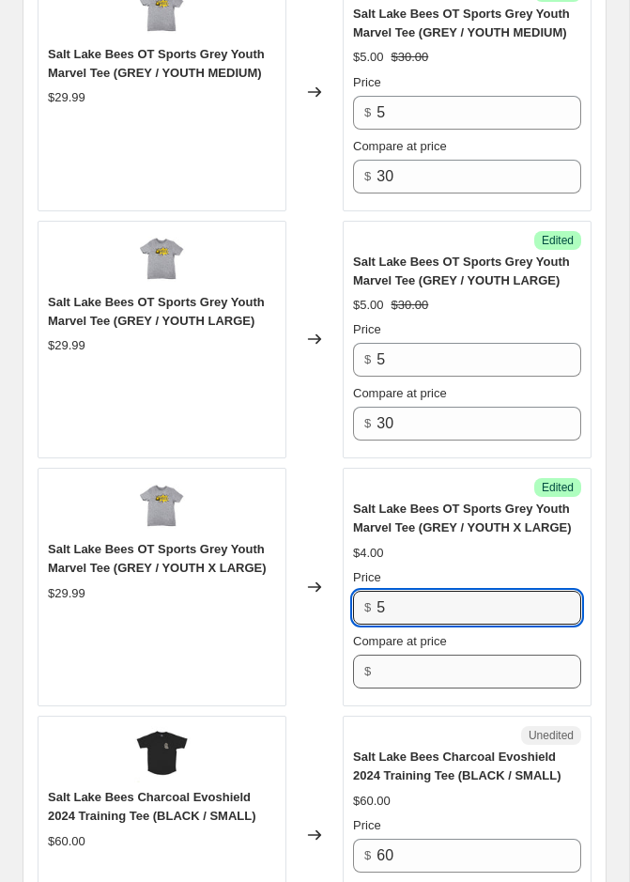
type input "5"
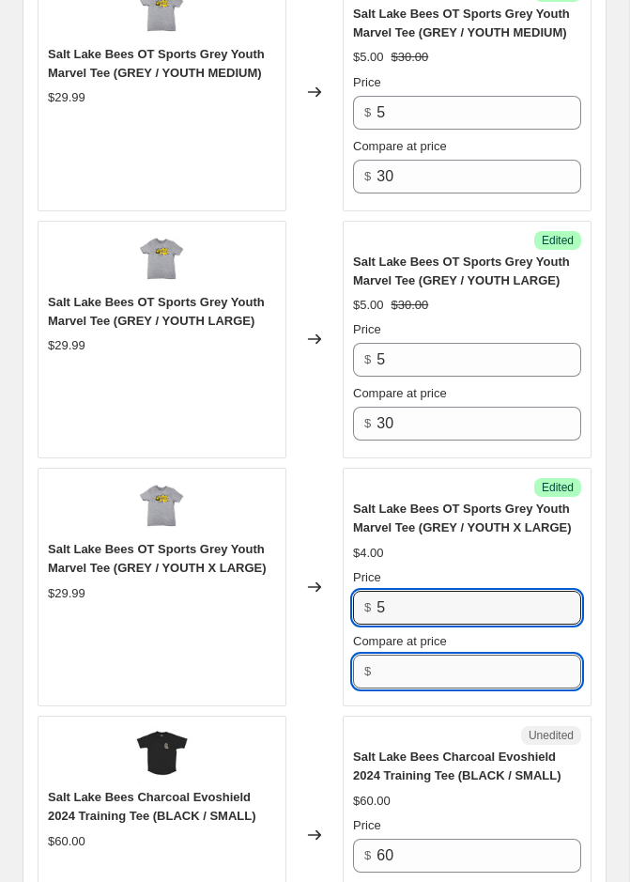
click at [401, 689] on input "Compare at price" at bounding box center [479, 672] width 205 height 34
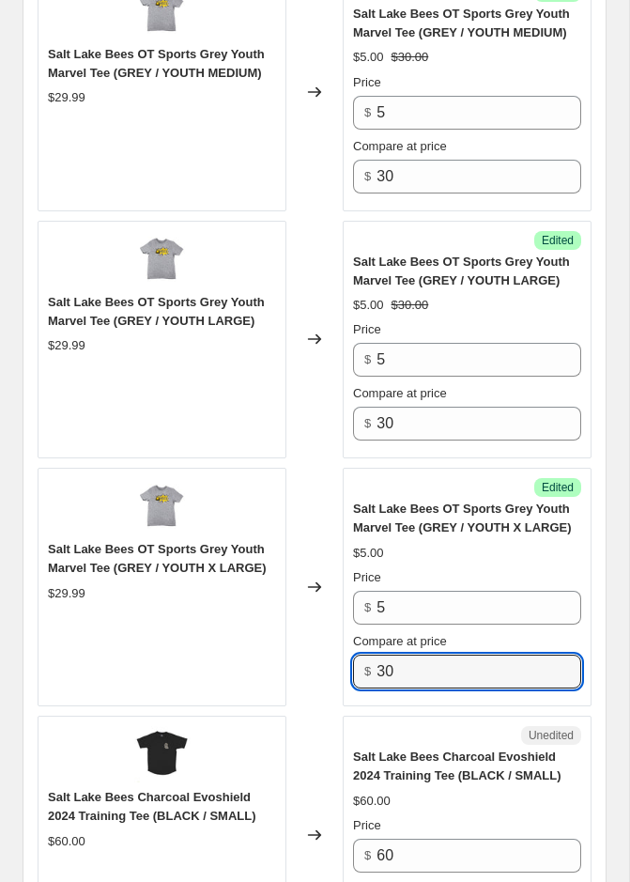
type input "30"
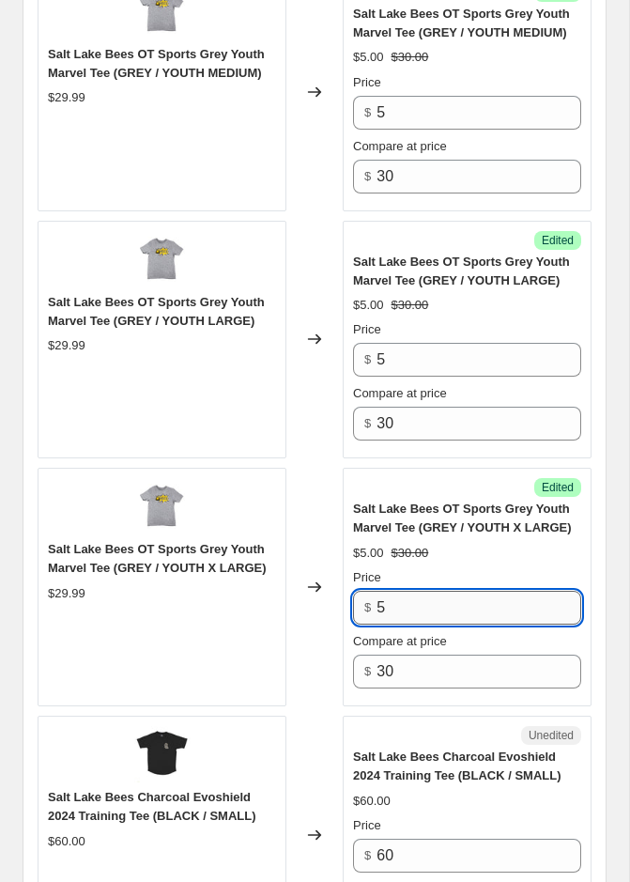
click at [414, 625] on input "5" at bounding box center [479, 608] width 205 height 34
click at [349, 706] on div "Success Edited Salt Lake Bees OT Sports Grey Youth Marvel Tee (GREY / YOUTH X L…" at bounding box center [467, 587] width 249 height 239
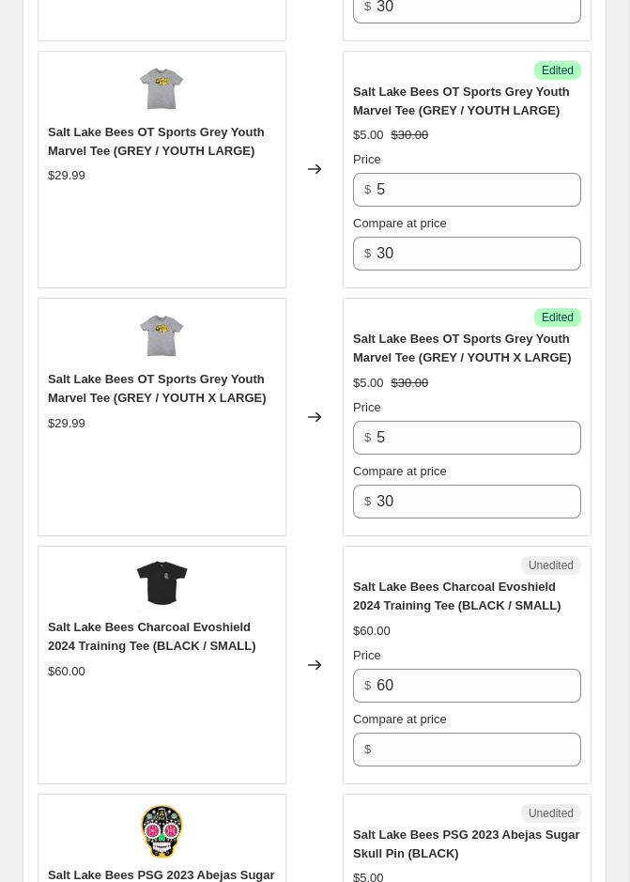
scroll to position [4468, 0]
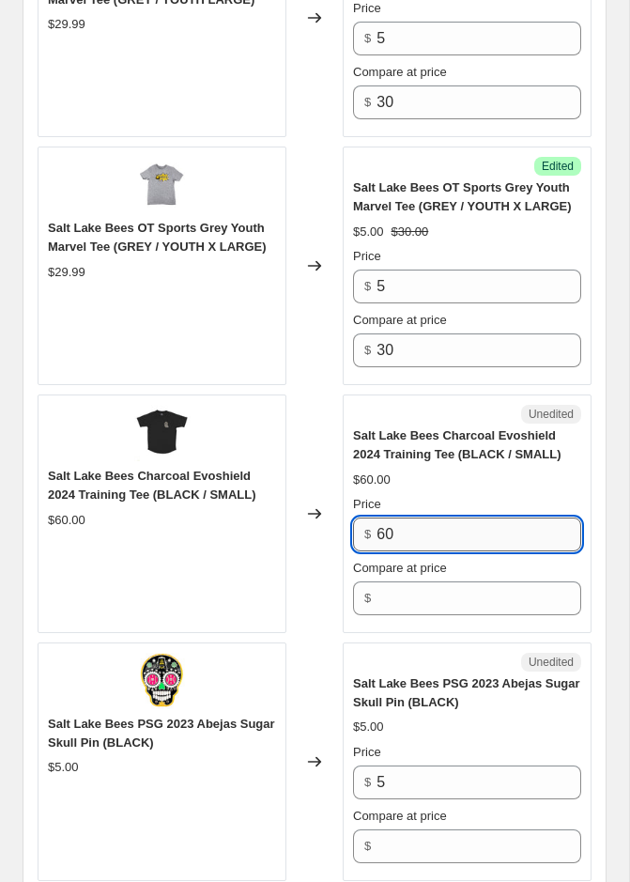
click at [400, 551] on input "60" at bounding box center [479, 535] width 205 height 34
click at [282, 546] on div "Salt Lake Bees Charcoal Evoshield 2024 Training Tee (BLACK / SMALL) $60.00" at bounding box center [162, 514] width 249 height 239
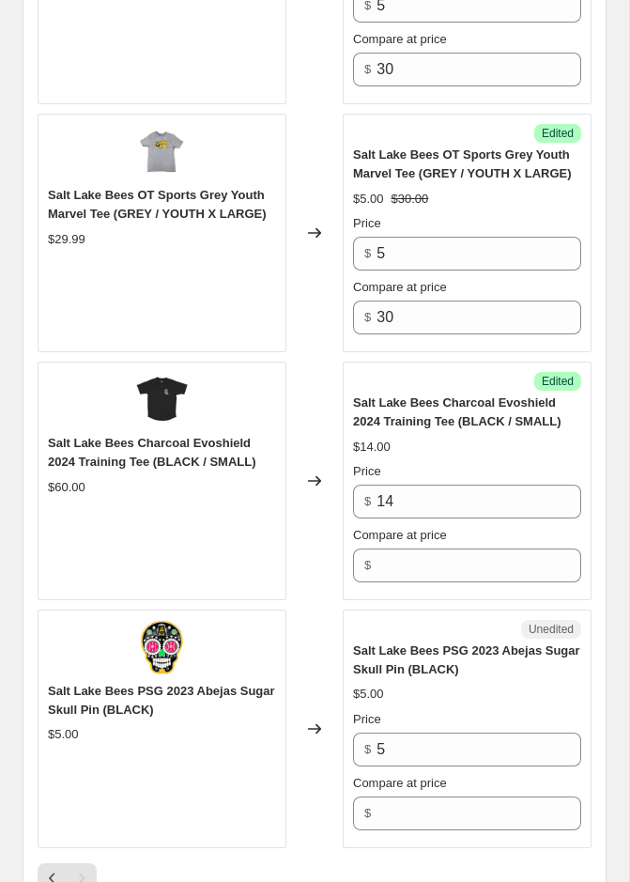
scroll to position [4505, 0]
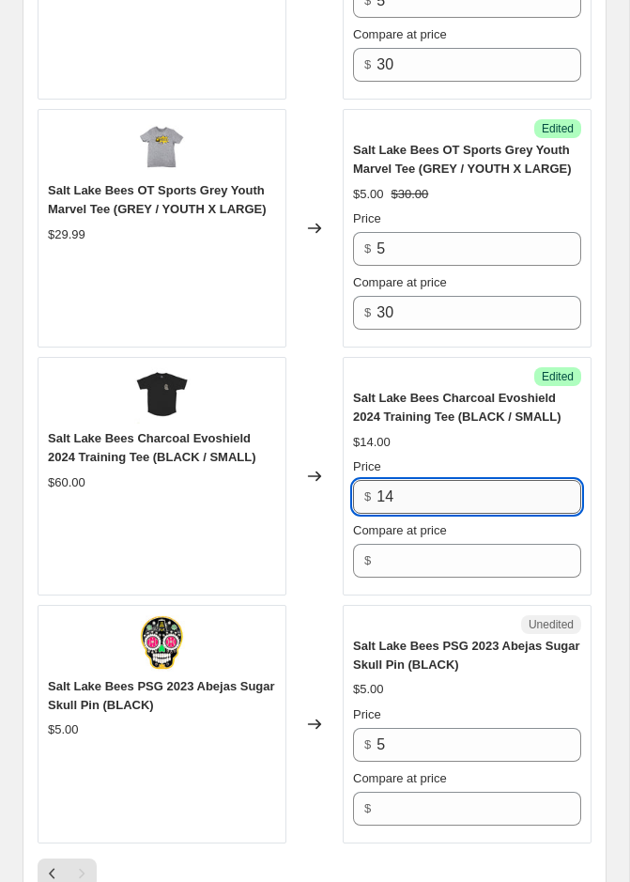
click at [404, 514] on input "14" at bounding box center [479, 497] width 205 height 34
type input "15"
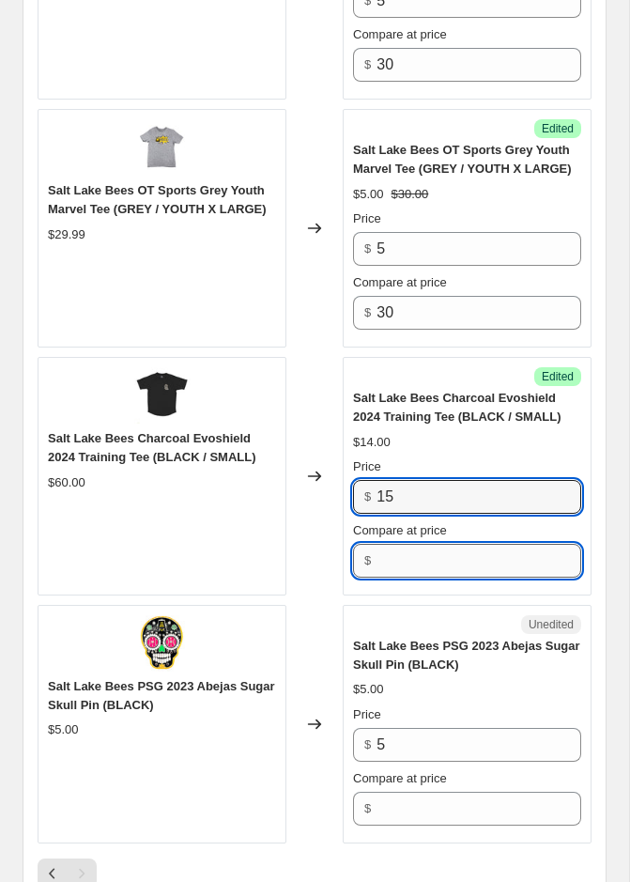
click at [421, 571] on input "Compare at price" at bounding box center [479, 561] width 205 height 34
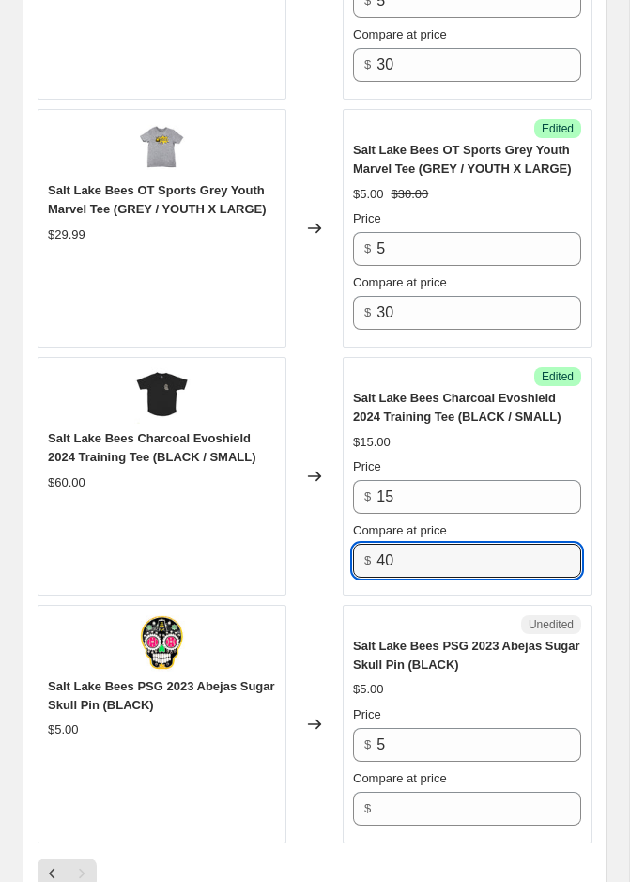
type input "40"
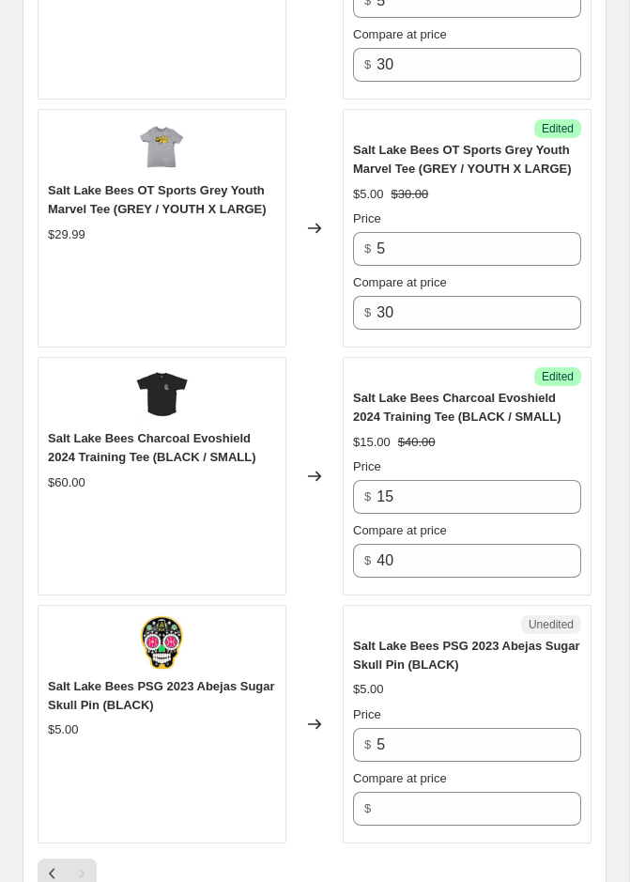
click at [393, 634] on div "Unedited" at bounding box center [467, 624] width 228 height 19
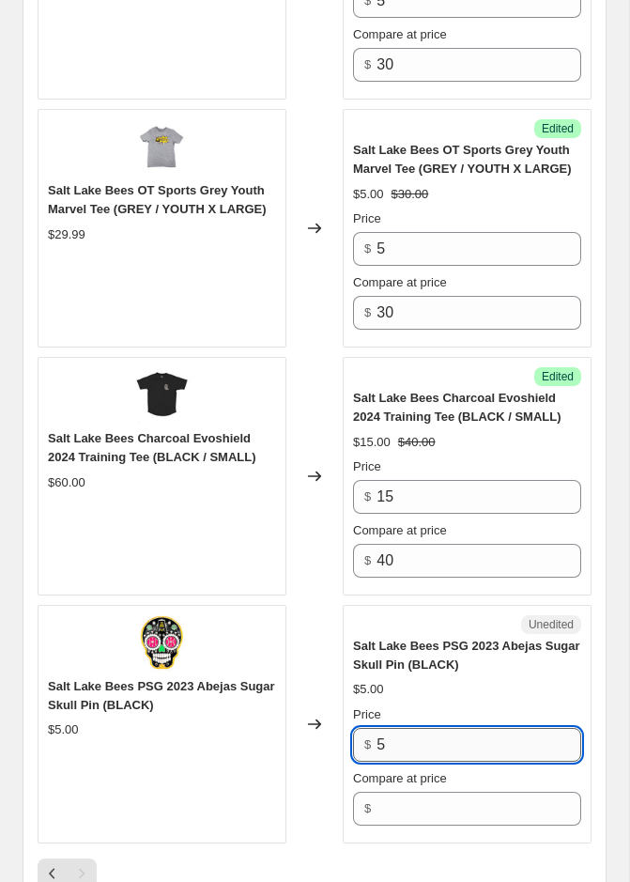
click at [429, 754] on input "5" at bounding box center [479, 745] width 205 height 34
type input "3"
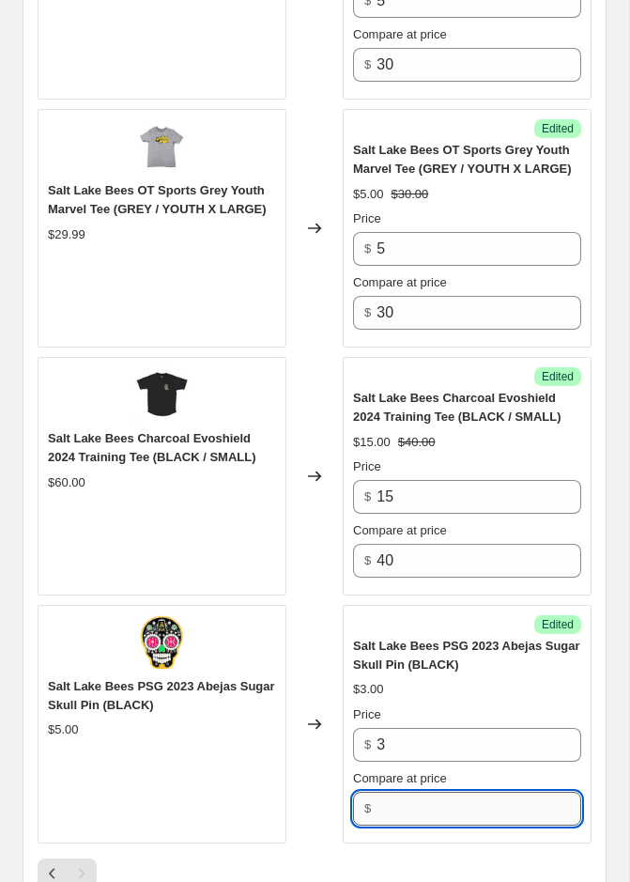
click at [427, 826] on input "Compare at price" at bounding box center [479, 809] width 205 height 34
type input "7"
click at [286, 799] on div "Salt Lake Bees PSG 2023 Abejas Sugar Skull Pin (BLACK) $5.00" at bounding box center [162, 724] width 249 height 239
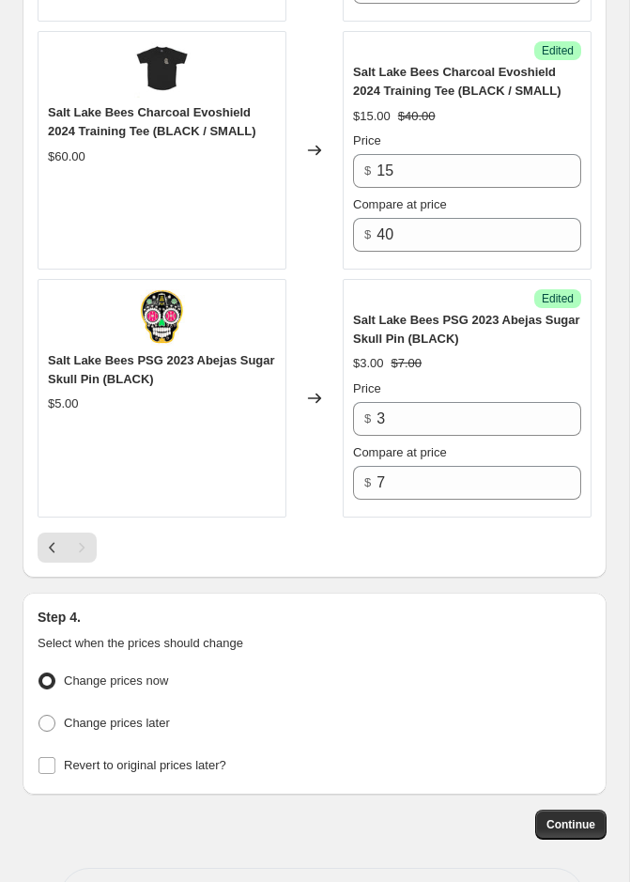
scroll to position [4922, 0]
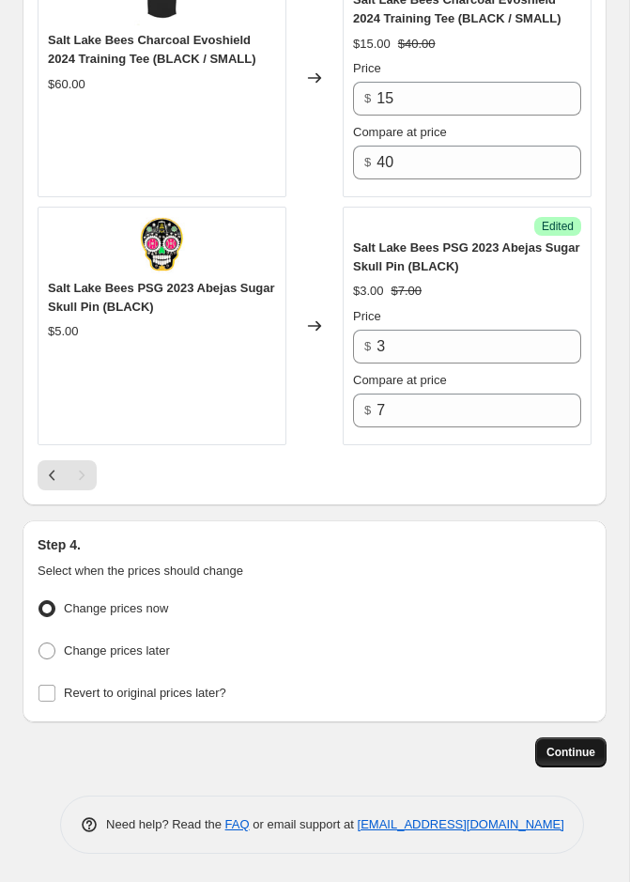
click at [551, 746] on span "Continue" at bounding box center [571, 752] width 49 height 15
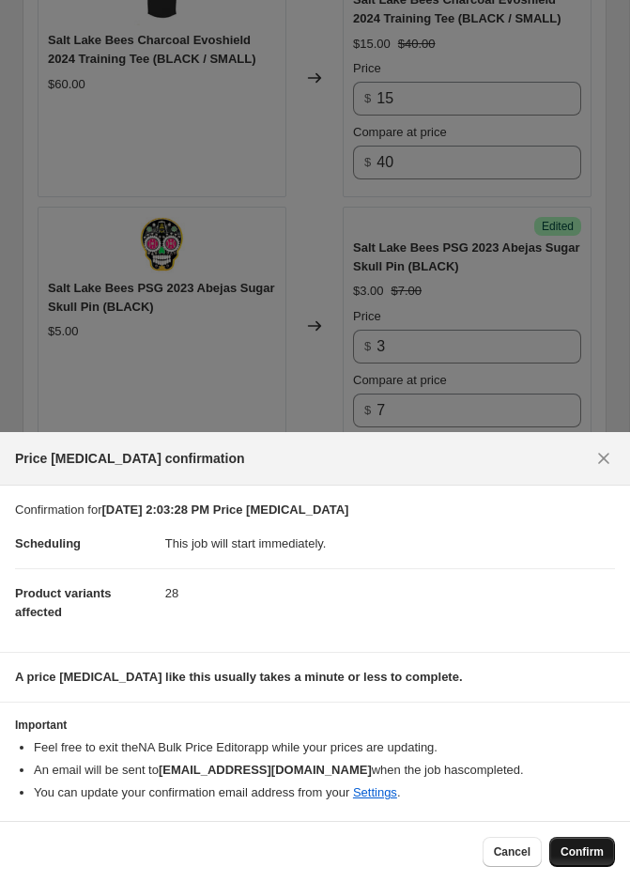
click at [566, 848] on span "Confirm" at bounding box center [582, 852] width 43 height 15
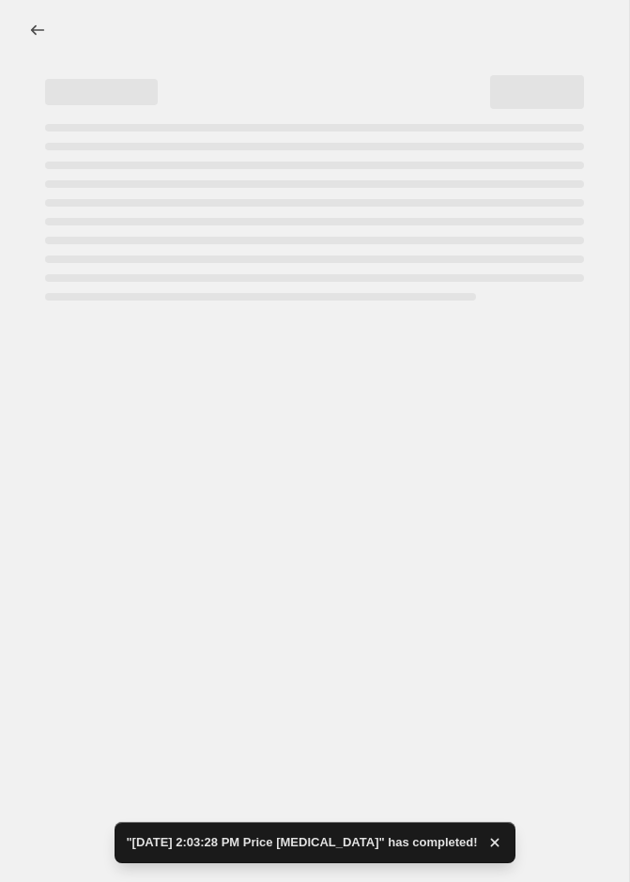
select select "collection"
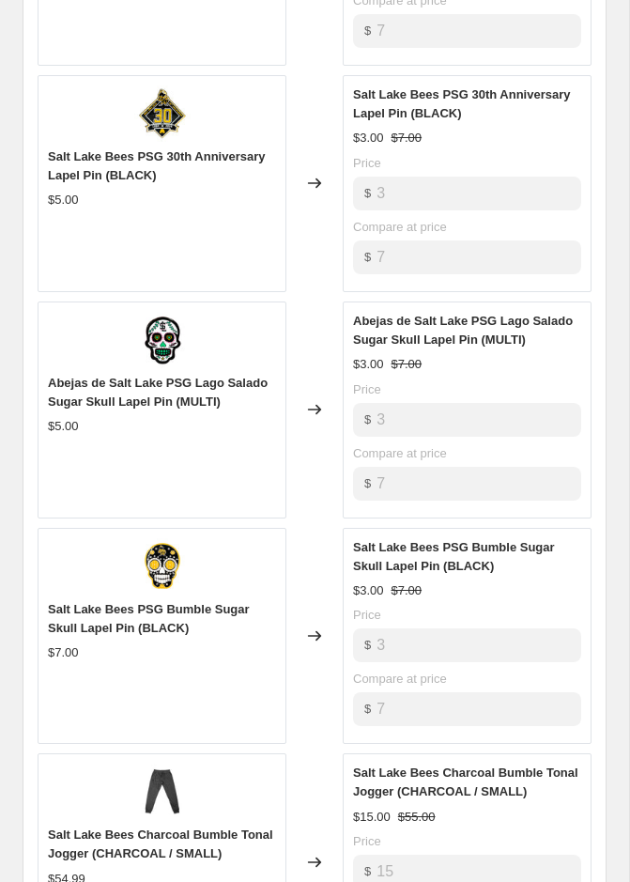
scroll to position [1361, 0]
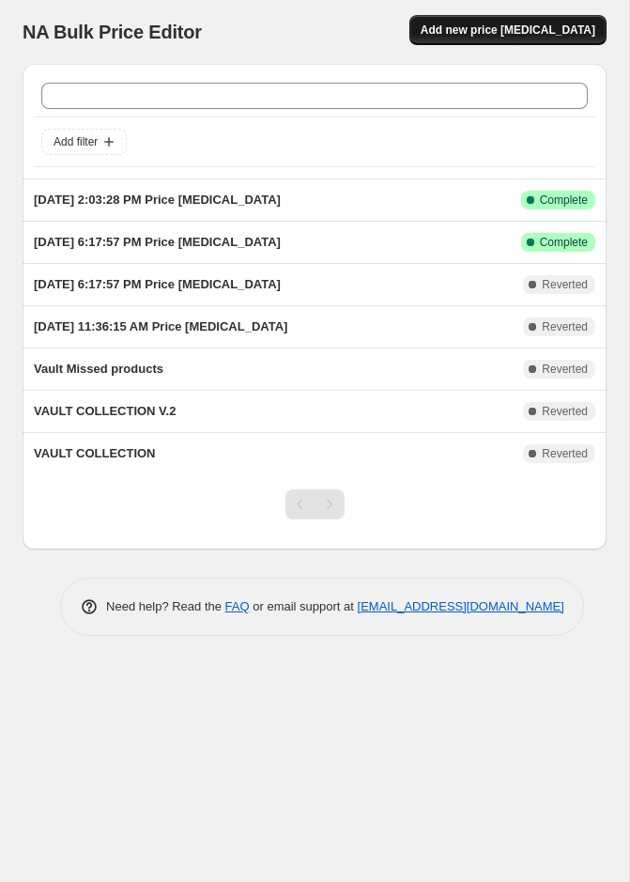
click at [523, 31] on span "Add new price [MEDICAL_DATA]" at bounding box center [508, 30] width 175 height 15
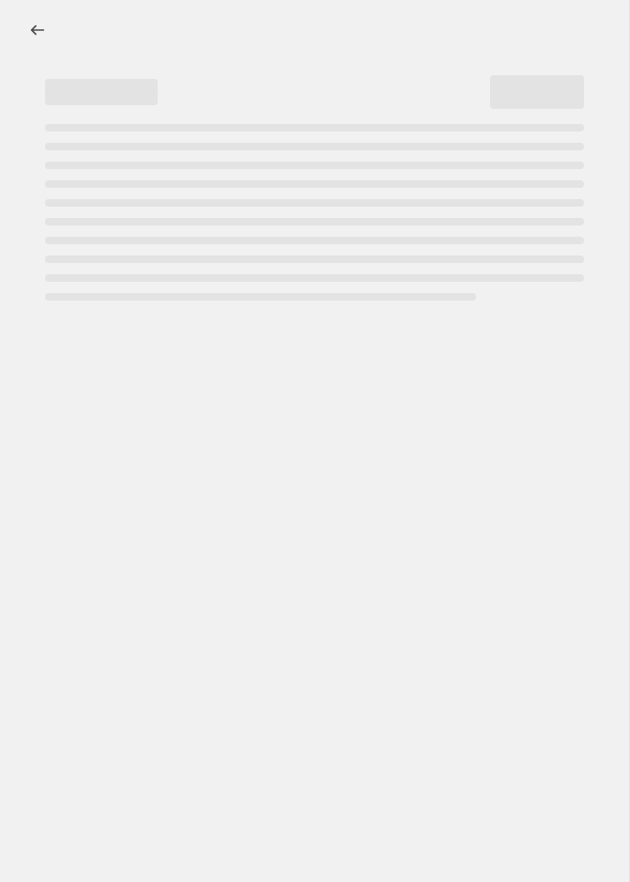
select select "percentage"
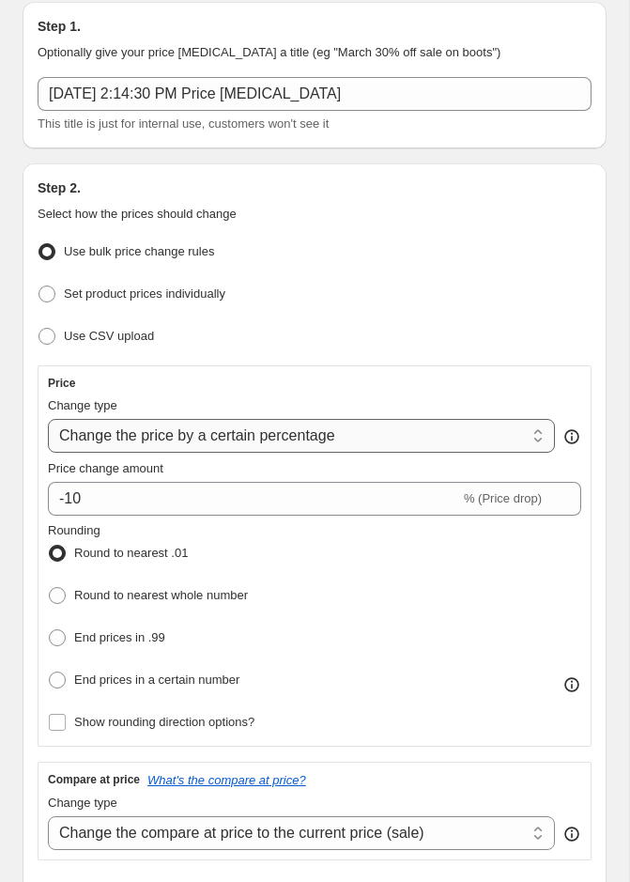
scroll to position [99, 0]
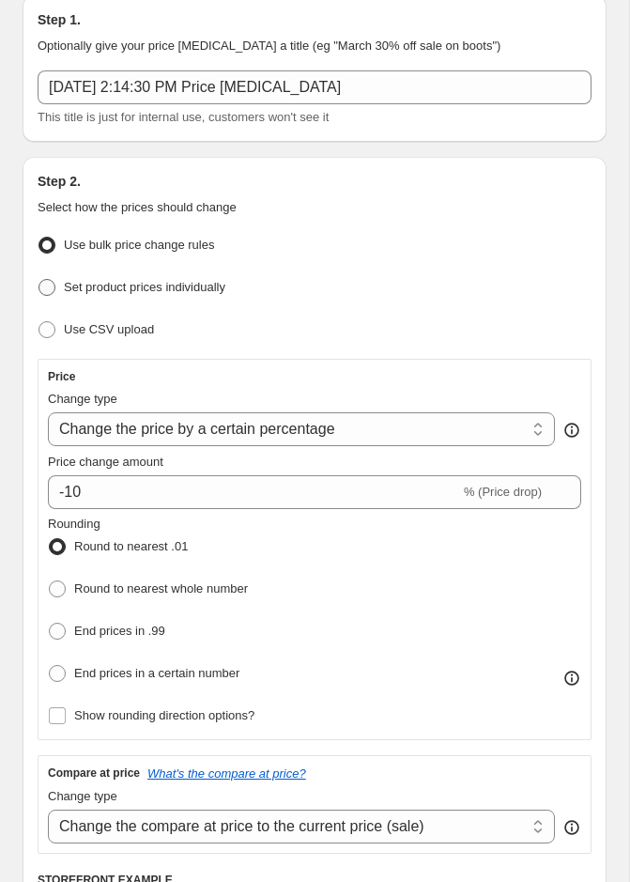
click at [111, 293] on span "Set product prices individually" at bounding box center [145, 287] width 162 height 19
click at [39, 280] on input "Set product prices individually" at bounding box center [39, 279] width 1 height 1
radio input "true"
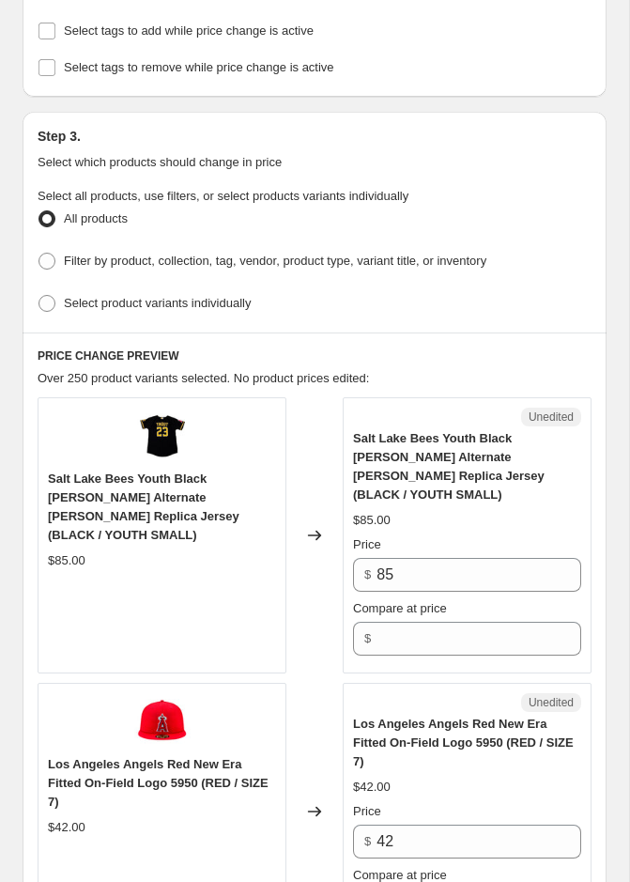
scroll to position [463, 0]
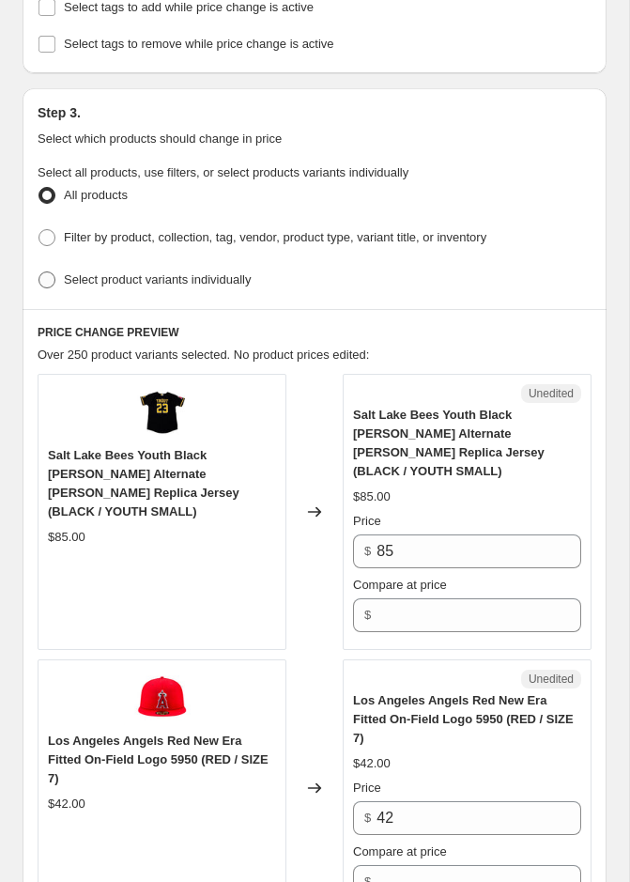
click at [157, 281] on span "Select product variants individually" at bounding box center [157, 279] width 187 height 14
click at [39, 272] on input "Select product variants individually" at bounding box center [39, 271] width 1 height 1
radio input "true"
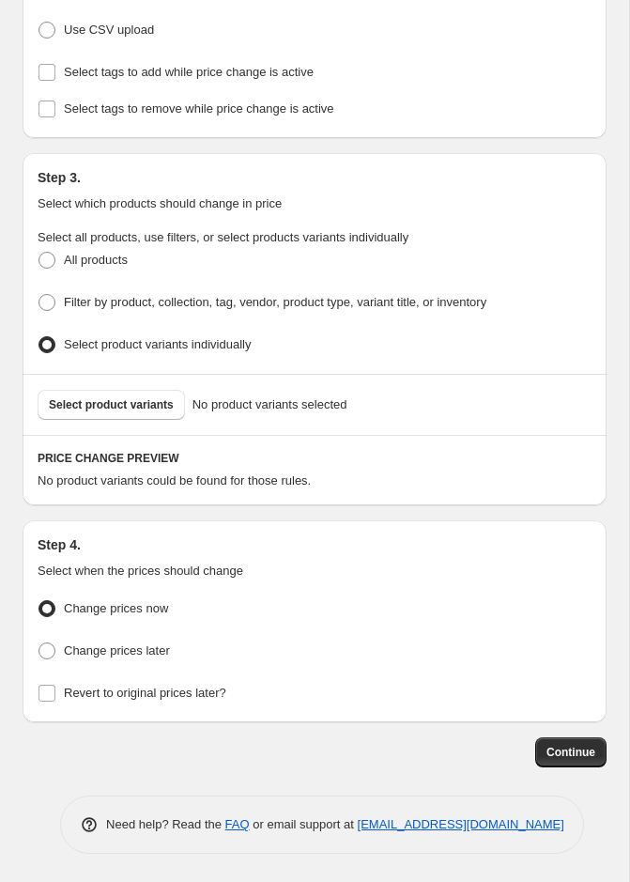
scroll to position [391, 0]
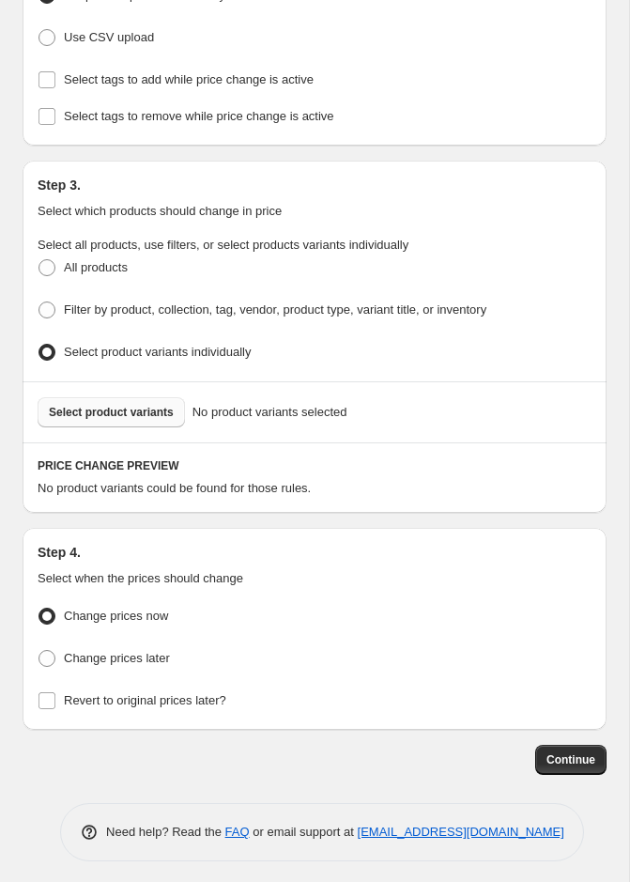
click at [145, 397] on button "Select product variants" at bounding box center [111, 412] width 147 height 30
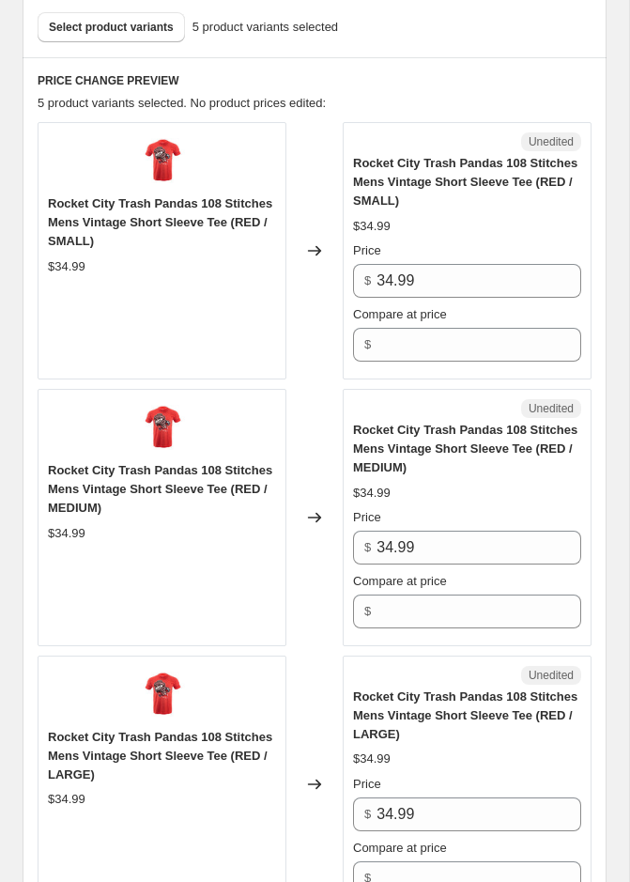
scroll to position [764, 0]
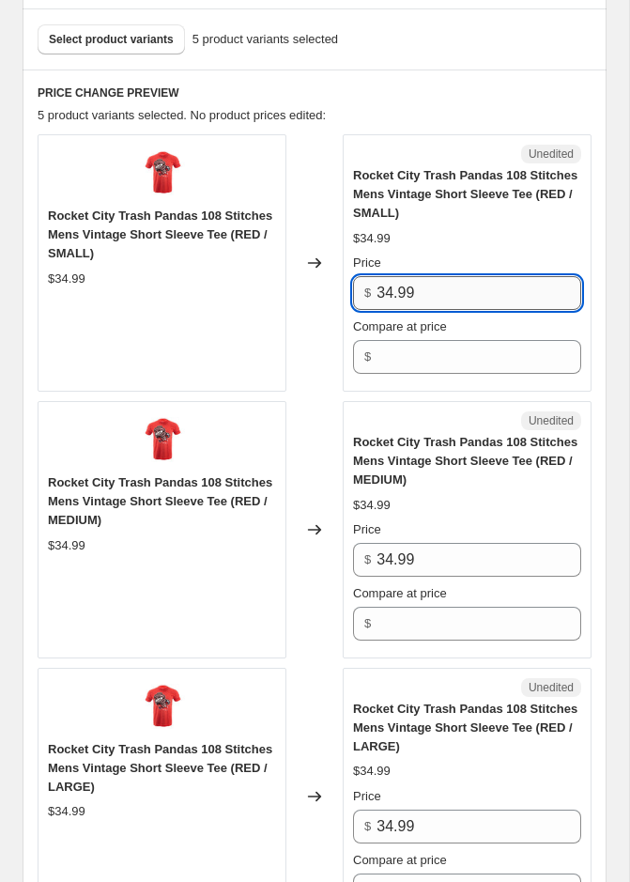
click at [414, 301] on input "34.99" at bounding box center [479, 293] width 205 height 34
type input "10"
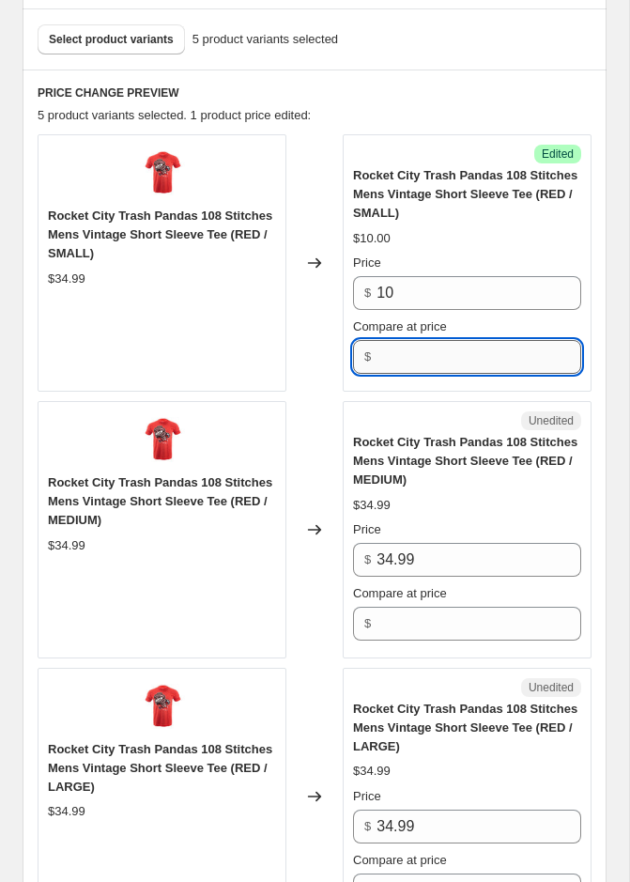
click at [412, 341] on input "Compare at price" at bounding box center [479, 357] width 205 height 34
type input "38"
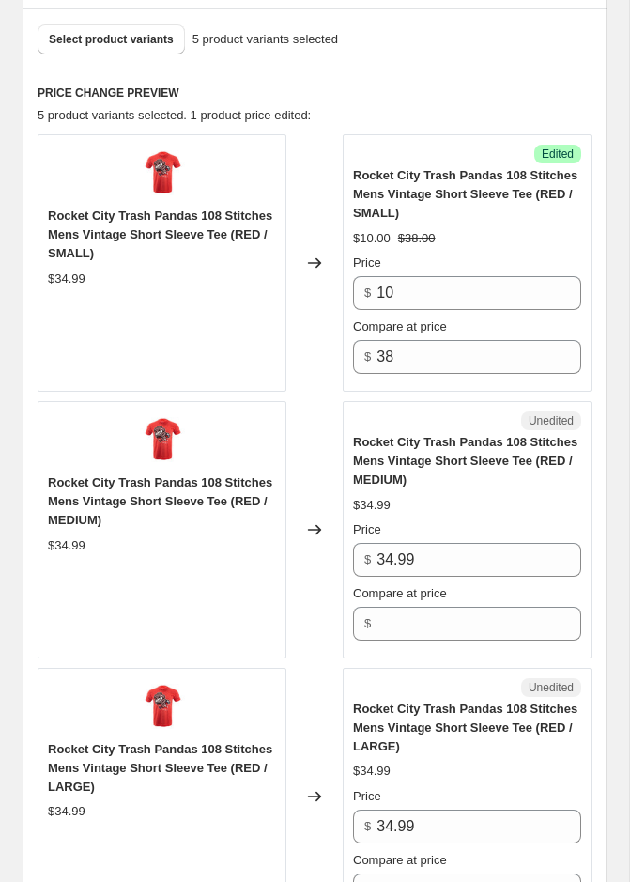
click at [380, 446] on div "Rocket City Trash Pandas 108 Stitches Mens Vintage Short Sleeve Tee (RED / MEDI…" at bounding box center [467, 461] width 228 height 56
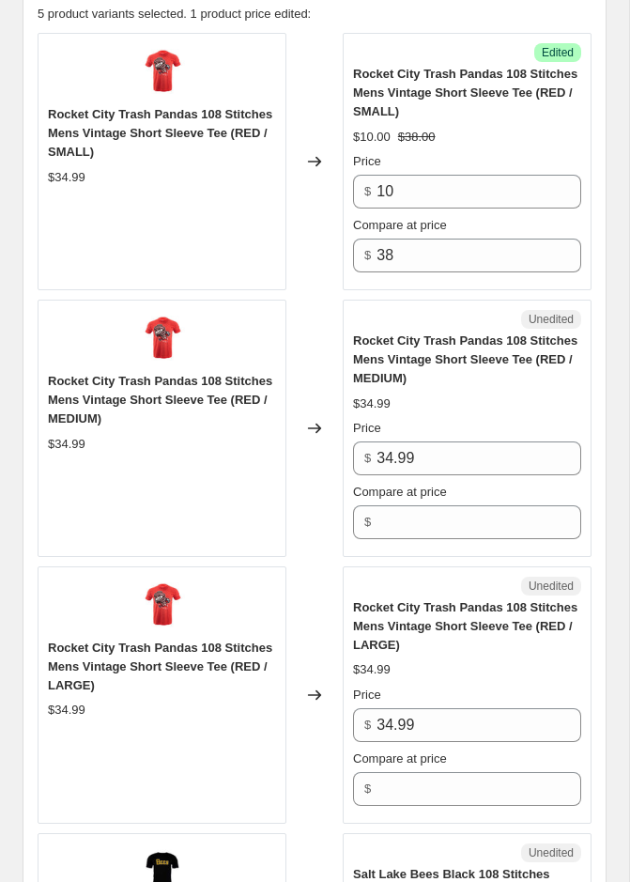
scroll to position [883, 0]
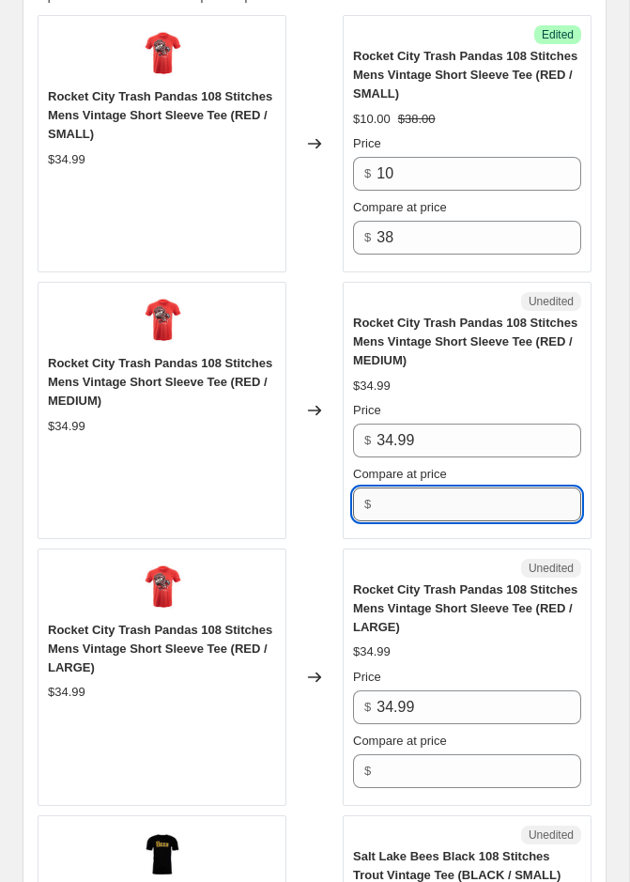
click at [398, 491] on input "Compare at price" at bounding box center [479, 505] width 205 height 34
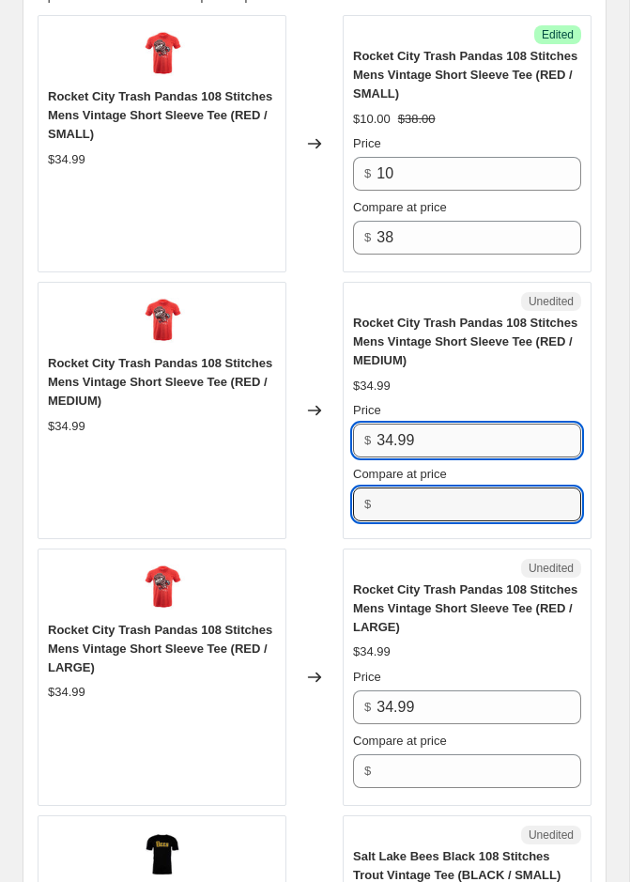
click at [399, 428] on input "34.99" at bounding box center [479, 441] width 205 height 34
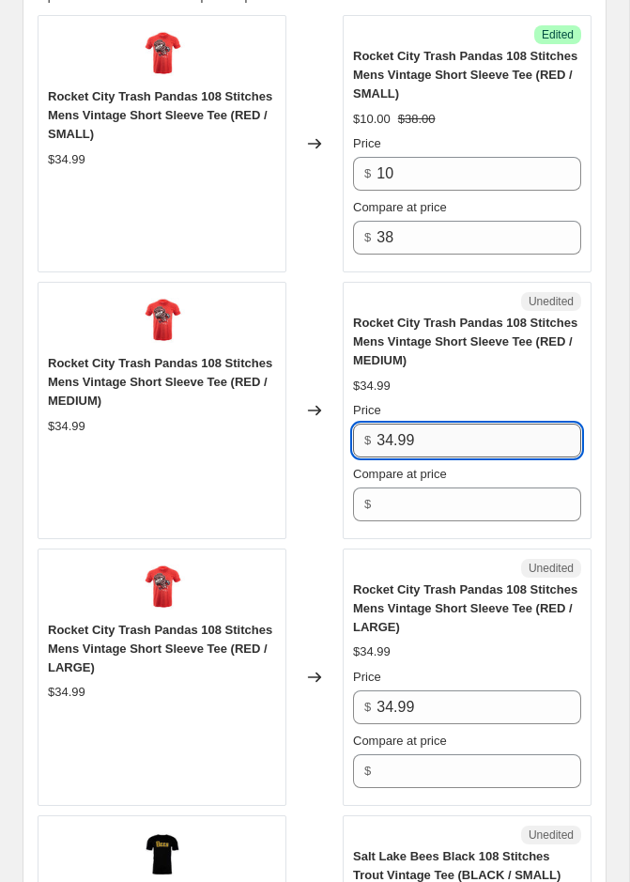
click at [399, 428] on input "34.99" at bounding box center [479, 441] width 205 height 34
type input "10"
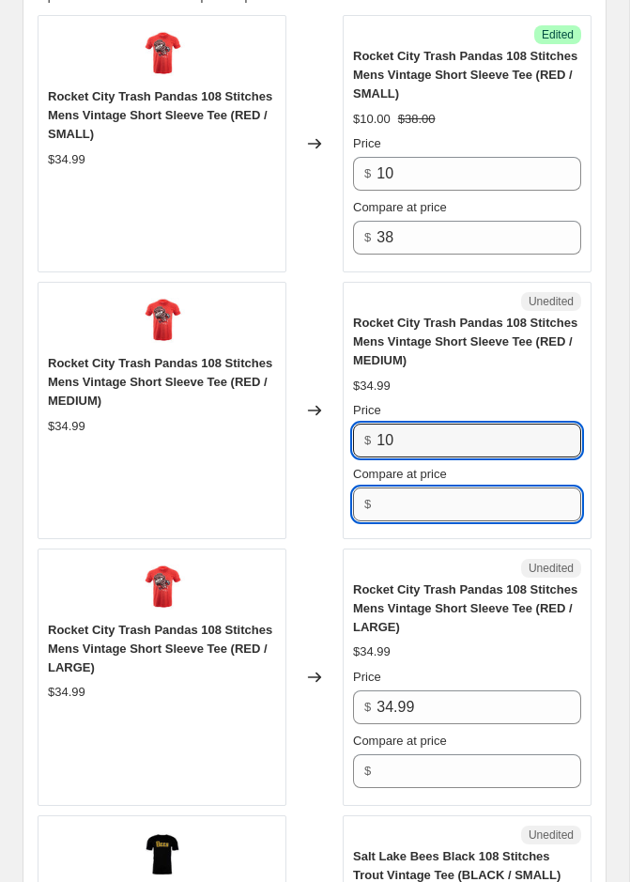
click at [396, 494] on input "Compare at price" at bounding box center [479, 505] width 205 height 34
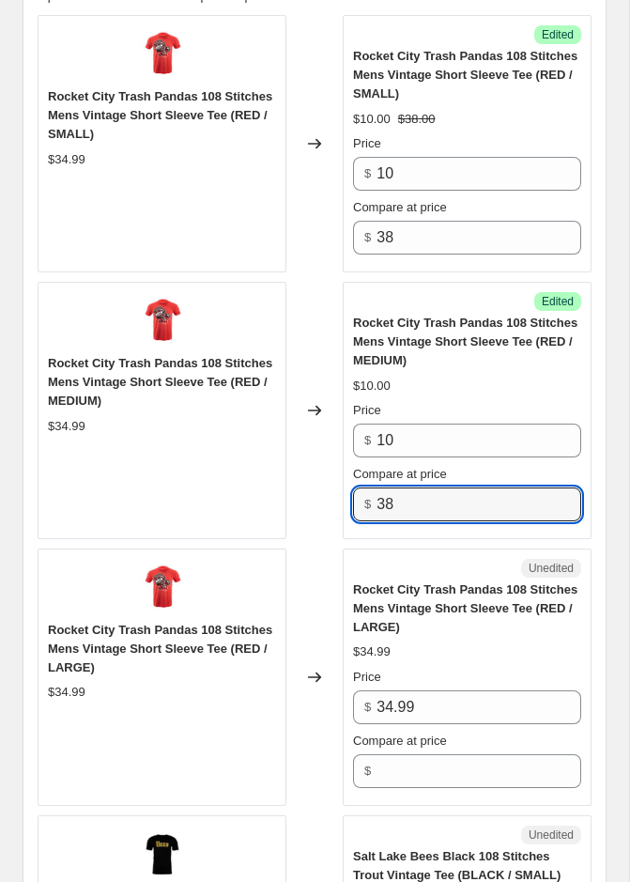
type input "38"
click at [348, 549] on div "Unedited Rocket City Trash Pandas 108 Stitches Mens Vintage Short Sleeve Tee (R…" at bounding box center [467, 677] width 249 height 257
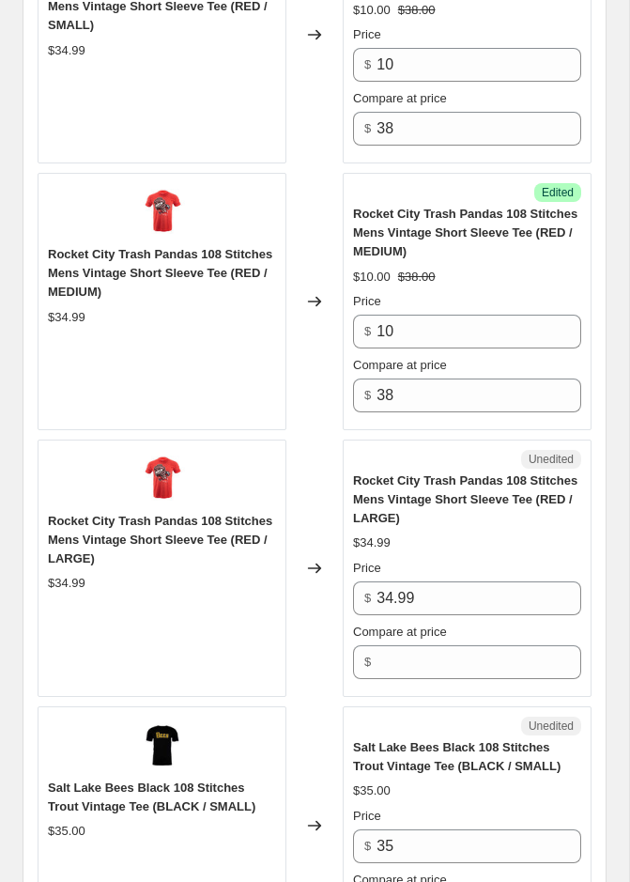
scroll to position [1054, 0]
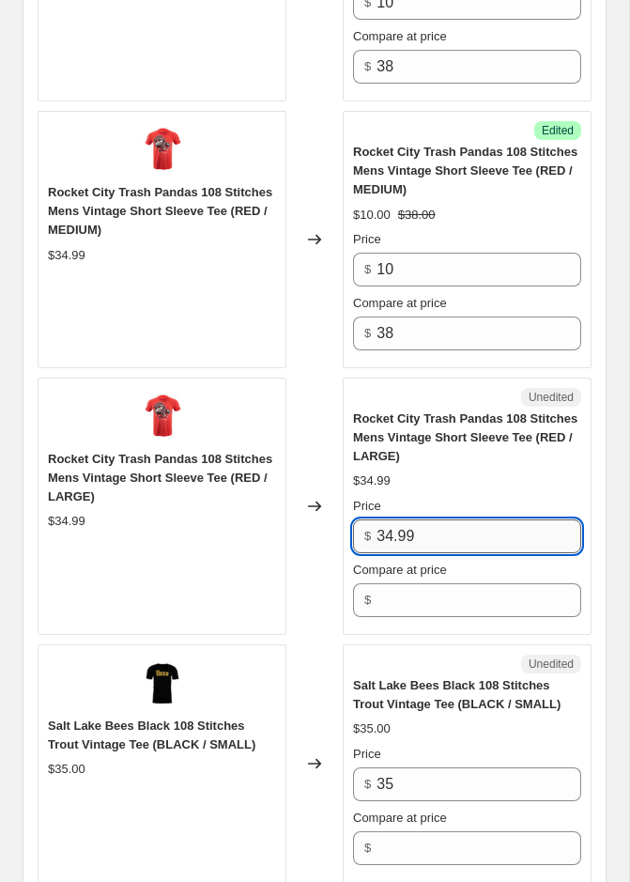
click at [410, 523] on input "34.99" at bounding box center [479, 537] width 205 height 34
type input "10"
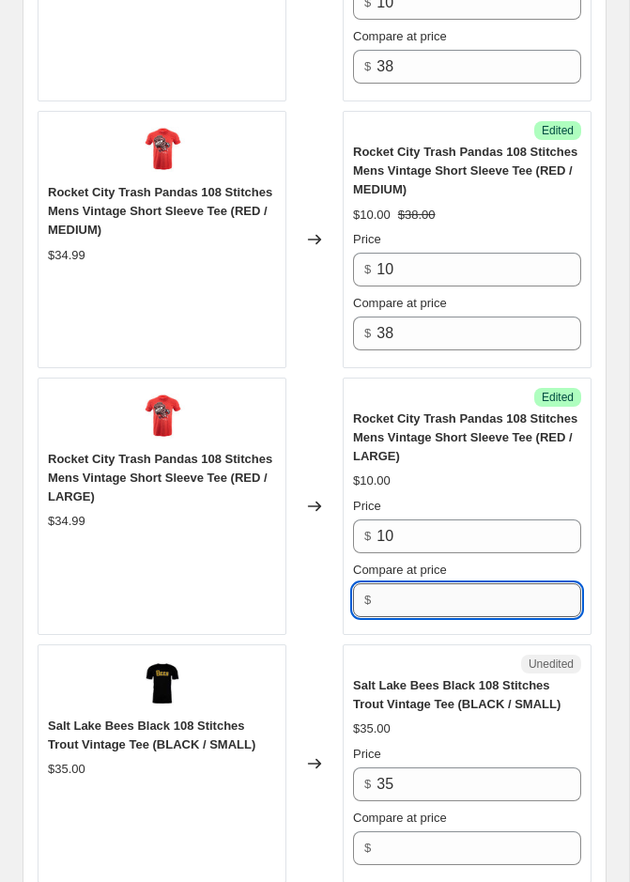
click at [394, 583] on input "Compare at price" at bounding box center [479, 600] width 205 height 34
type input "38"
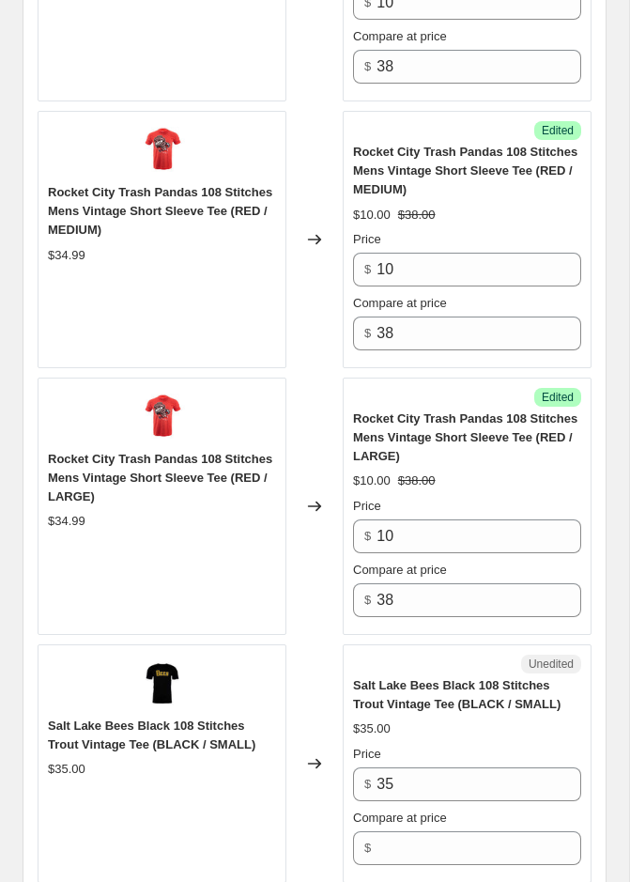
click at [298, 597] on div "Changed to" at bounding box center [315, 506] width 56 height 257
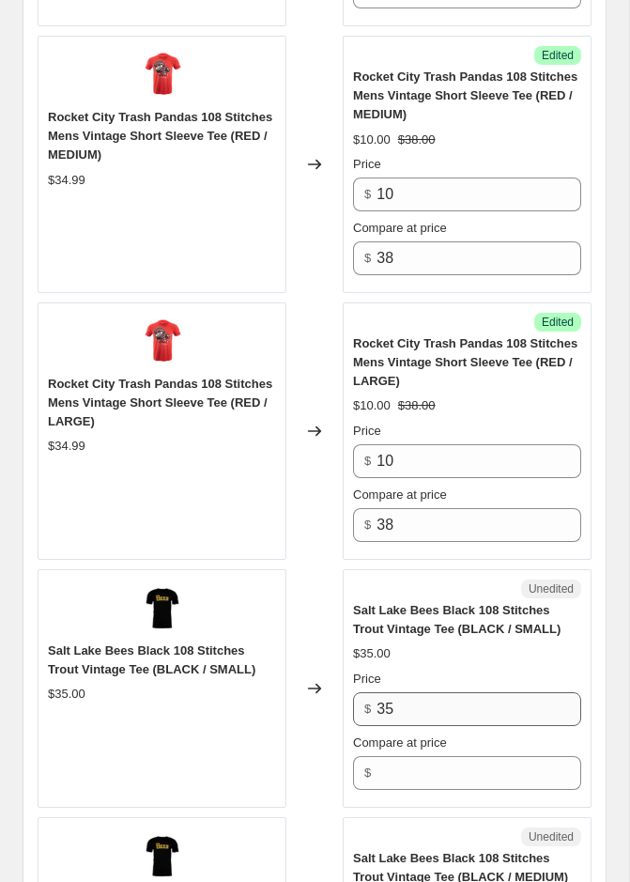
scroll to position [1196, 0]
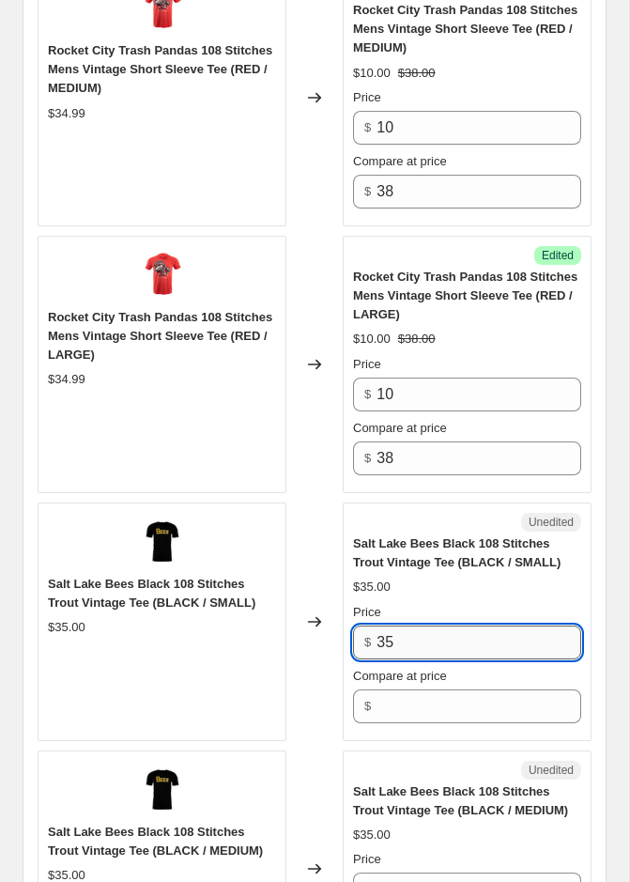
click at [431, 644] on input "35" at bounding box center [479, 643] width 205 height 34
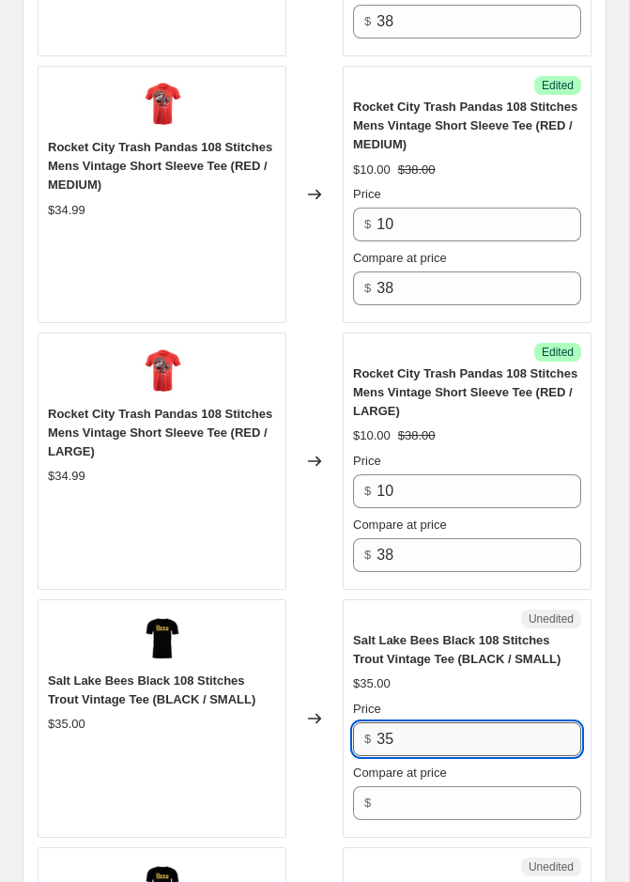
scroll to position [1098, 0]
type input "15"
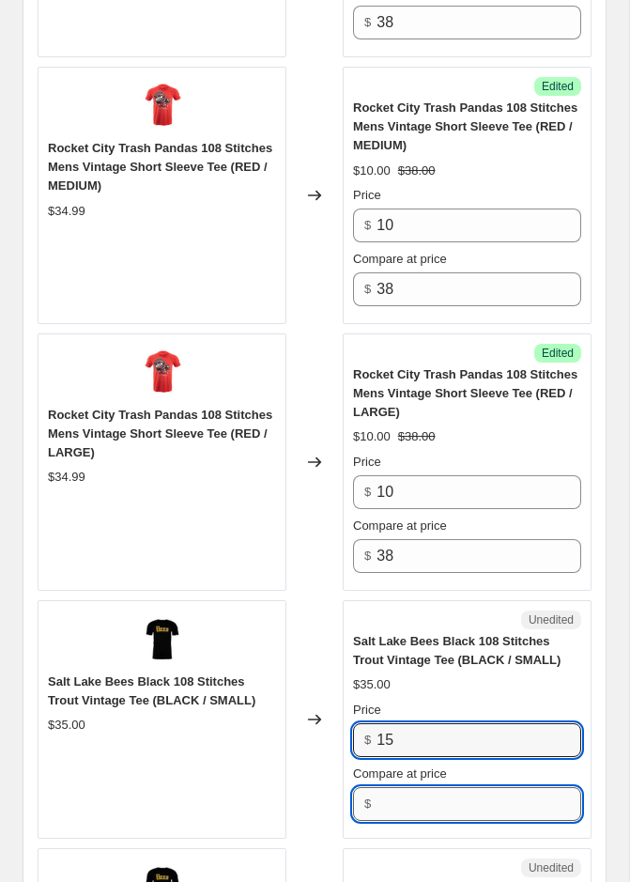
click at [433, 801] on input "Compare at price" at bounding box center [479, 804] width 205 height 34
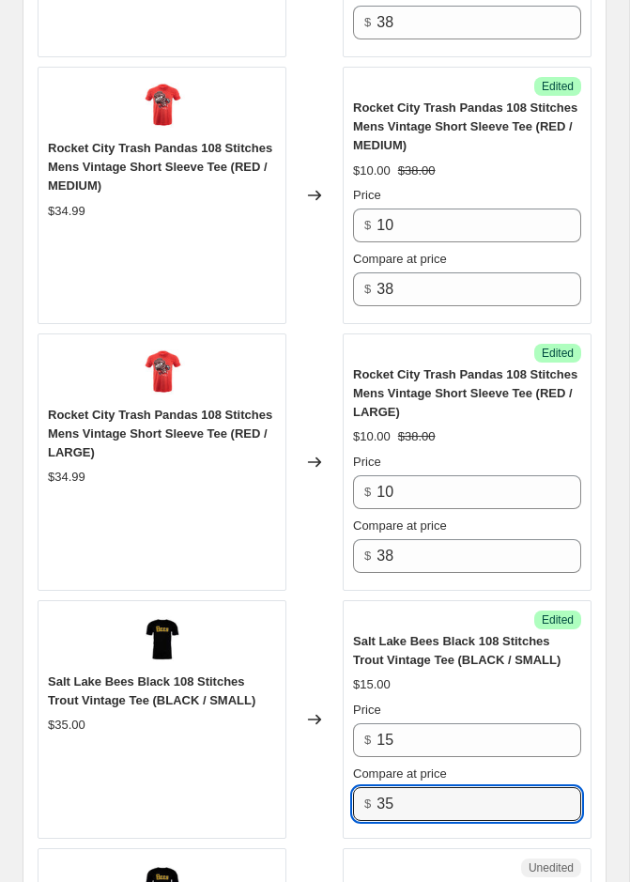
type input "35"
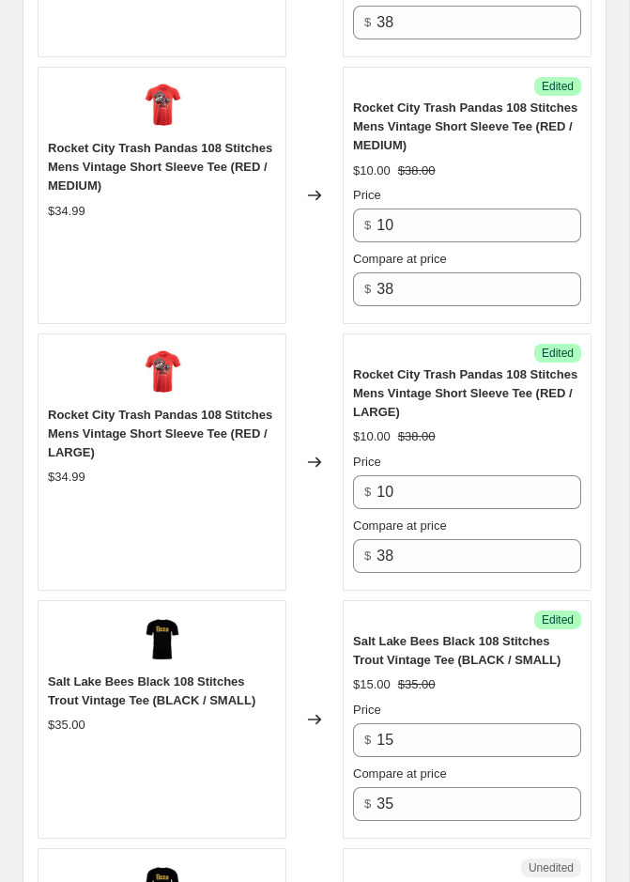
click at [224, 758] on div "Salt Lake Bees Black 108 Stitches Trout Vintage Tee (BLACK / SMALL) $35.00" at bounding box center [162, 719] width 249 height 239
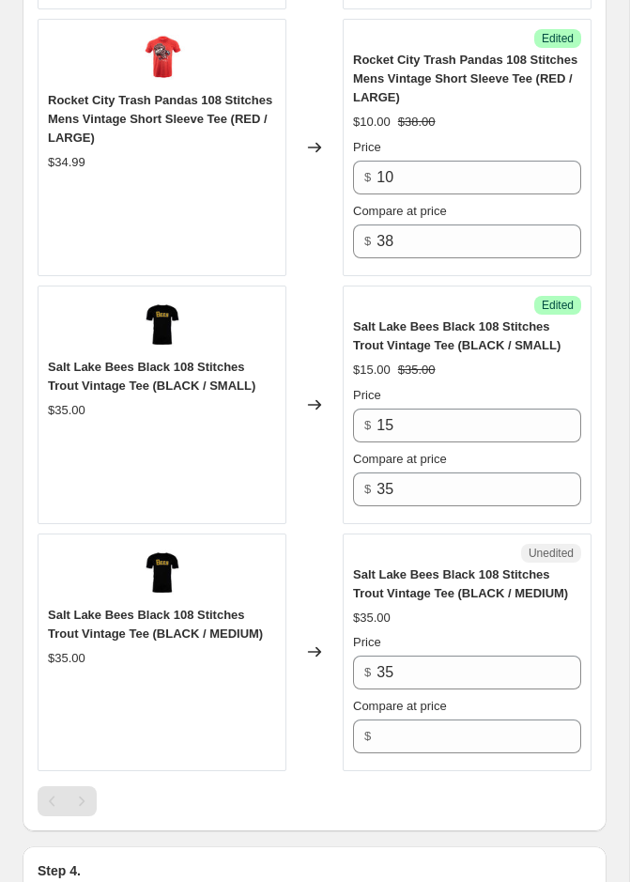
scroll to position [1516, 0]
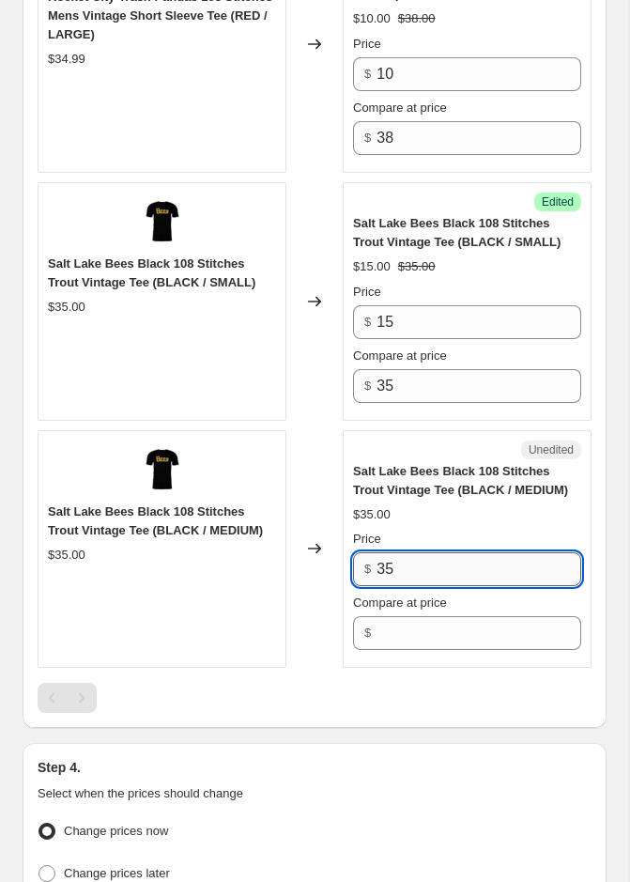
click at [406, 565] on input "35" at bounding box center [479, 569] width 205 height 34
type input "15"
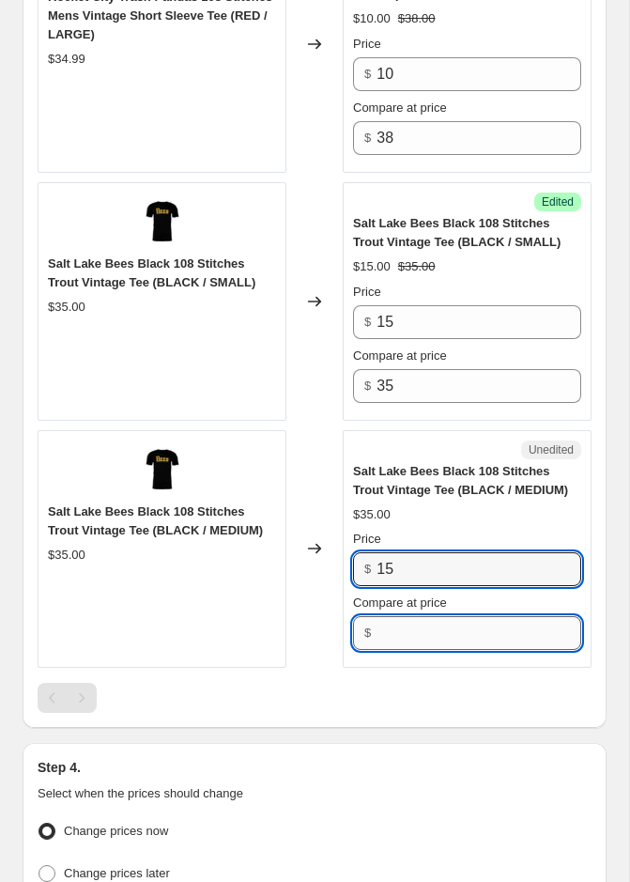
click at [409, 616] on input "Compare at price" at bounding box center [479, 633] width 205 height 34
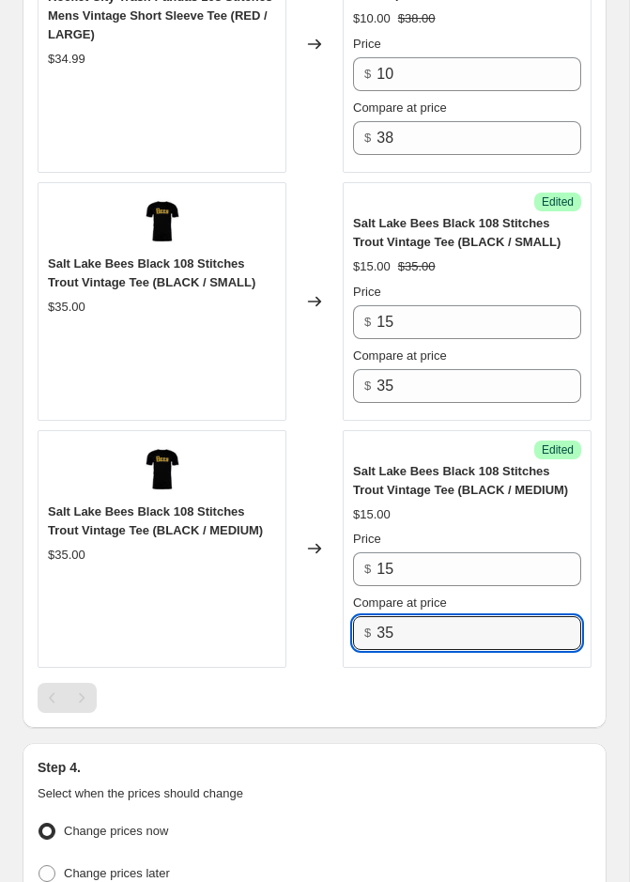
type input "35"
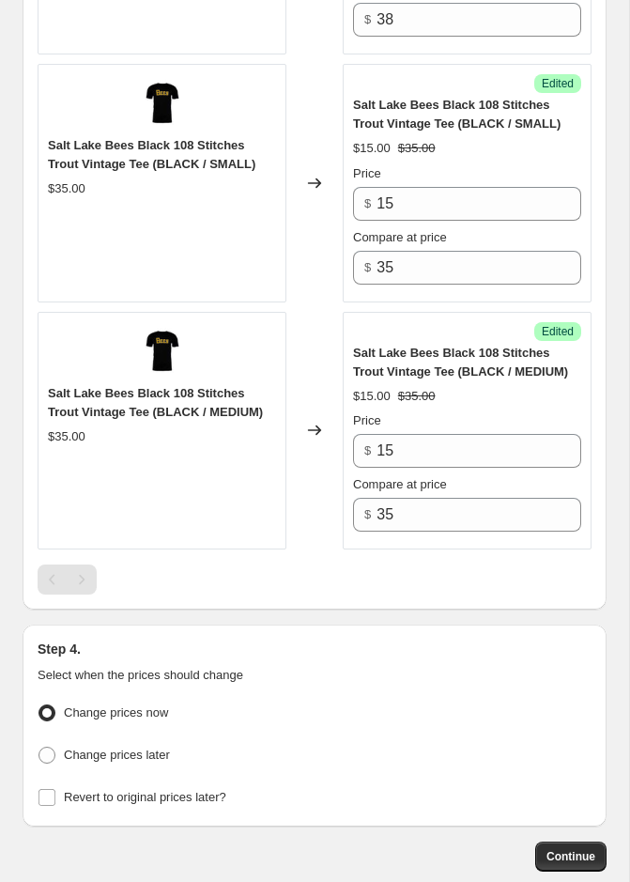
scroll to position [1632, 0]
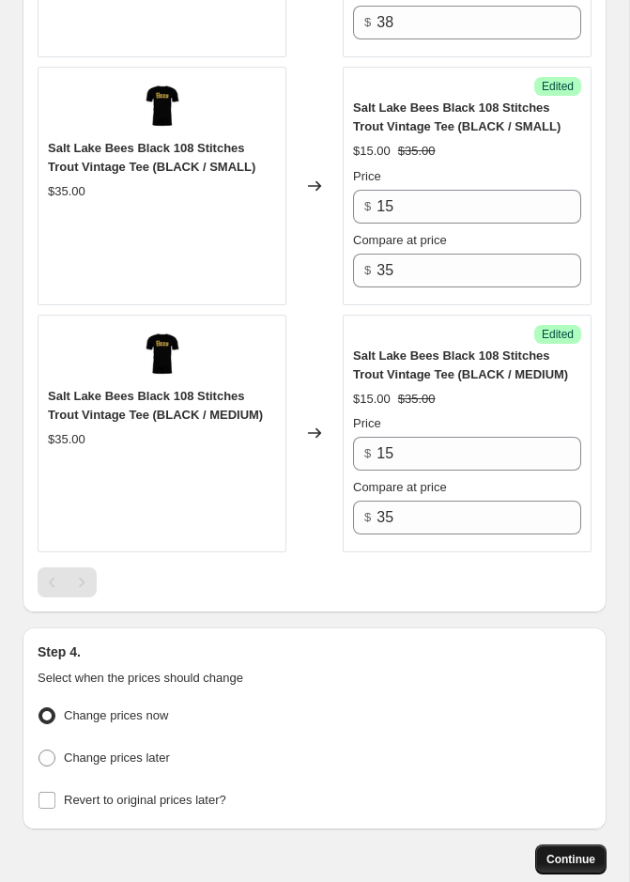
click at [546, 845] on button "Continue" at bounding box center [570, 860] width 71 height 30
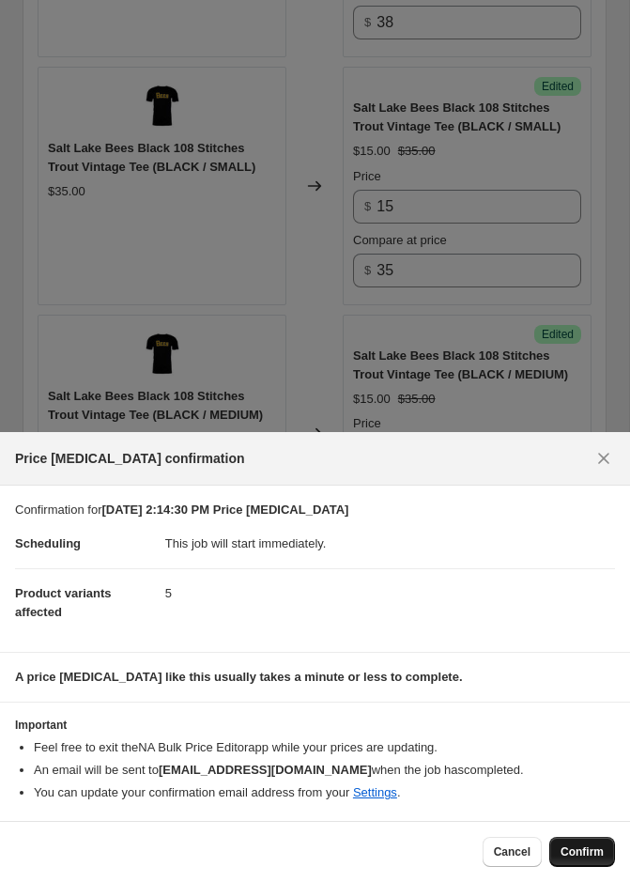
click at [575, 841] on button "Confirm" at bounding box center [583, 852] width 66 height 30
